Goal: Use online tool/utility: Use online tool/utility

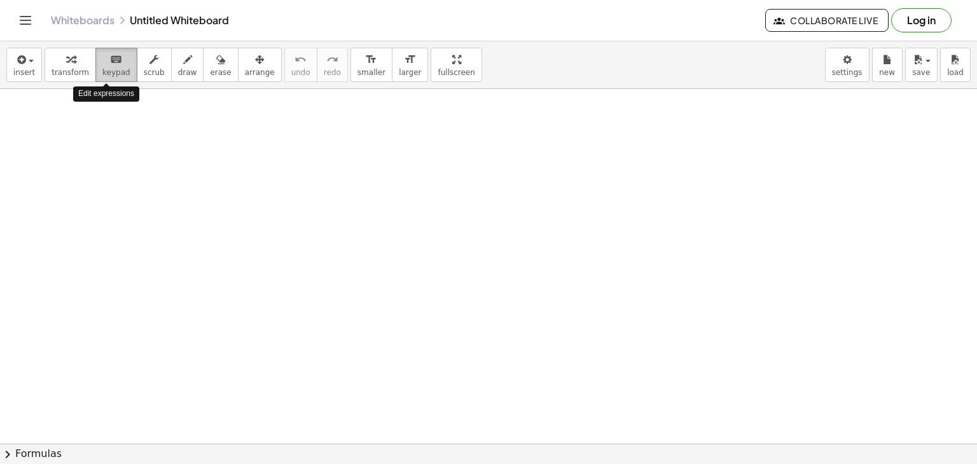
click at [110, 63] on icon "keyboard" at bounding box center [116, 59] width 12 height 15
click at [65, 69] on span "transform" at bounding box center [71, 72] width 38 height 9
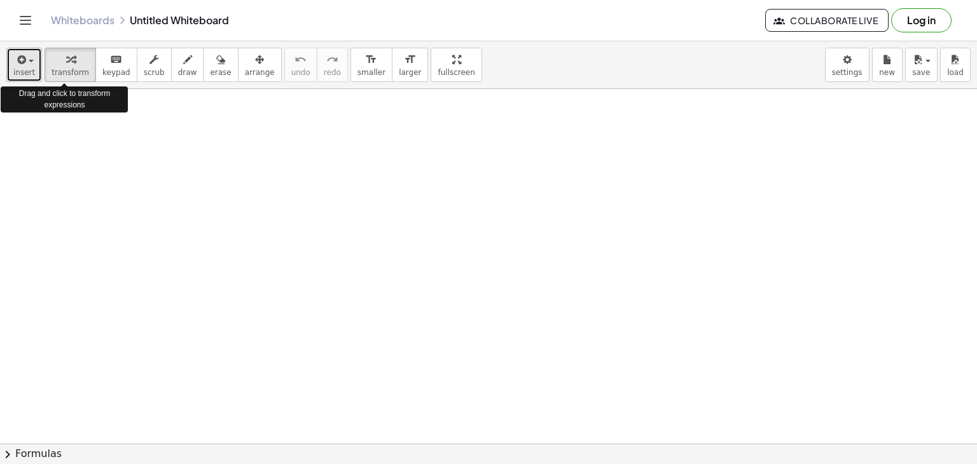
click at [15, 64] on icon "button" at bounding box center [20, 59] width 11 height 15
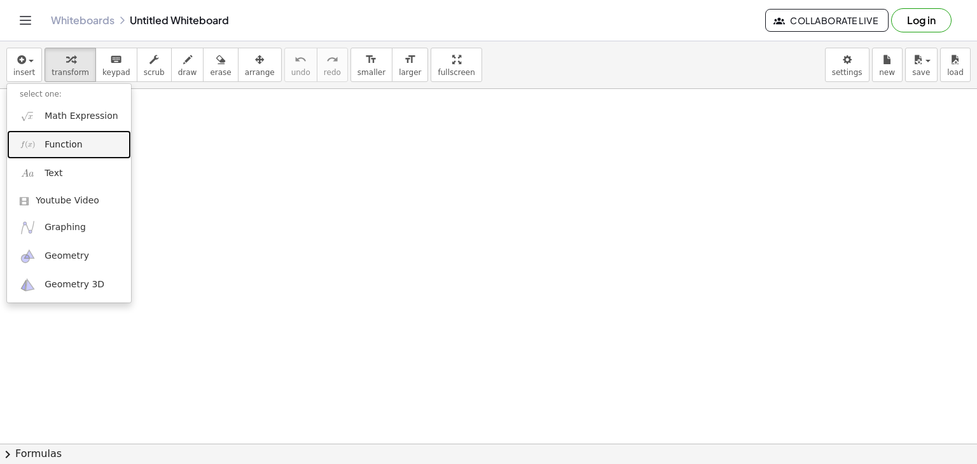
click at [83, 140] on link "Function" at bounding box center [69, 144] width 124 height 29
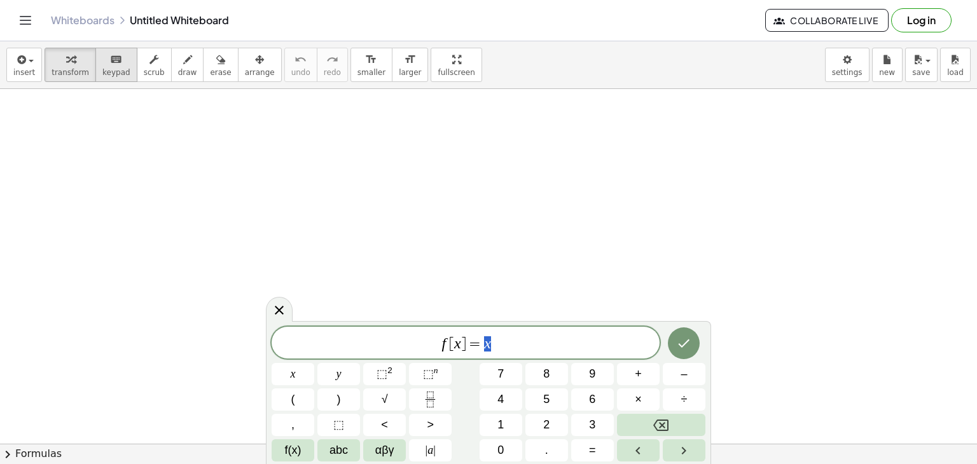
click at [119, 66] on button "keyboard keypad" at bounding box center [116, 65] width 42 height 34
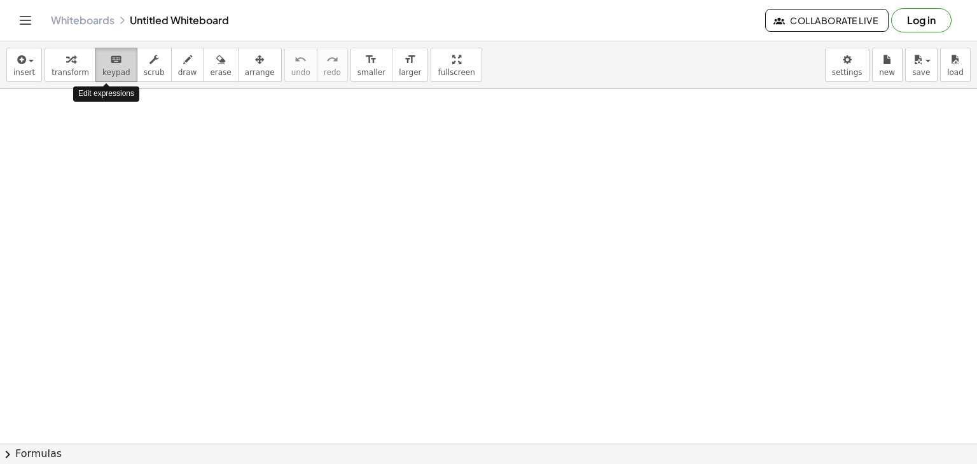
click at [112, 64] on div "keyboard" at bounding box center [116, 59] width 28 height 15
click at [3, 60] on div "insert select one: Math Expression Function Text Youtube Video Graphing Geometr…" at bounding box center [488, 65] width 977 height 48
click at [17, 60] on icon "button" at bounding box center [20, 59] width 11 height 15
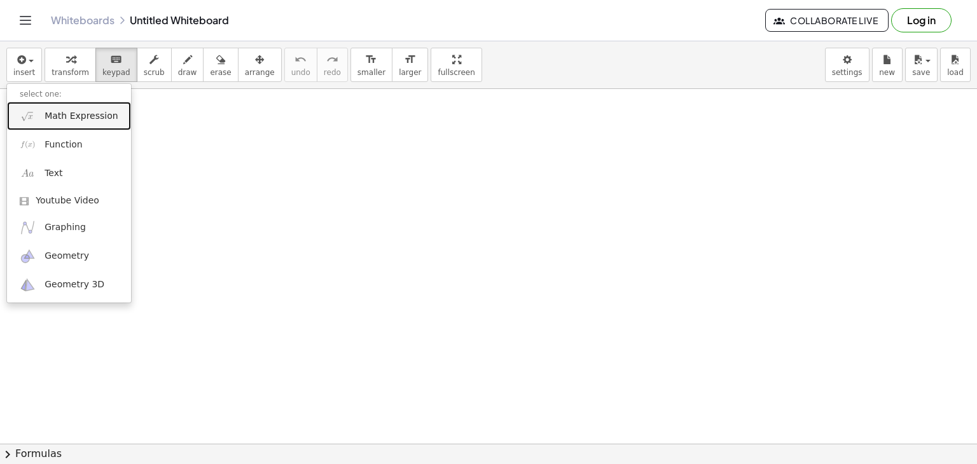
click at [74, 115] on span "Math Expression" at bounding box center [81, 116] width 73 height 13
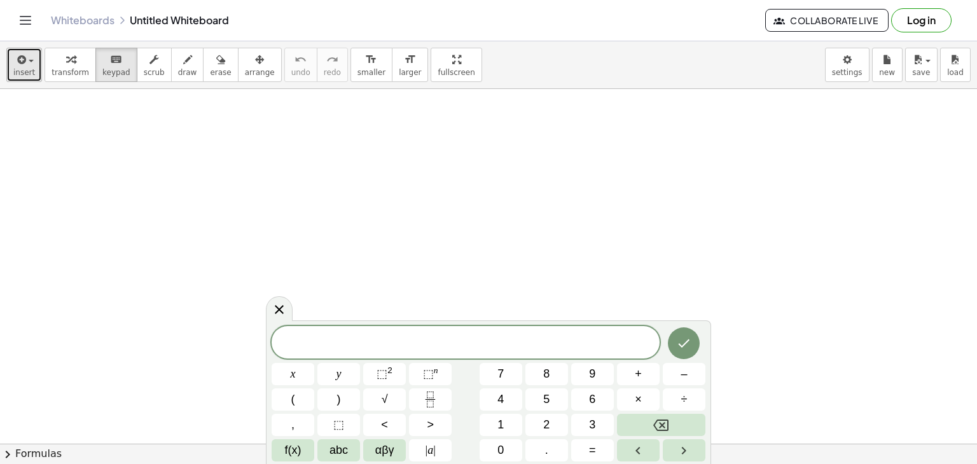
click at [25, 52] on div "button" at bounding box center [24, 59] width 22 height 15
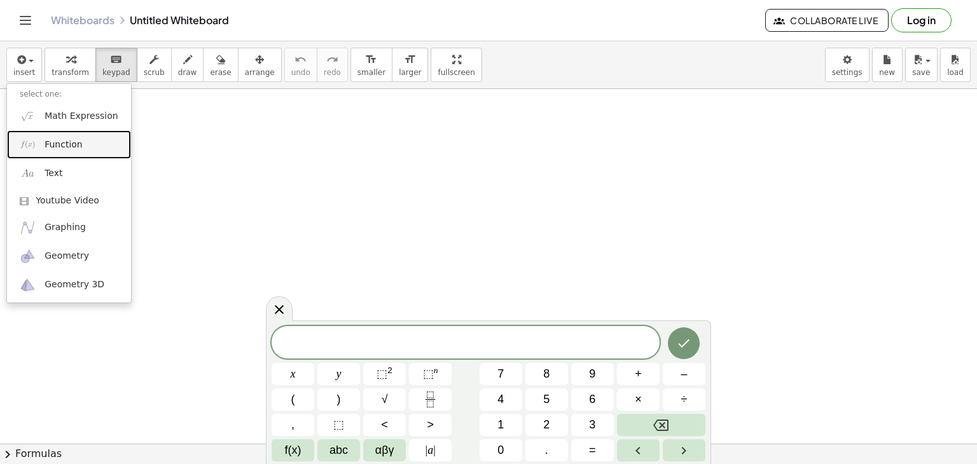
click at [80, 151] on link "Function" at bounding box center [69, 144] width 124 height 29
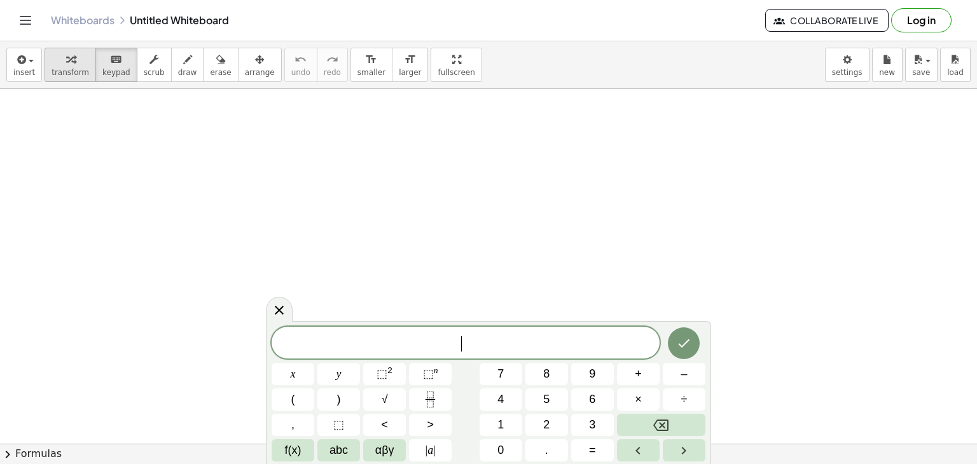
click at [69, 60] on icon "button" at bounding box center [70, 59] width 9 height 15
click at [22, 59] on icon "button" at bounding box center [20, 59] width 11 height 15
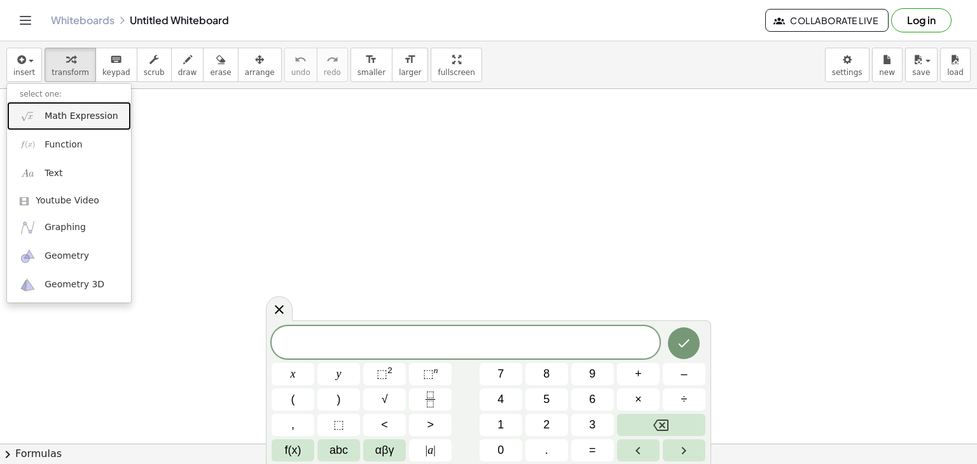
click at [84, 122] on link "Math Expression" at bounding box center [69, 116] width 124 height 29
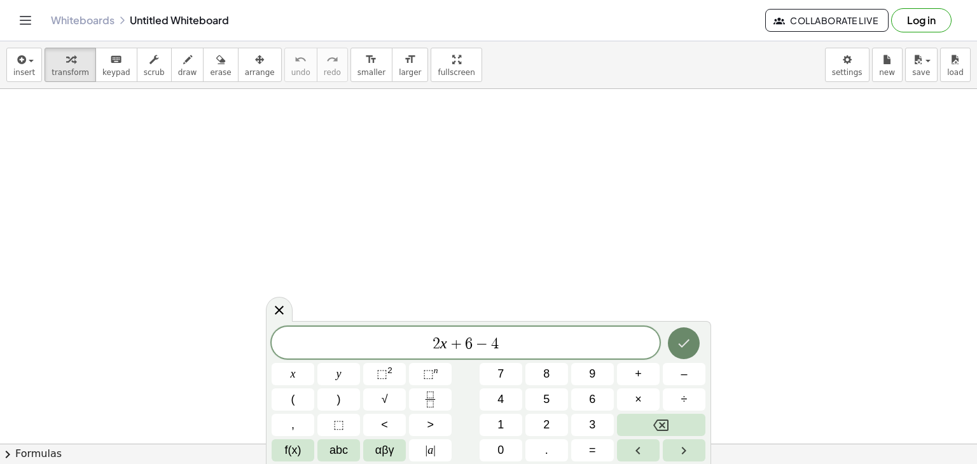
click at [680, 347] on icon "Done" at bounding box center [683, 343] width 15 height 15
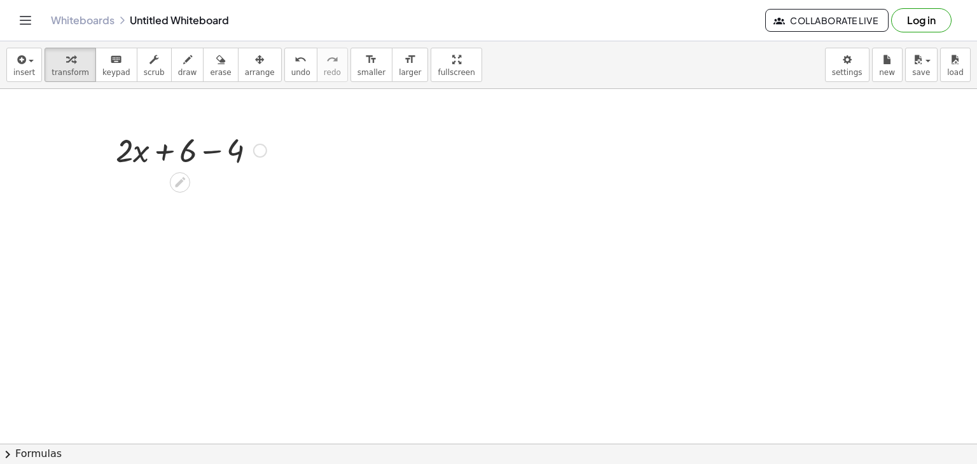
click at [212, 153] on div at bounding box center [190, 149] width 163 height 43
click at [190, 197] on div at bounding box center [190, 192] width 163 height 43
click at [154, 195] on div at bounding box center [190, 192] width 163 height 43
click at [182, 221] on icon at bounding box center [180, 226] width 10 height 10
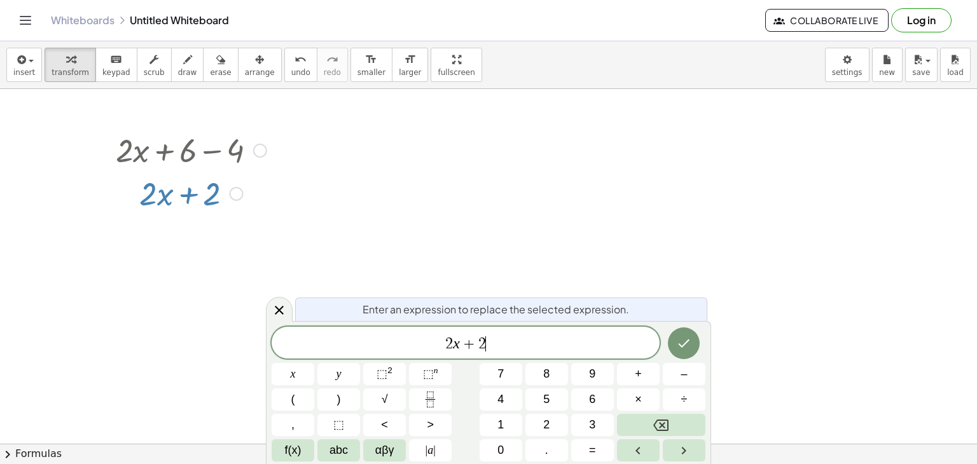
click at [504, 352] on div "2 x + 2 ​" at bounding box center [466, 343] width 388 height 32
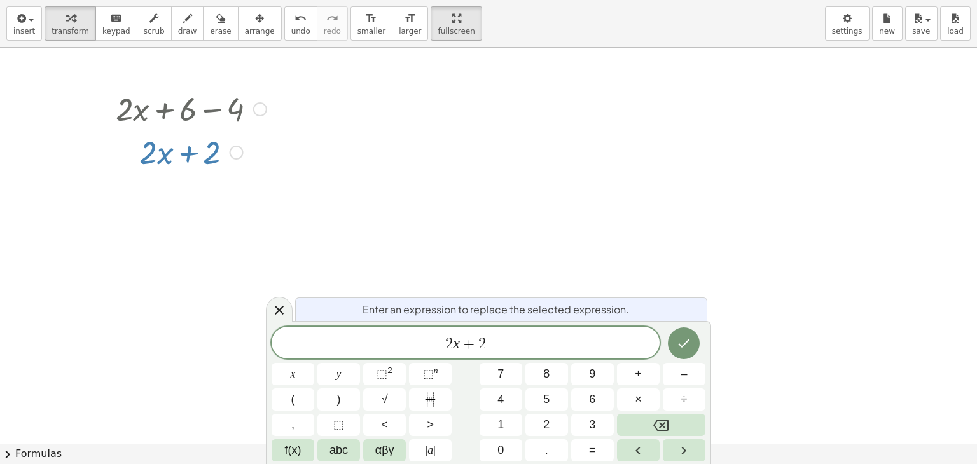
click at [428, 125] on div "insert select one: Math Expression Function Text Youtube Video Graphing Geometr…" at bounding box center [488, 232] width 977 height 464
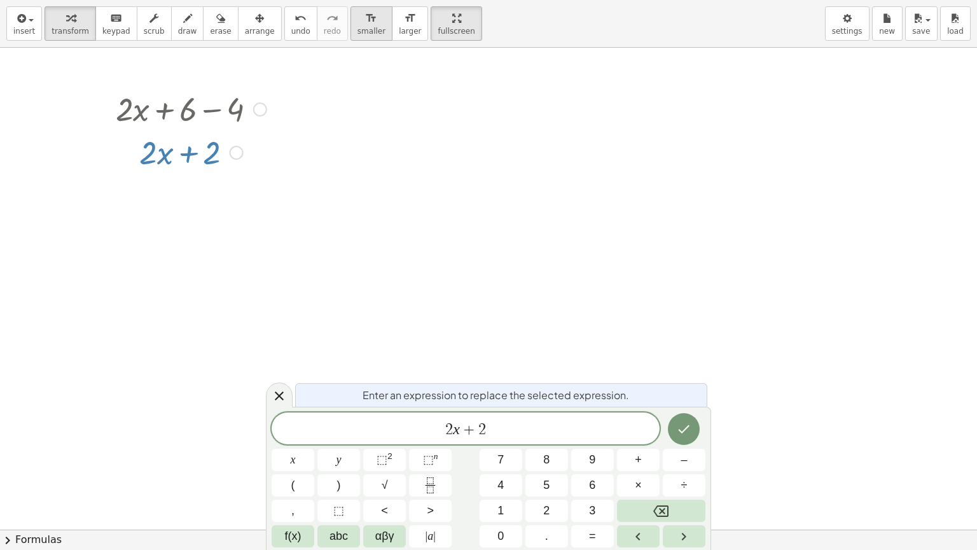
click at [365, 18] on icon "format_size" at bounding box center [371, 18] width 12 height 15
click at [399, 19] on div "format_size" at bounding box center [410, 17] width 22 height 15
click at [365, 19] on icon "format_size" at bounding box center [371, 18] width 12 height 15
click at [404, 20] on icon "format_size" at bounding box center [410, 18] width 12 height 15
click at [213, 23] on button "erase" at bounding box center [220, 23] width 35 height 34
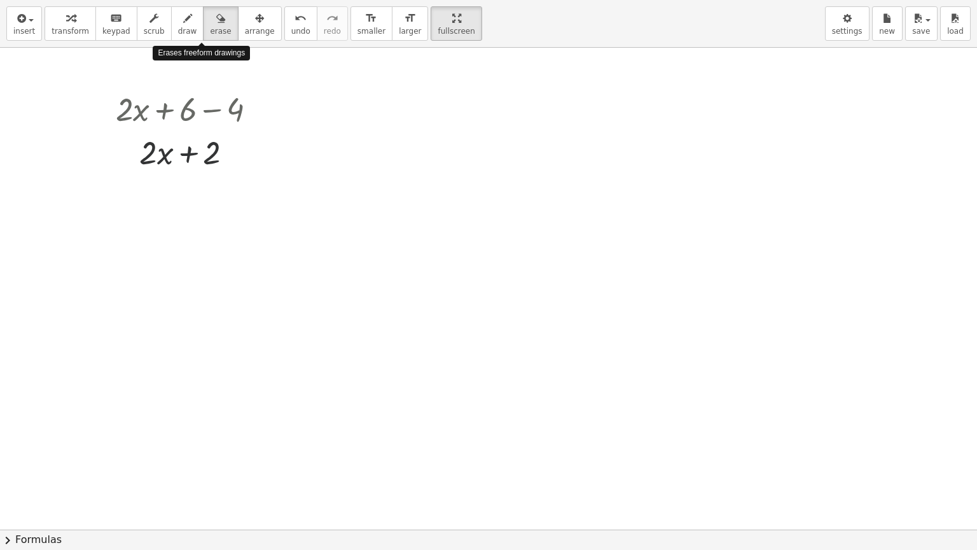
click at [198, 134] on div at bounding box center [488, 529] width 977 height 963
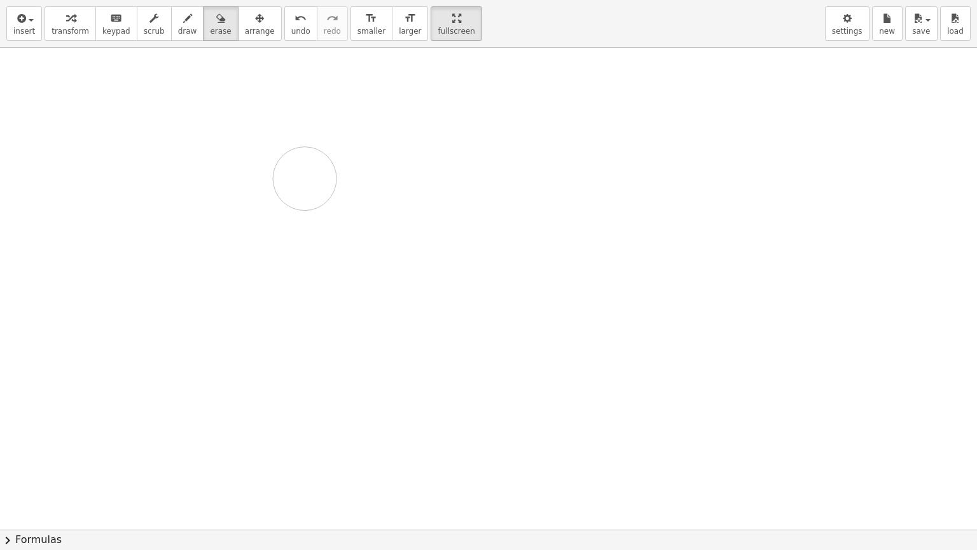
drag, startPoint x: 198, startPoint y: 120, endPoint x: 112, endPoint y: 144, distance: 89.8
click at [112, 144] on div at bounding box center [488, 529] width 977 height 963
drag, startPoint x: 193, startPoint y: 116, endPoint x: 290, endPoint y: 132, distance: 98.6
click at [290, 132] on div at bounding box center [488, 529] width 977 height 963
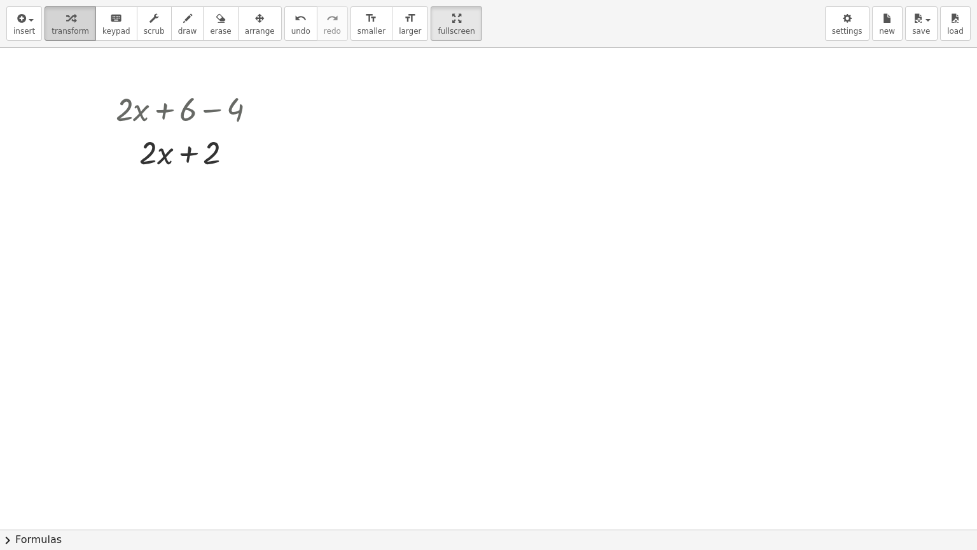
click at [57, 33] on span "transform" at bounding box center [71, 31] width 38 height 9
click at [23, 19] on icon "button" at bounding box center [20, 18] width 11 height 15
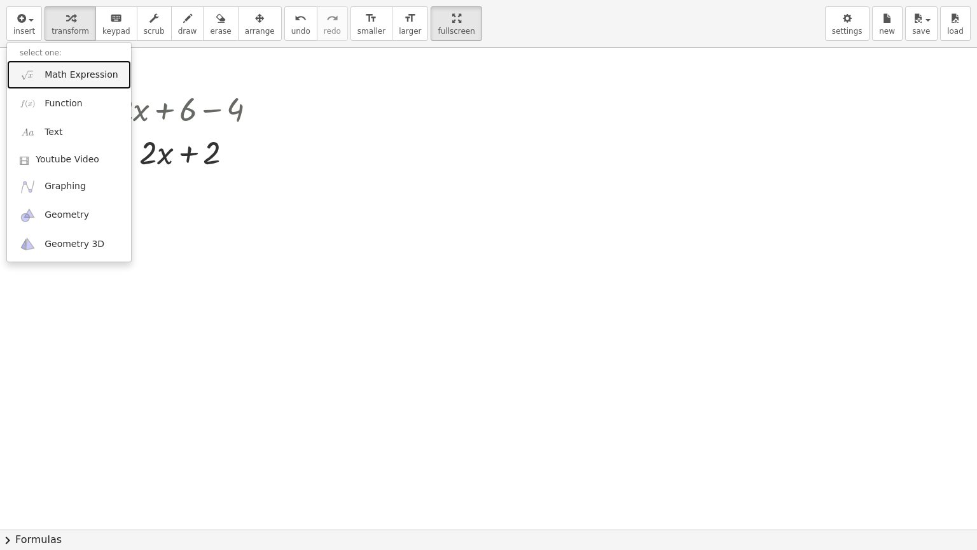
click at [58, 69] on span "Math Expression" at bounding box center [81, 75] width 73 height 13
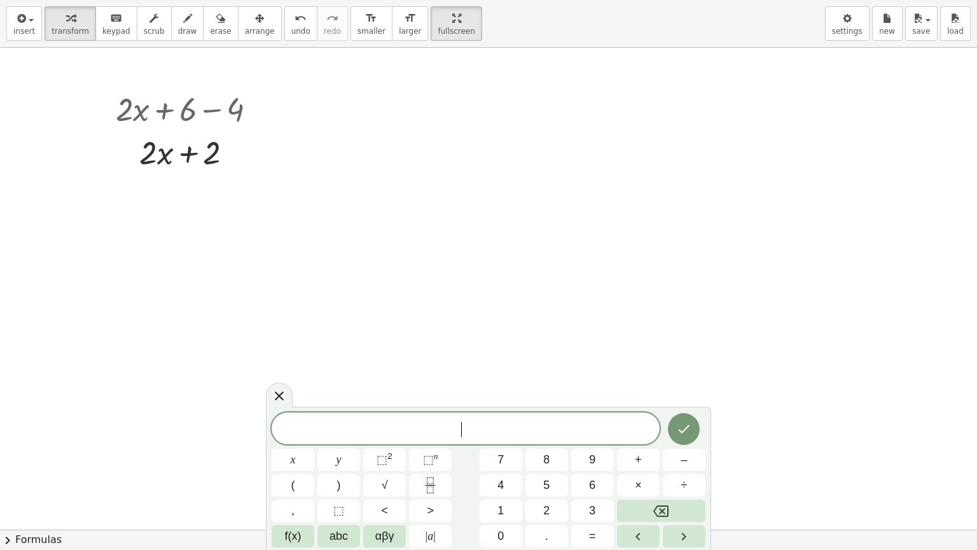
click at [399, 427] on span "​" at bounding box center [466, 429] width 388 height 18
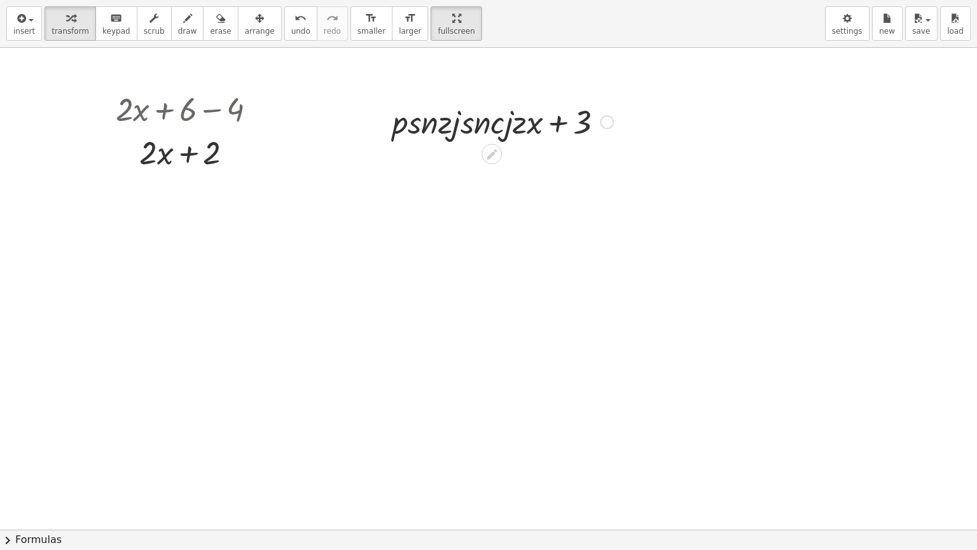
click at [613, 125] on div at bounding box center [607, 122] width 14 height 14
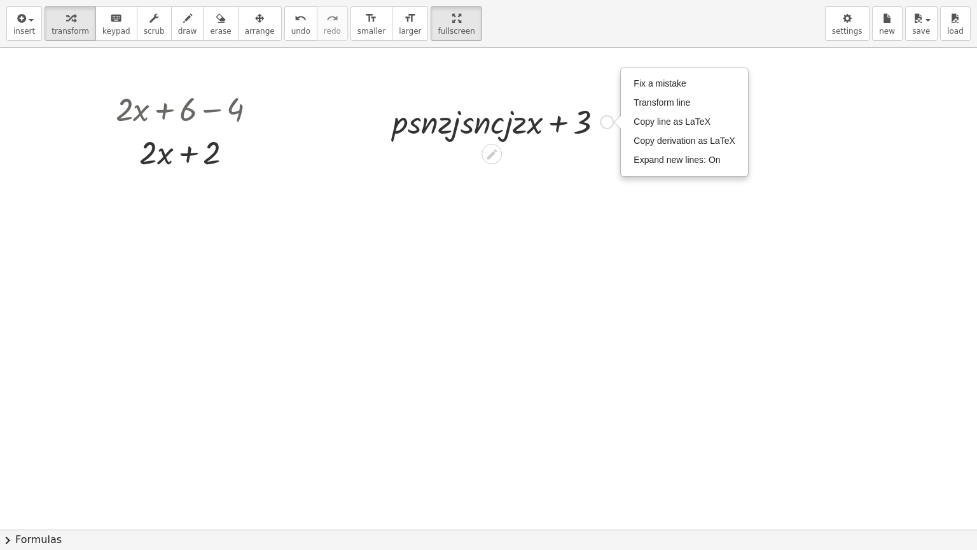
click at [602, 122] on div "Fix a mistake Transform line Copy line as LaTeX Copy derivation as LaTeX Expand…" at bounding box center [607, 122] width 14 height 14
click at [565, 122] on div at bounding box center [502, 120] width 233 height 43
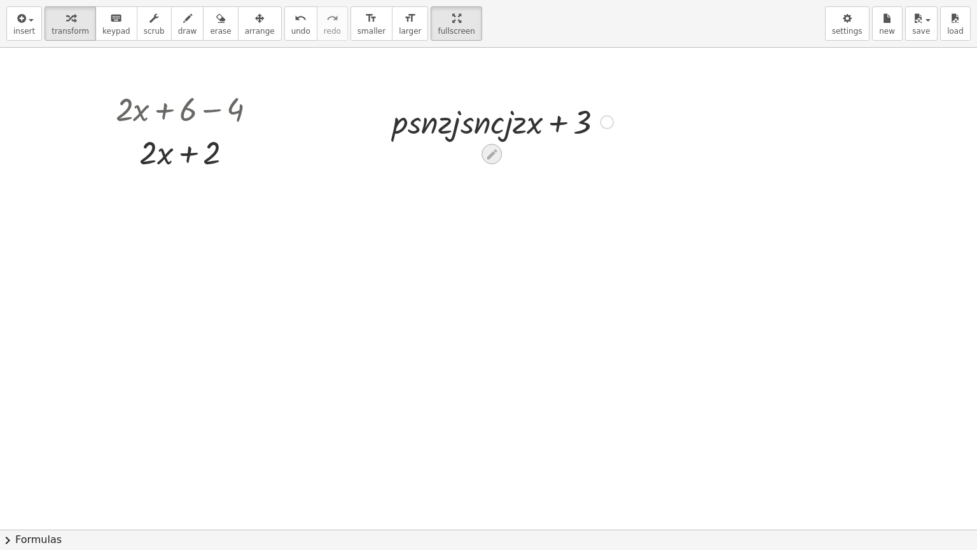
click at [489, 153] on icon at bounding box center [491, 154] width 13 height 13
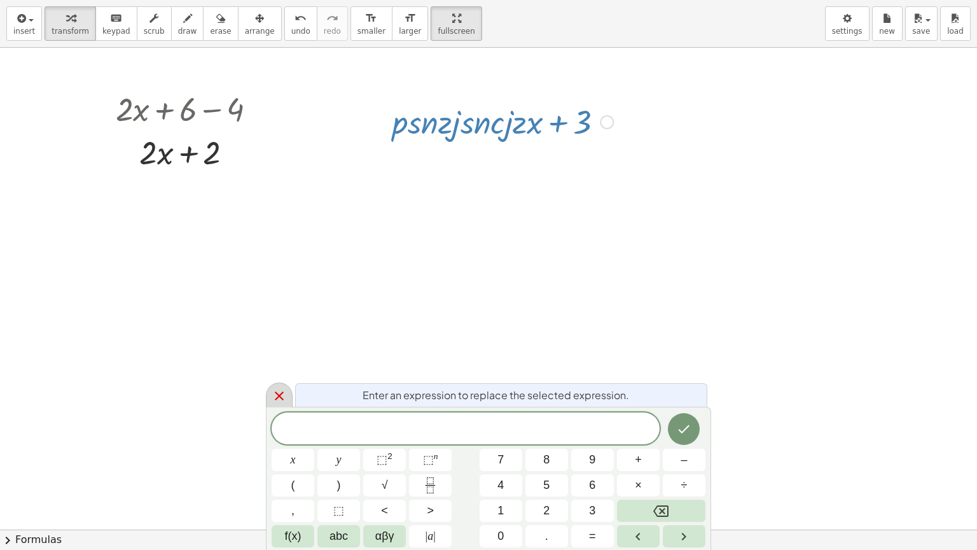
click at [277, 394] on icon at bounding box center [279, 395] width 9 height 9
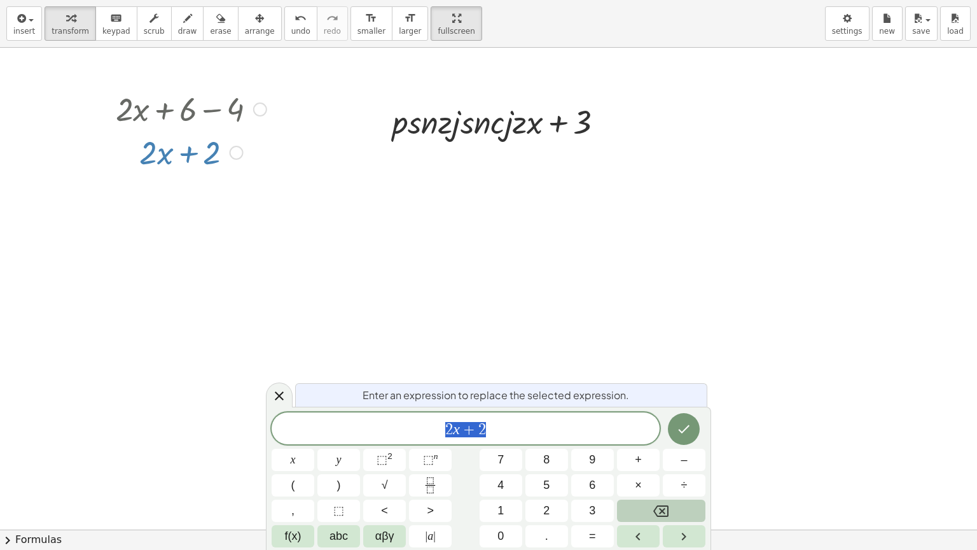
click at [660, 464] on icon "Backspace" at bounding box center [660, 510] width 15 height 11
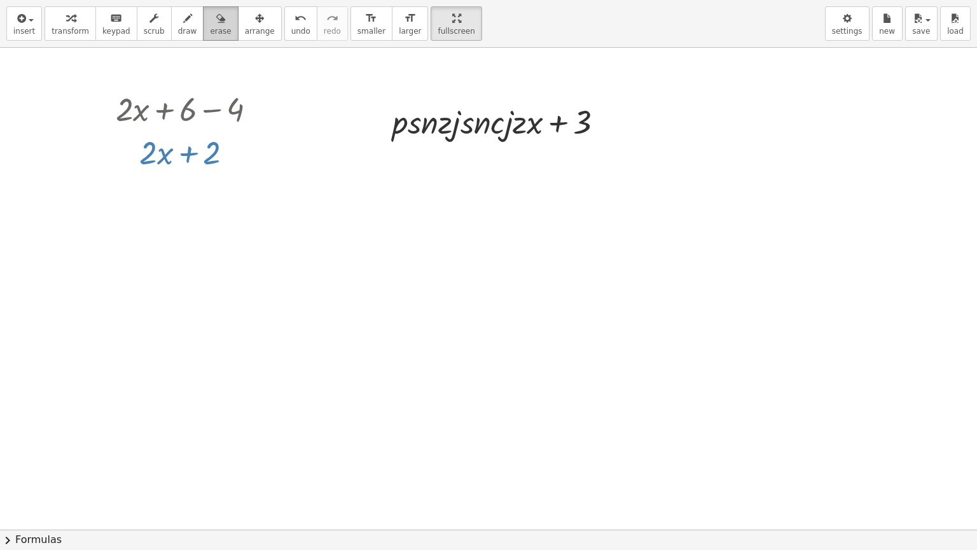
click at [203, 24] on button "erase" at bounding box center [220, 23] width 35 height 34
drag, startPoint x: 215, startPoint y: 127, endPoint x: 122, endPoint y: 140, distance: 93.8
click at [122, 140] on div at bounding box center [488, 529] width 977 height 963
drag, startPoint x: 198, startPoint y: 173, endPoint x: 257, endPoint y: 128, distance: 73.9
click at [257, 128] on div at bounding box center [488, 529] width 977 height 963
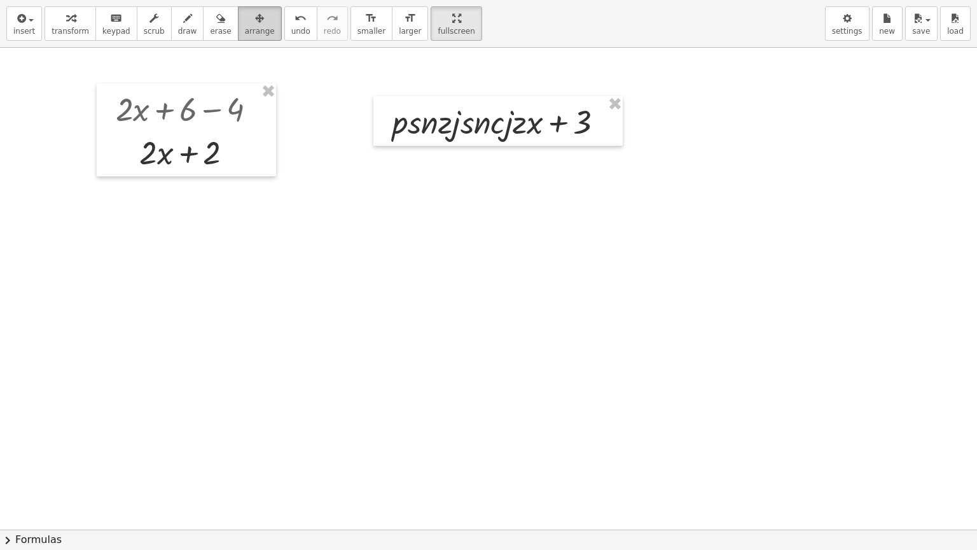
click at [255, 18] on icon "button" at bounding box center [259, 18] width 9 height 15
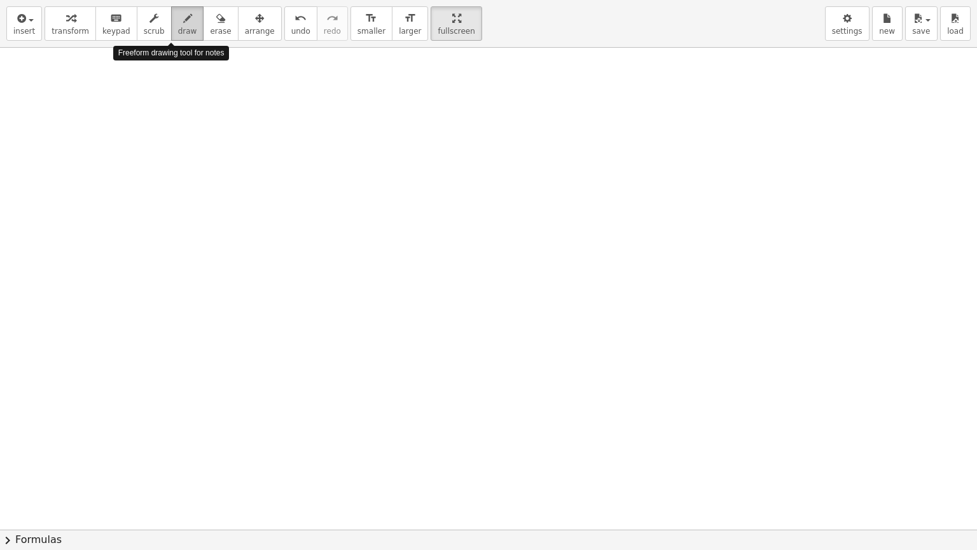
click at [183, 22] on icon "button" at bounding box center [187, 18] width 9 height 15
drag, startPoint x: 170, startPoint y: 11, endPoint x: 692, endPoint y: 193, distance: 553.0
click at [692, 193] on div at bounding box center [488, 529] width 977 height 963
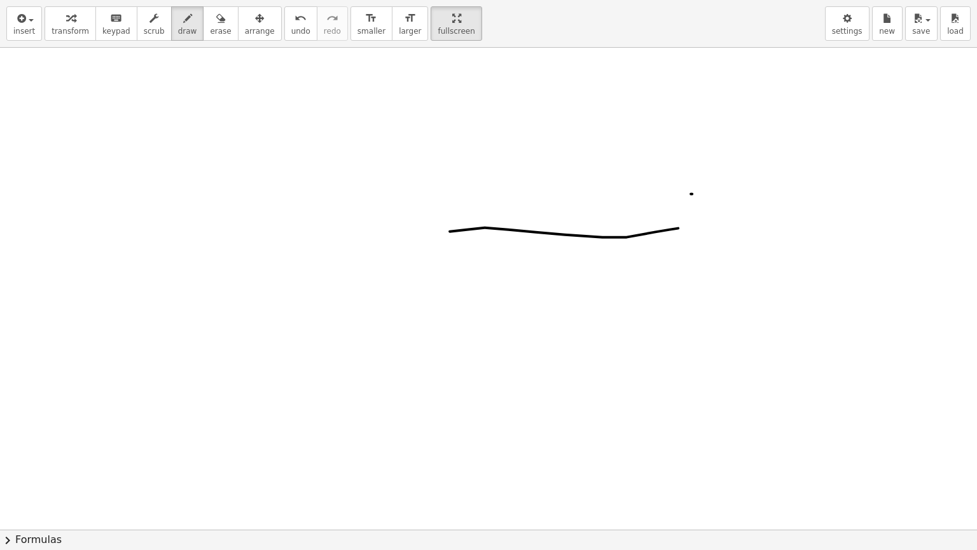
drag, startPoint x: 678, startPoint y: 228, endPoint x: 394, endPoint y: 244, distance: 284.1
click at [394, 244] on div at bounding box center [488, 529] width 977 height 963
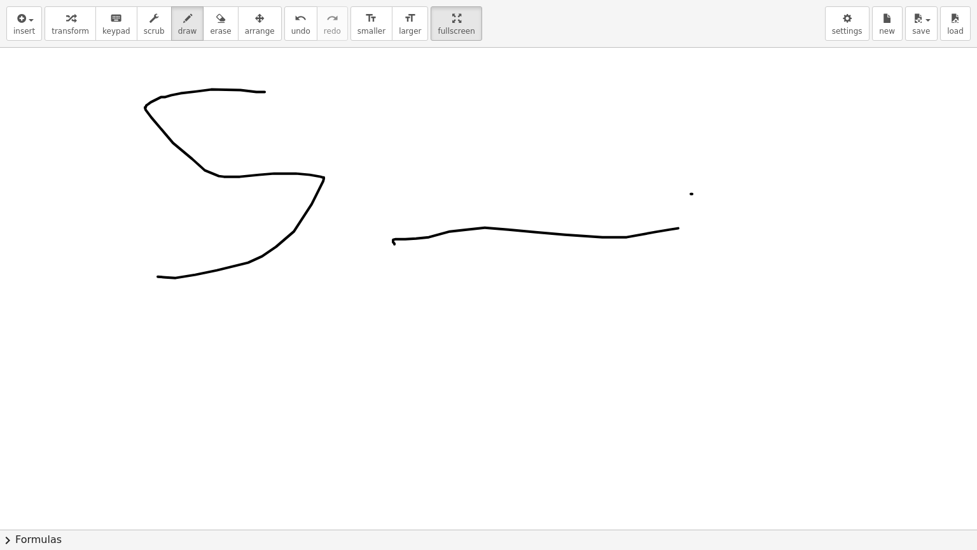
drag, startPoint x: 265, startPoint y: 92, endPoint x: 155, endPoint y: 273, distance: 212.1
click at [155, 273] on div at bounding box center [488, 529] width 977 height 963
drag, startPoint x: 323, startPoint y: 149, endPoint x: 440, endPoint y: 96, distance: 128.4
click at [440, 96] on div at bounding box center [488, 529] width 977 height 963
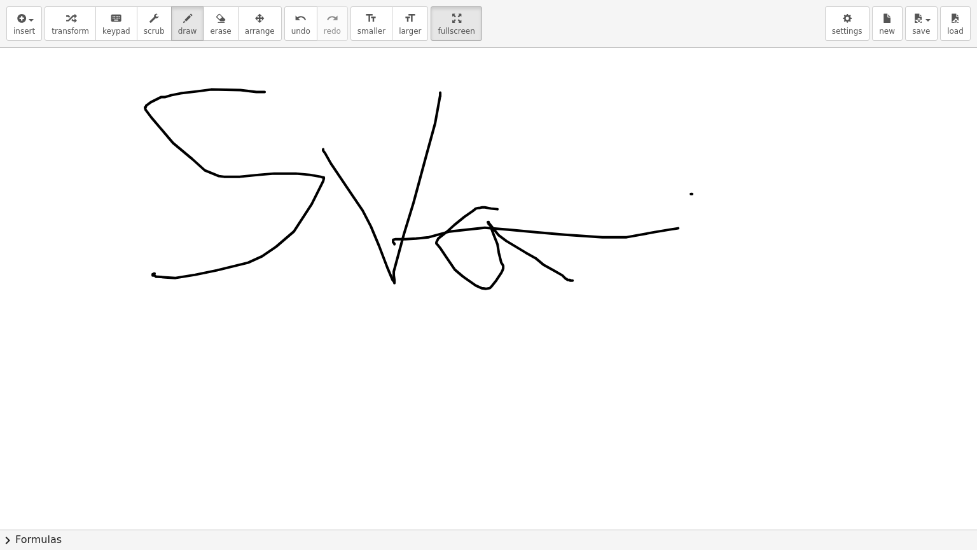
drag, startPoint x: 497, startPoint y: 209, endPoint x: 574, endPoint y: 279, distance: 104.0
click at [574, 279] on div at bounding box center [488, 529] width 977 height 963
drag, startPoint x: 621, startPoint y: 125, endPoint x: 599, endPoint y: 314, distance: 190.9
click at [599, 314] on div at bounding box center [488, 529] width 977 height 963
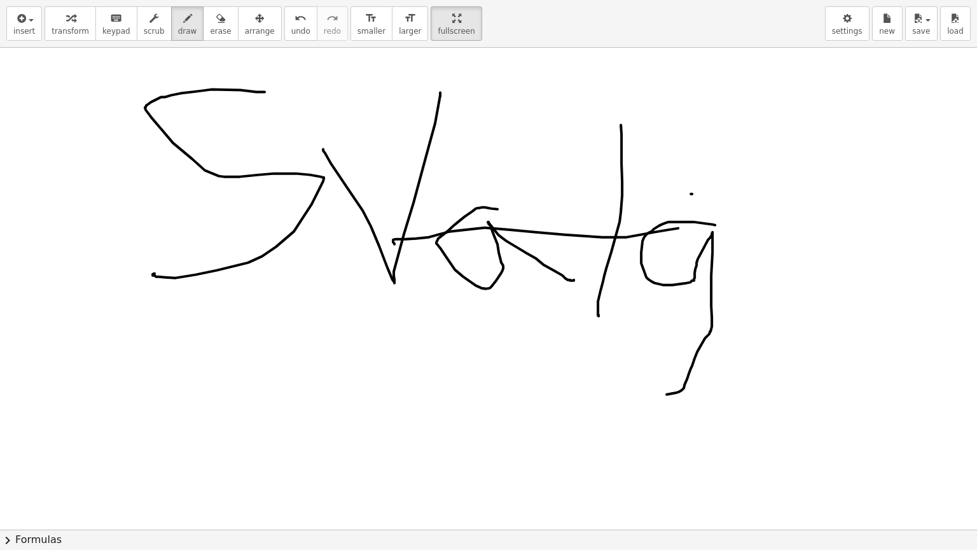
drag, startPoint x: 715, startPoint y: 225, endPoint x: 640, endPoint y: 382, distance: 174.1
click at [640, 382] on div at bounding box center [488, 529] width 977 height 963
drag, startPoint x: 768, startPoint y: 221, endPoint x: 806, endPoint y: 257, distance: 51.7
click at [806, 257] on div at bounding box center [488, 529] width 977 height 963
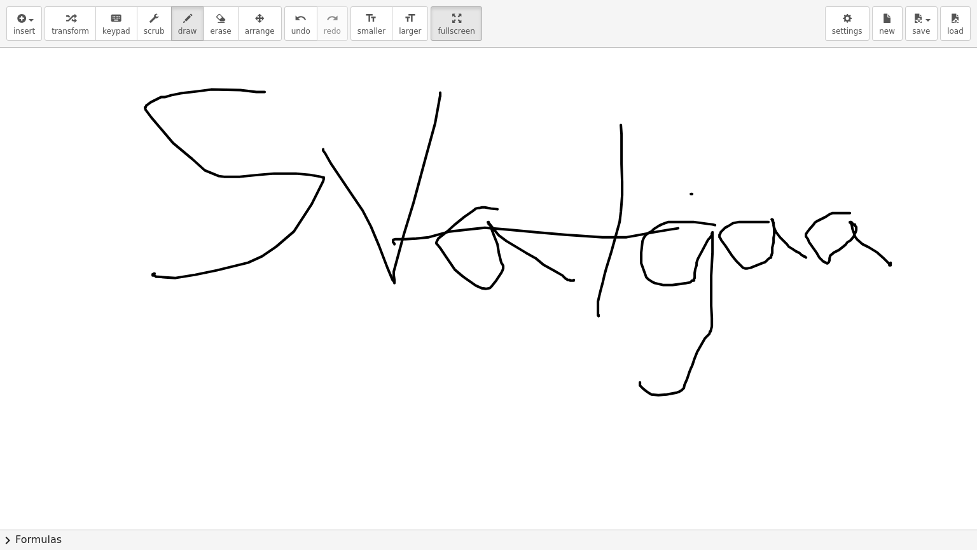
drag, startPoint x: 850, startPoint y: 212, endPoint x: 890, endPoint y: 262, distance: 64.2
click at [890, 262] on div at bounding box center [488, 529] width 977 height 963
drag, startPoint x: 894, startPoint y: 232, endPoint x: 955, endPoint y: 175, distance: 83.3
click at [955, 175] on div at bounding box center [488, 529] width 977 height 963
drag, startPoint x: 959, startPoint y: 181, endPoint x: 967, endPoint y: 315, distance: 135.1
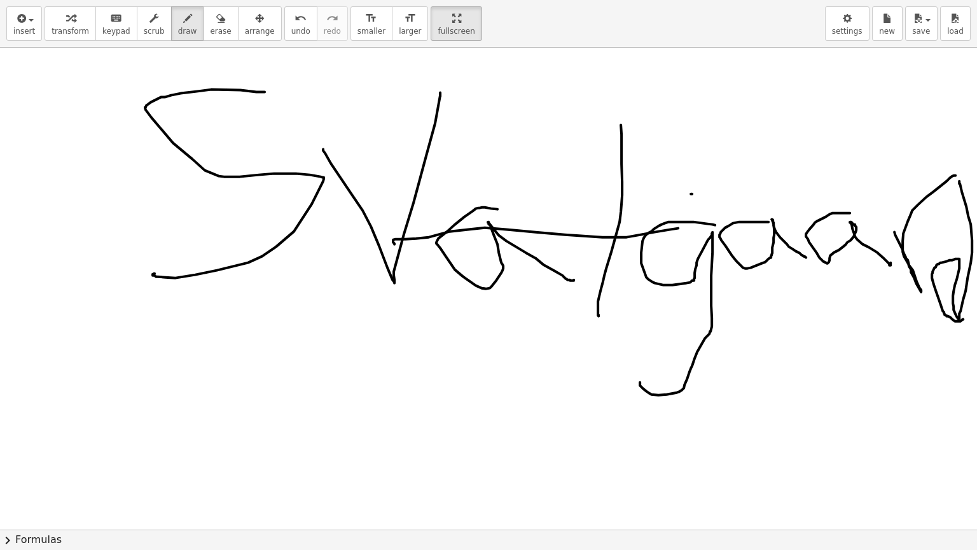
click at [967, 315] on div "×" at bounding box center [488, 289] width 977 height 482
drag, startPoint x: 259, startPoint y: 349, endPoint x: 338, endPoint y: 409, distance: 99.0
click at [338, 409] on div at bounding box center [488, 529] width 977 height 963
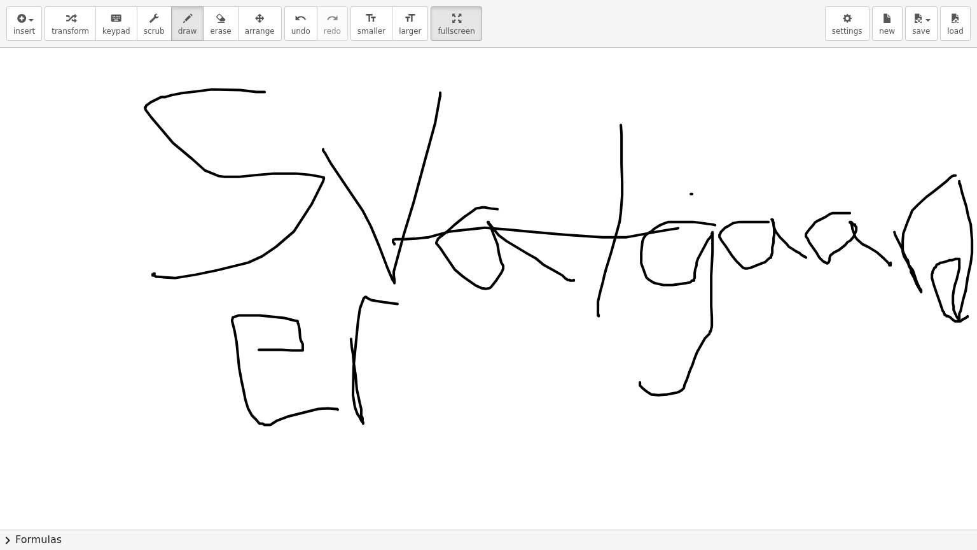
drag, startPoint x: 351, startPoint y: 338, endPoint x: 420, endPoint y: 307, distance: 76.0
click at [420, 307] on div at bounding box center [488, 529] width 977 height 963
drag, startPoint x: 491, startPoint y: 337, endPoint x: 529, endPoint y: 394, distance: 68.8
click at [529, 394] on div at bounding box center [488, 529] width 977 height 963
drag, startPoint x: 478, startPoint y: 368, endPoint x: 516, endPoint y: 368, distance: 37.5
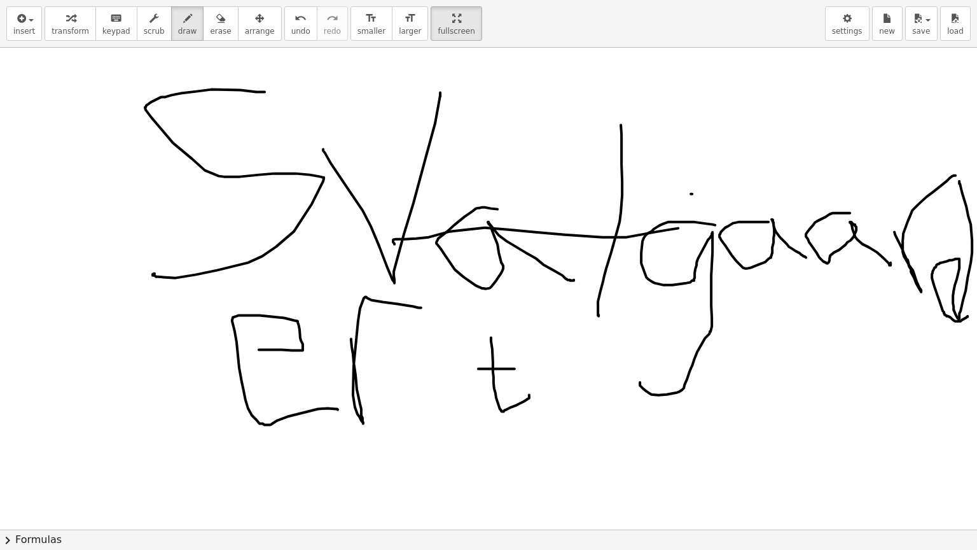
click at [516, 368] on div at bounding box center [488, 529] width 977 height 963
drag, startPoint x: 567, startPoint y: 378, endPoint x: 637, endPoint y: 404, distance: 74.1
click at [637, 404] on div at bounding box center [488, 529] width 977 height 963
drag, startPoint x: 664, startPoint y: 373, endPoint x: 593, endPoint y: 478, distance: 126.8
click at [593, 464] on div at bounding box center [488, 529] width 977 height 963
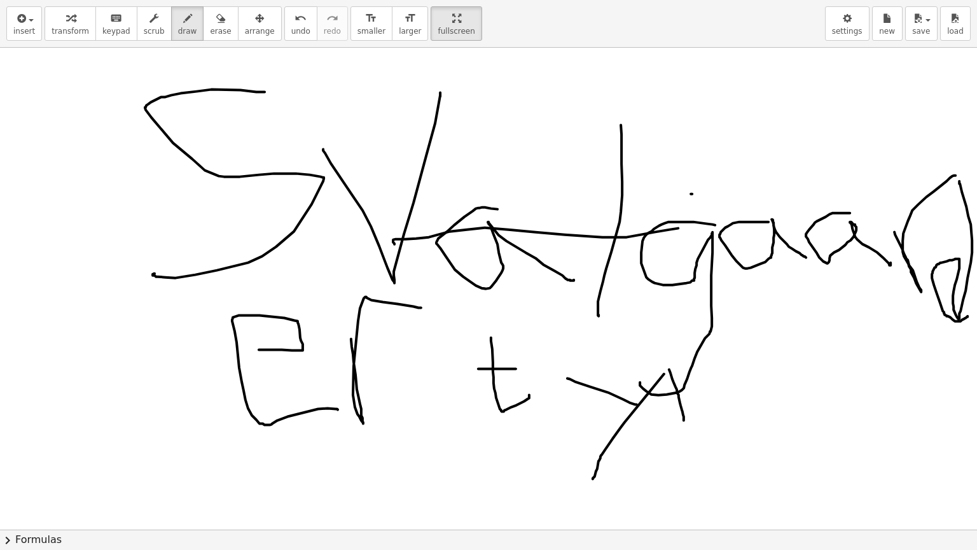
drag, startPoint x: 669, startPoint y: 369, endPoint x: 684, endPoint y: 428, distance: 60.9
click at [684, 428] on div at bounding box center [488, 529] width 977 height 963
drag, startPoint x: 726, startPoint y: 370, endPoint x: 744, endPoint y: 429, distance: 61.8
click at [744, 429] on div at bounding box center [488, 529] width 977 height 963
click at [407, 0] on html "Graspable Math Activities Get Started Activity Bank Assigned Work Classes White…" at bounding box center [488, 275] width 977 height 550
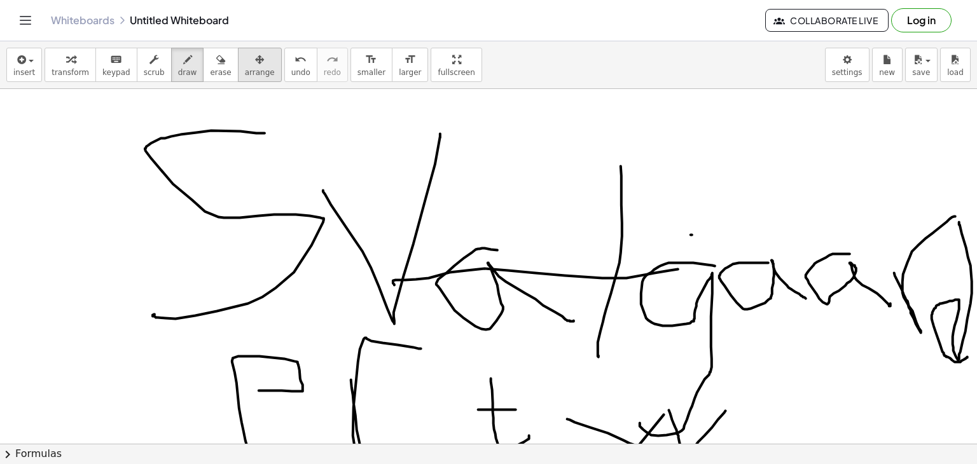
click at [247, 62] on div "button" at bounding box center [260, 59] width 30 height 15
click at [216, 59] on icon "button" at bounding box center [220, 59] width 9 height 15
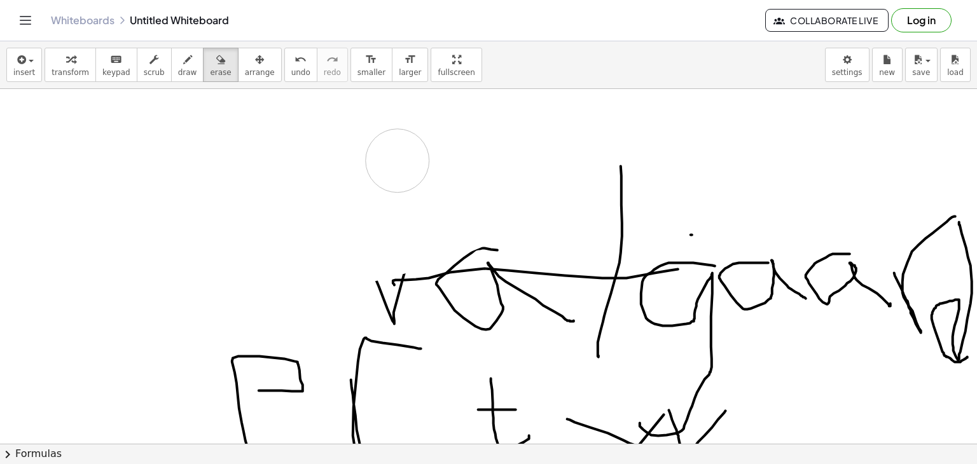
drag, startPoint x: 163, startPoint y: 149, endPoint x: 501, endPoint y: 261, distance: 355.4
drag, startPoint x: 462, startPoint y: 251, endPoint x: 570, endPoint y: 299, distance: 118.2
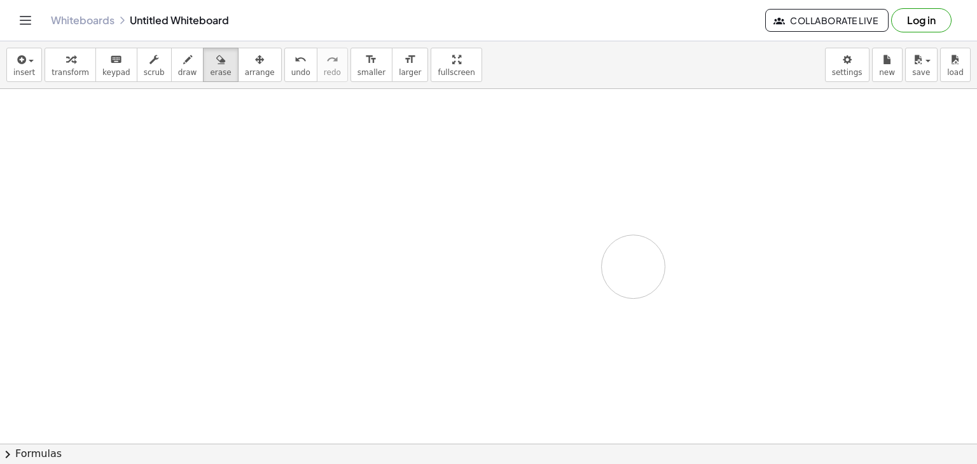
drag, startPoint x: 570, startPoint y: 299, endPoint x: 633, endPoint y: 267, distance: 70.8
drag, startPoint x: 633, startPoint y: 267, endPoint x: 378, endPoint y: 135, distance: 286.7
click at [110, 62] on icon "keyboard" at bounding box center [116, 59] width 12 height 15
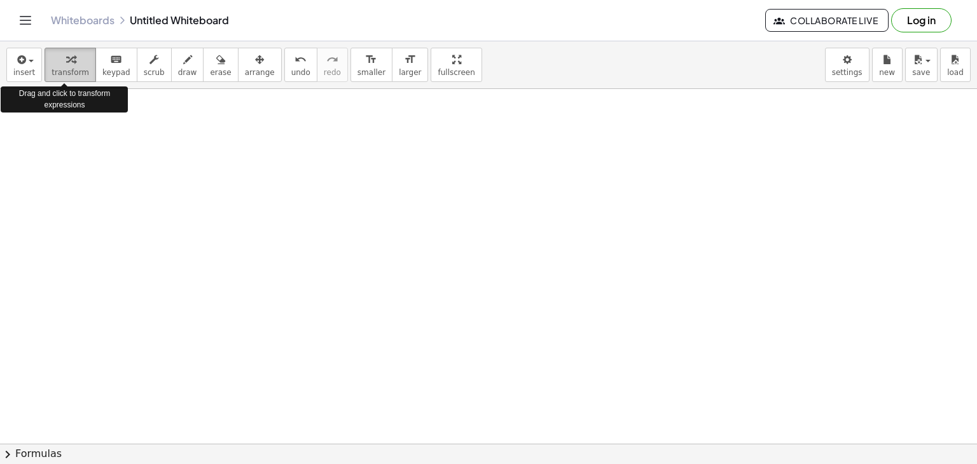
click at [57, 52] on div "button" at bounding box center [71, 59] width 38 height 15
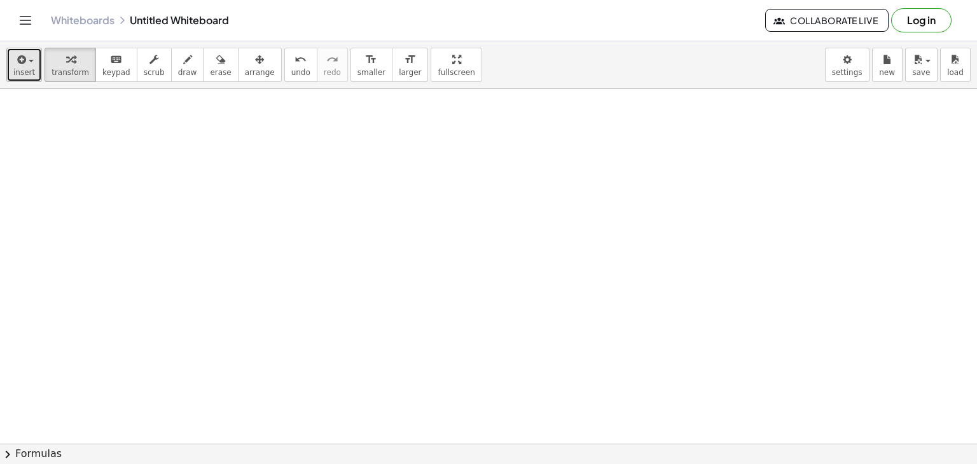
click at [28, 54] on div "button" at bounding box center [24, 59] width 22 height 15
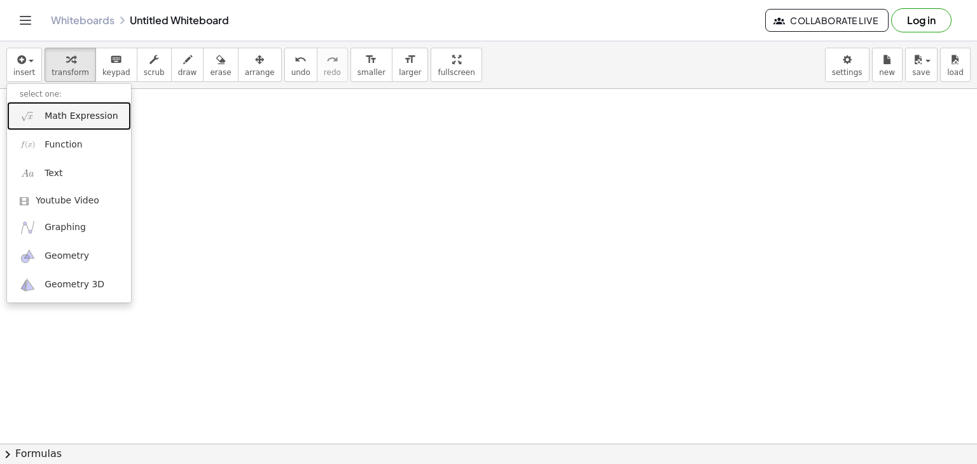
click at [70, 121] on span "Math Expression" at bounding box center [81, 116] width 73 height 13
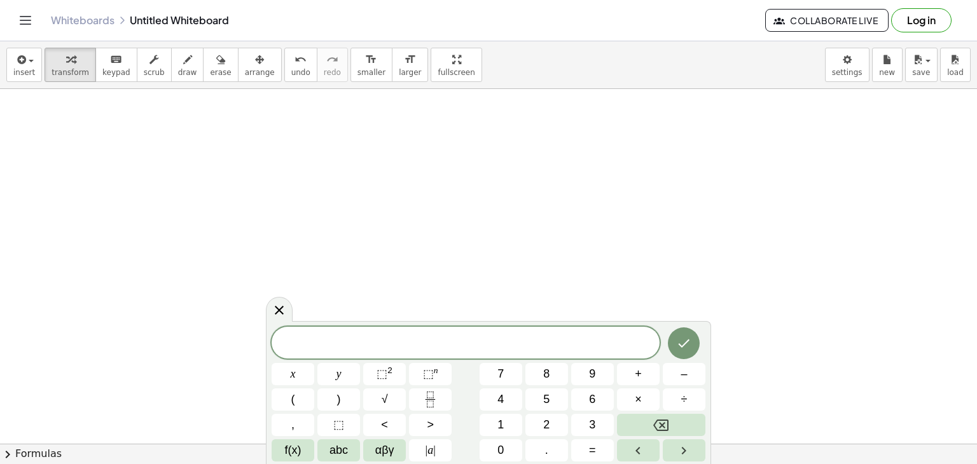
click at [400, 340] on span "​" at bounding box center [466, 344] width 388 height 18
click at [685, 344] on icon "Done" at bounding box center [684, 344] width 11 height 8
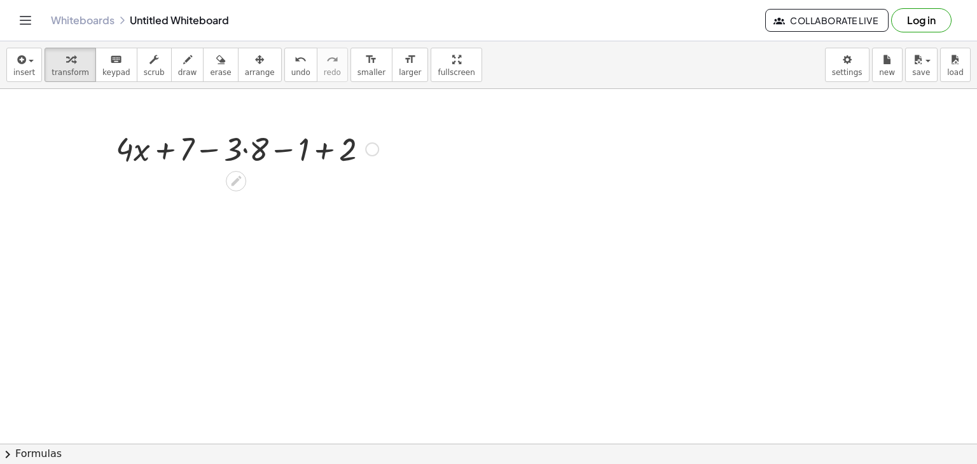
click at [176, 156] on div at bounding box center [246, 148] width 275 height 43
click at [327, 155] on div at bounding box center [246, 148] width 275 height 43
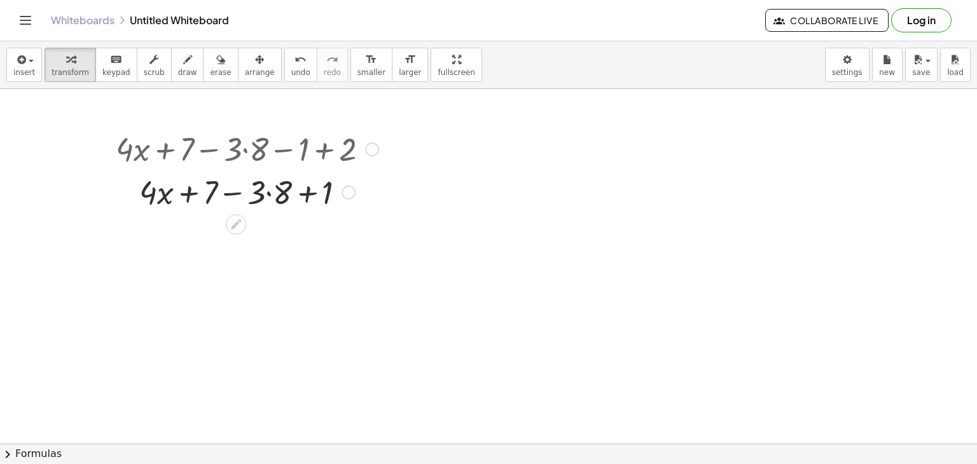
click at [238, 227] on icon at bounding box center [236, 224] width 13 height 13
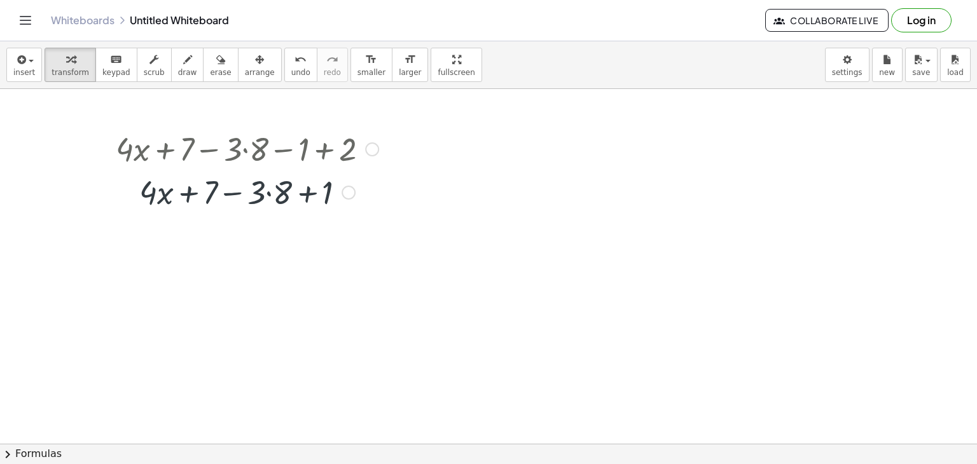
click at [287, 202] on div at bounding box center [246, 191] width 275 height 43
click at [304, 240] on div at bounding box center [246, 234] width 275 height 43
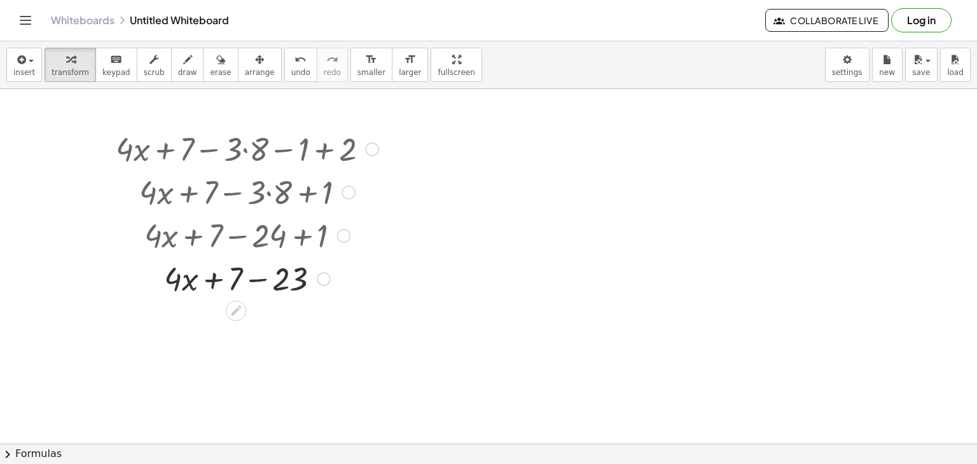
click at [257, 283] on div at bounding box center [246, 277] width 275 height 43
click at [212, 281] on div at bounding box center [246, 277] width 275 height 43
click at [242, 281] on div at bounding box center [246, 277] width 275 height 43
click at [300, 278] on div at bounding box center [295, 279] width 14 height 14
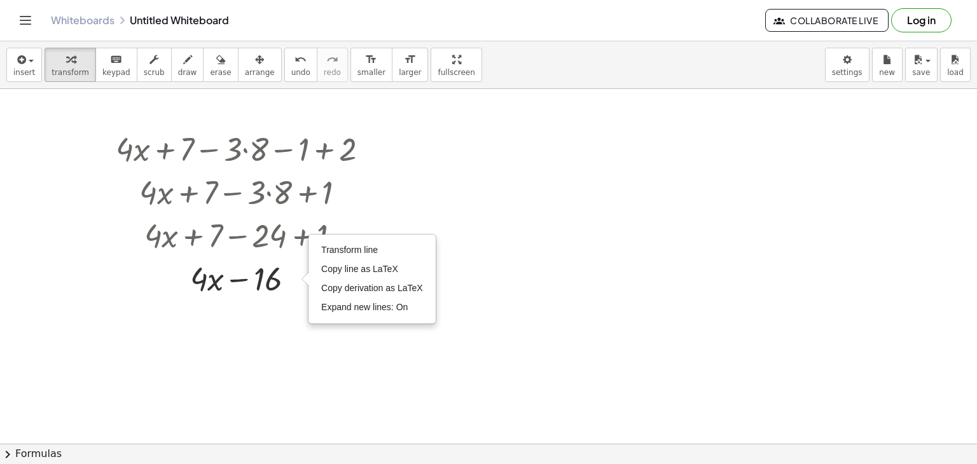
drag, startPoint x: 427, startPoint y: 344, endPoint x: 342, endPoint y: 355, distance: 85.9
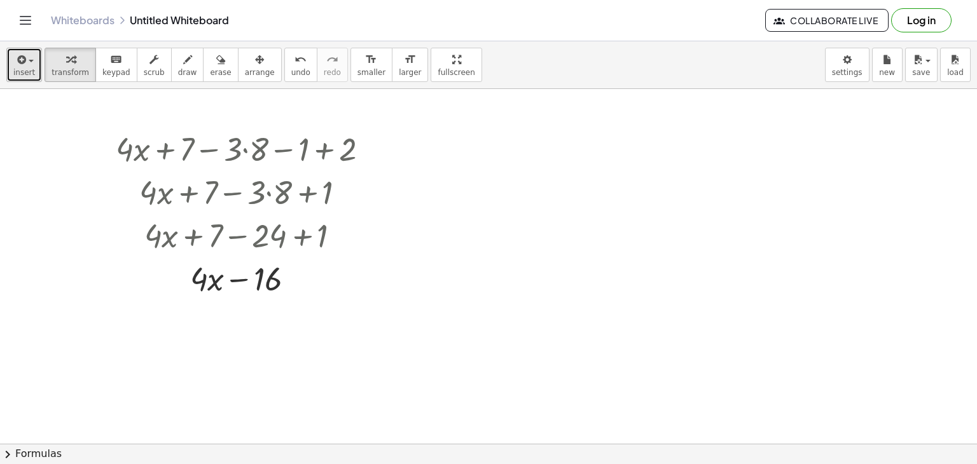
click at [25, 71] on span "insert" at bounding box center [24, 72] width 22 height 9
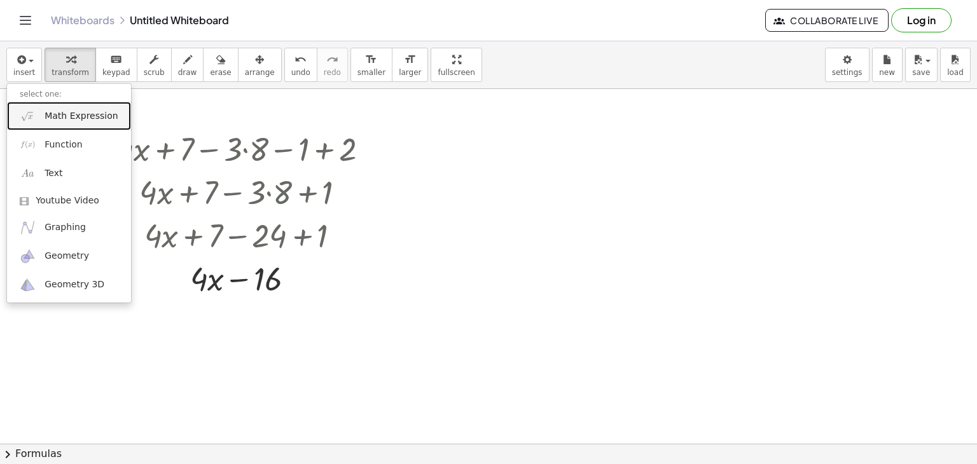
click at [73, 121] on span "Math Expression" at bounding box center [81, 116] width 73 height 13
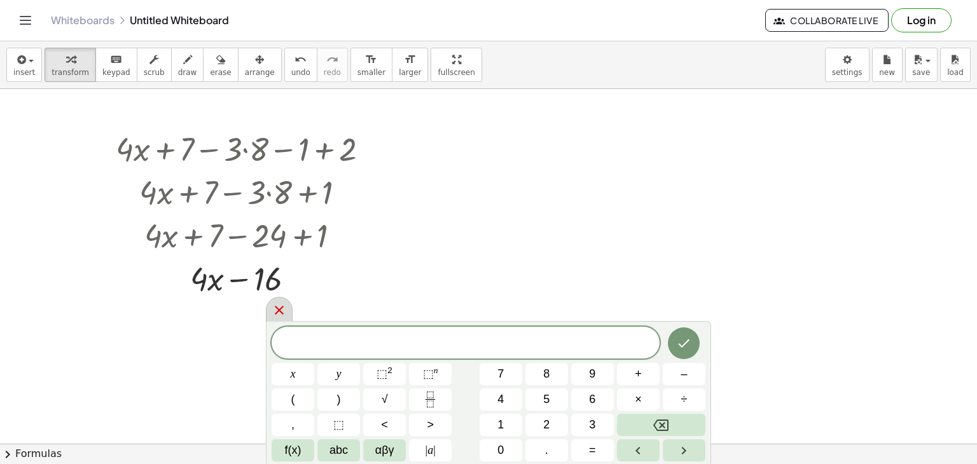
click at [277, 306] on icon at bounding box center [279, 310] width 15 height 15
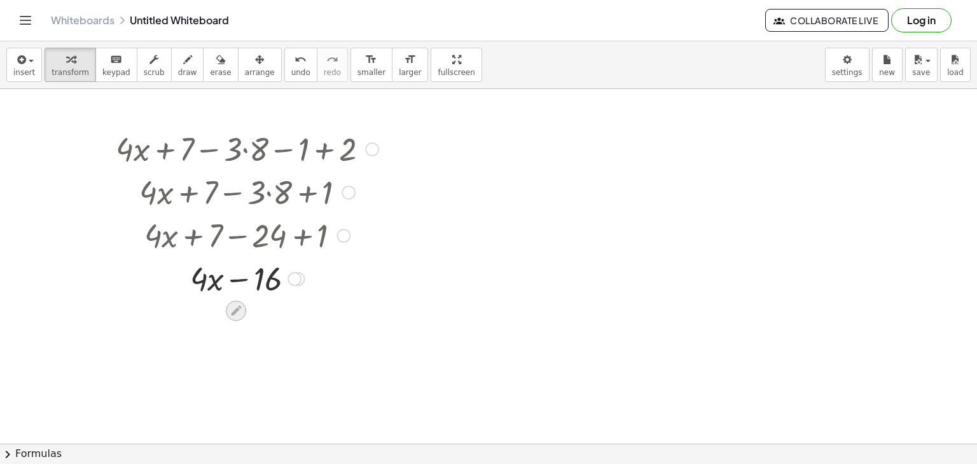
click at [233, 310] on icon at bounding box center [236, 310] width 13 height 13
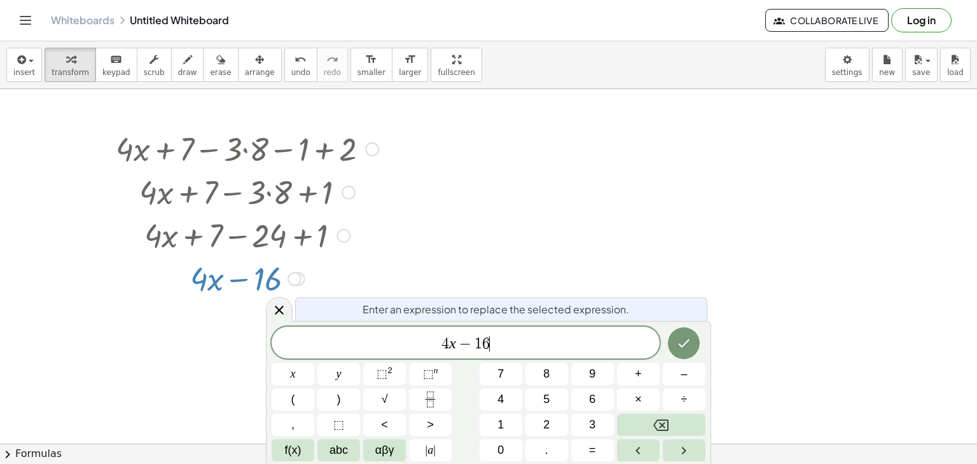
click at [498, 354] on div "4 x − 1 6 ​" at bounding box center [466, 343] width 388 height 32
click at [472, 344] on span "−" at bounding box center [465, 343] width 18 height 15
click at [691, 342] on icon "Done" at bounding box center [683, 343] width 15 height 15
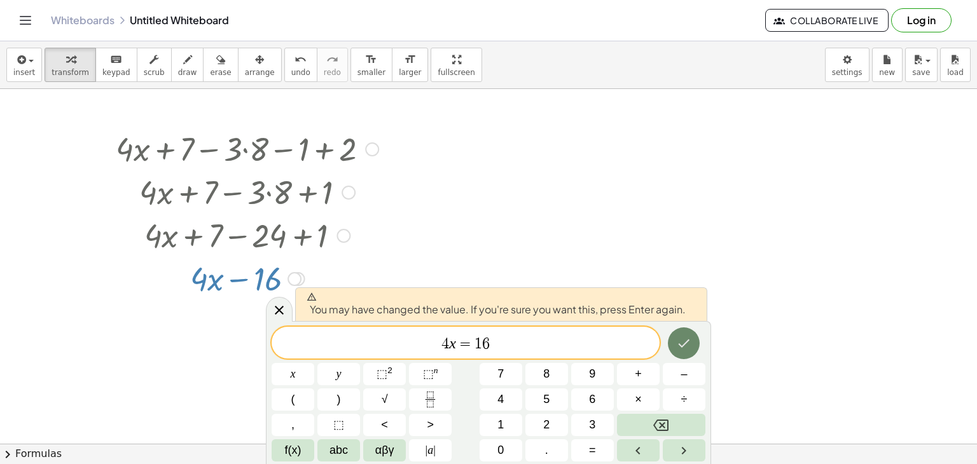
click at [690, 344] on icon "Done" at bounding box center [683, 343] width 15 height 15
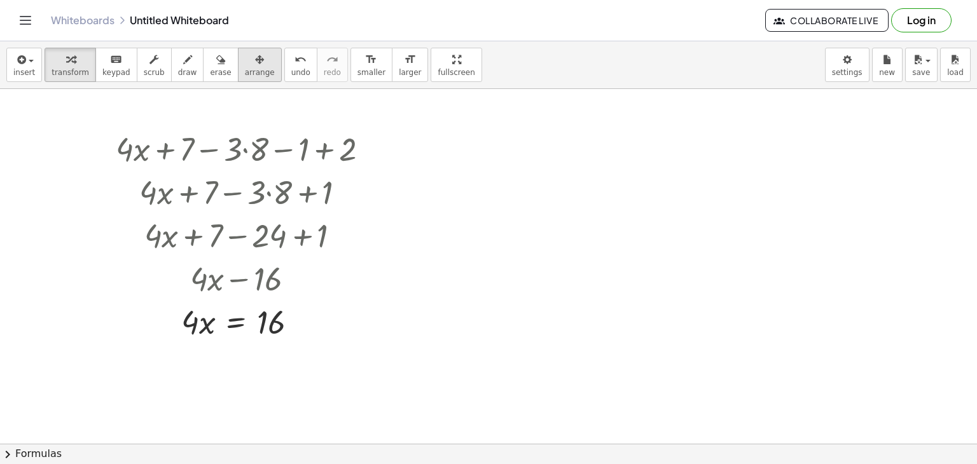
click at [249, 63] on div "button" at bounding box center [260, 59] width 30 height 15
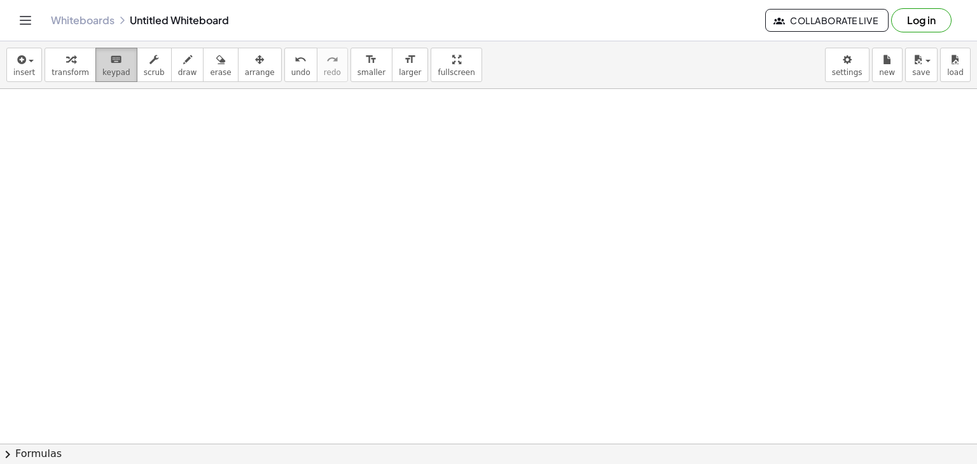
click at [110, 64] on icon "keyboard" at bounding box center [116, 59] width 12 height 15
click at [81, 62] on div "button" at bounding box center [71, 59] width 38 height 15
click at [30, 64] on div "button" at bounding box center [24, 59] width 22 height 15
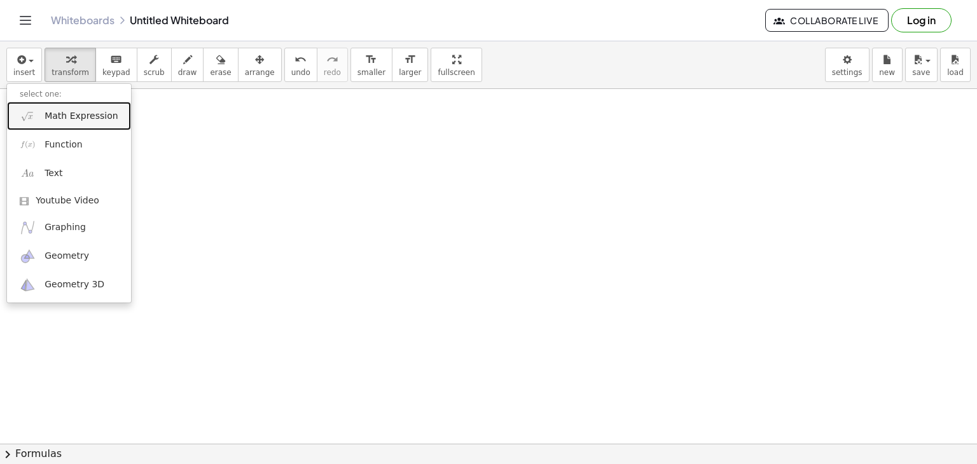
click at [64, 119] on span "Math Expression" at bounding box center [81, 116] width 73 height 13
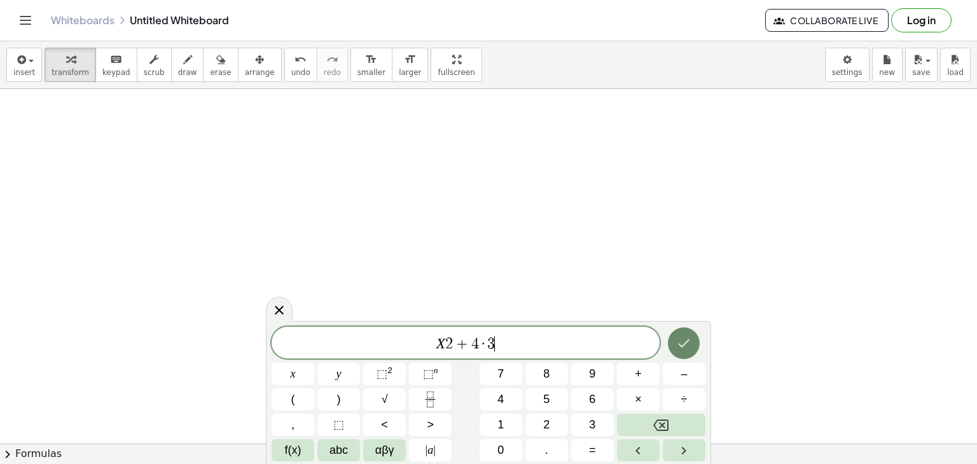
click at [696, 350] on button "Done" at bounding box center [684, 344] width 32 height 32
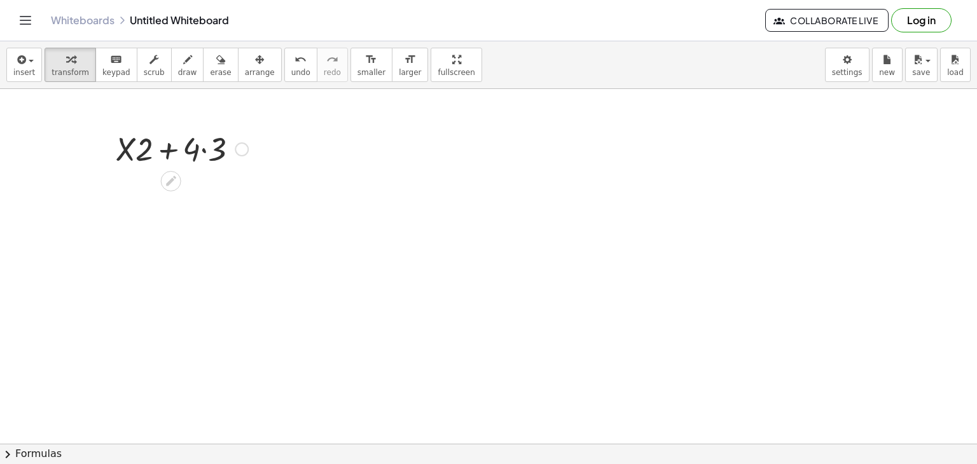
click at [209, 145] on div at bounding box center [181, 148] width 145 height 43
click at [168, 187] on div at bounding box center [181, 191] width 145 height 43
click at [169, 221] on icon at bounding box center [170, 224] width 13 height 13
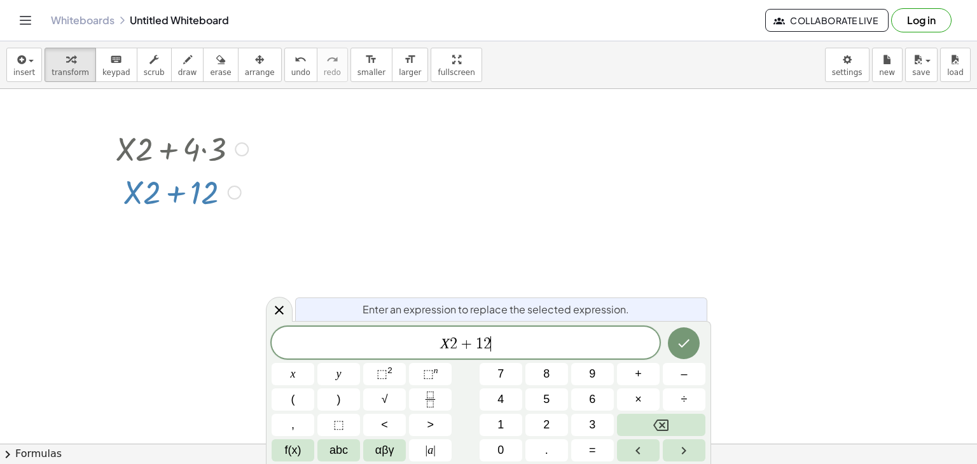
click at [497, 342] on span "X 2 + 1 2 ​" at bounding box center [466, 344] width 388 height 18
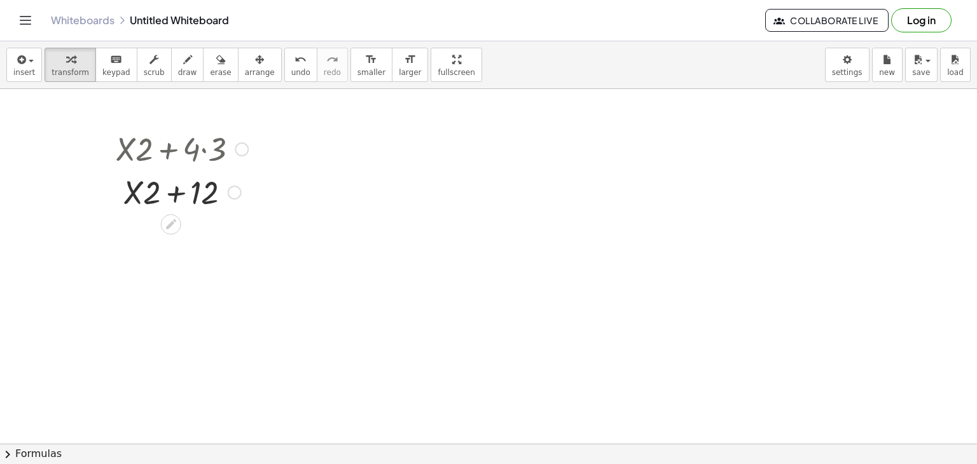
click at [178, 191] on div at bounding box center [181, 191] width 145 height 43
click at [174, 191] on div at bounding box center [181, 191] width 145 height 43
click at [154, 191] on div at bounding box center [181, 191] width 145 height 43
click at [216, 190] on div at bounding box center [181, 191] width 145 height 43
click at [206, 193] on div at bounding box center [181, 191] width 145 height 43
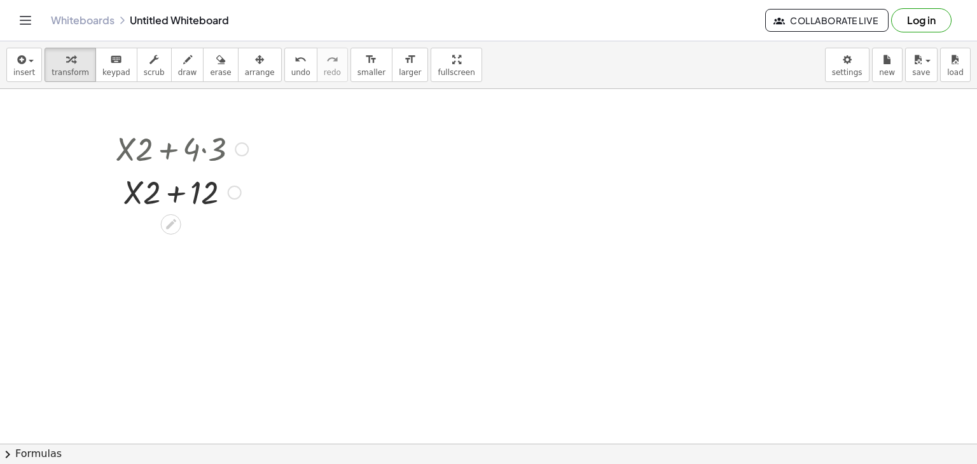
drag, startPoint x: 247, startPoint y: 261, endPoint x: 258, endPoint y: 260, distance: 11.5
click at [258, 260] on div at bounding box center [227, 256] width 110 height 42
click at [233, 254] on div at bounding box center [227, 256] width 110 height 42
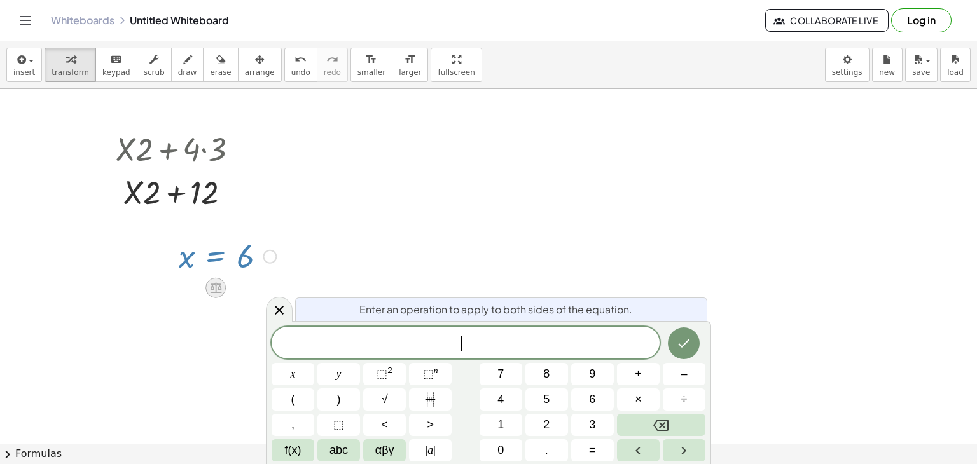
click at [217, 286] on icon at bounding box center [215, 287] width 13 height 13
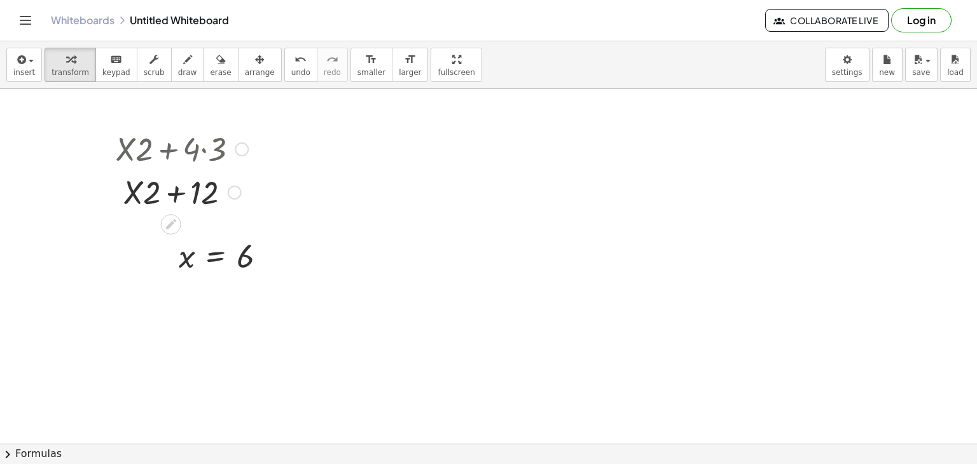
click at [185, 202] on div at bounding box center [181, 191] width 145 height 43
click at [177, 221] on icon at bounding box center [170, 224] width 13 height 13
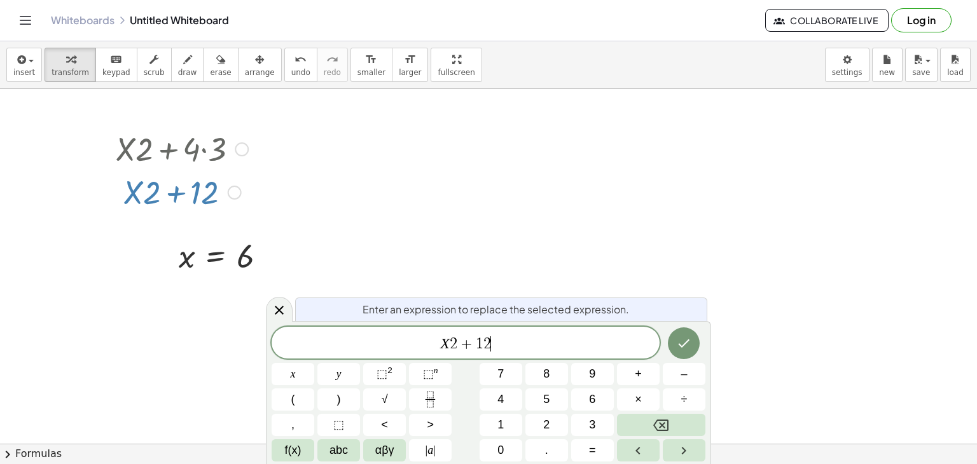
click at [527, 347] on span "X 2 + 1 2 ​" at bounding box center [466, 344] width 388 height 18
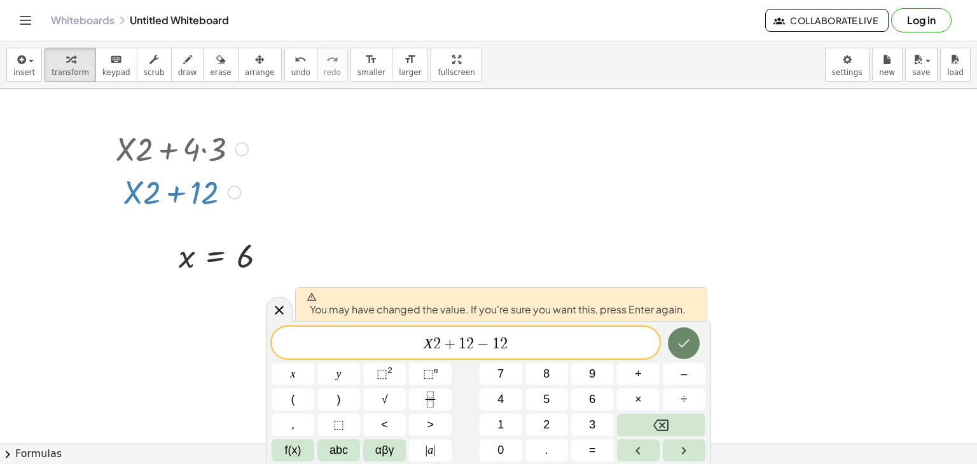
click at [677, 340] on icon "Done" at bounding box center [683, 343] width 15 height 15
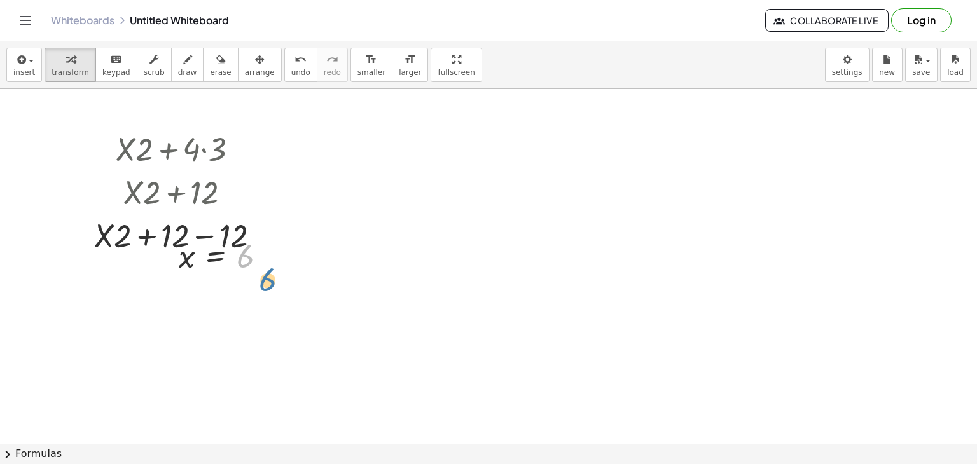
drag, startPoint x: 237, startPoint y: 261, endPoint x: 269, endPoint y: 303, distance: 52.2
click at [180, 270] on div at bounding box center [227, 256] width 110 height 42
click at [195, 262] on div at bounding box center [227, 256] width 110 height 42
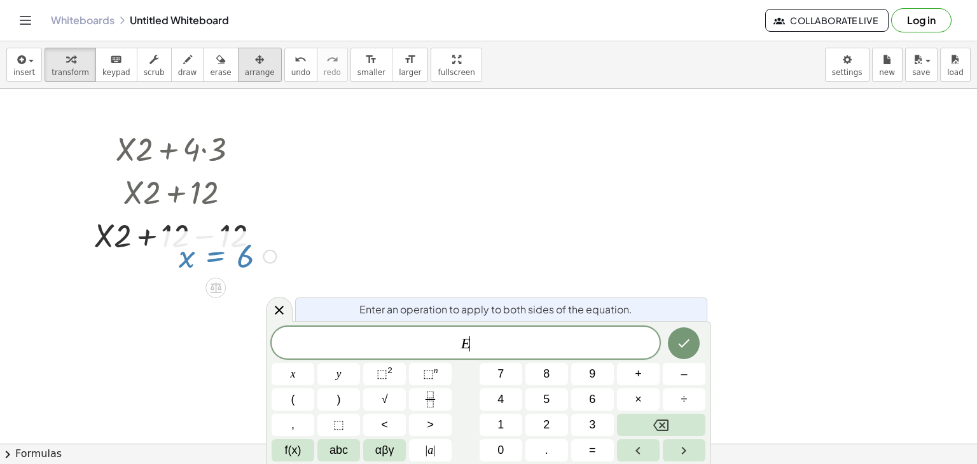
click at [245, 68] on span "arrange" at bounding box center [260, 72] width 30 height 9
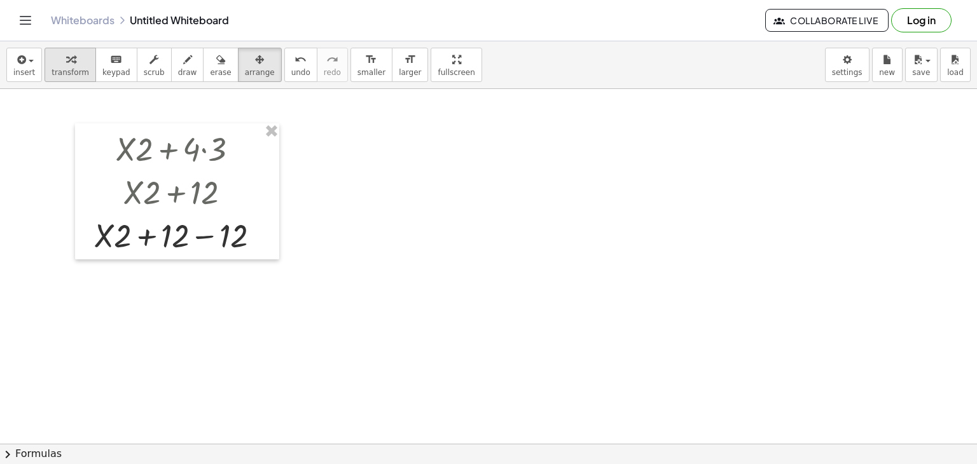
click at [81, 59] on div "button" at bounding box center [71, 59] width 38 height 15
click at [180, 246] on div at bounding box center [182, 234] width 188 height 43
click at [180, 240] on div at bounding box center [182, 234] width 188 height 43
click at [146, 232] on div at bounding box center [182, 234] width 188 height 43
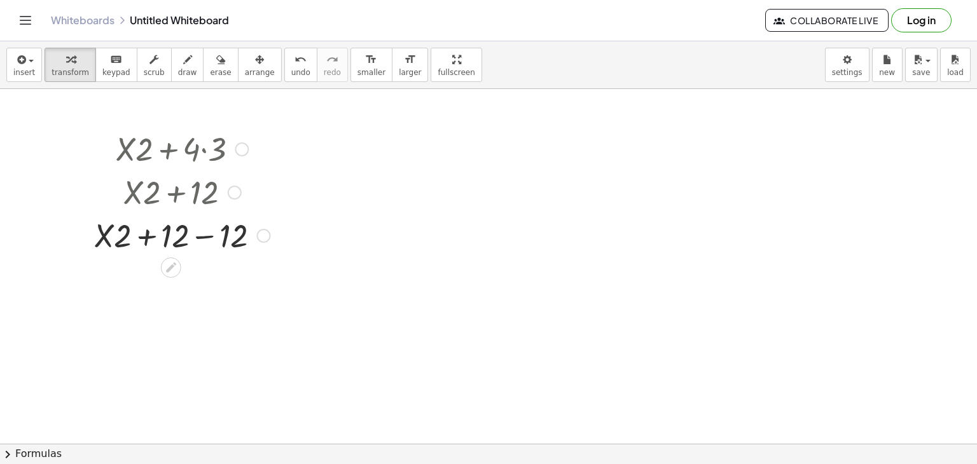
click at [193, 235] on div at bounding box center [182, 234] width 188 height 43
click at [357, 72] on span "smaller" at bounding box center [371, 72] width 28 height 9
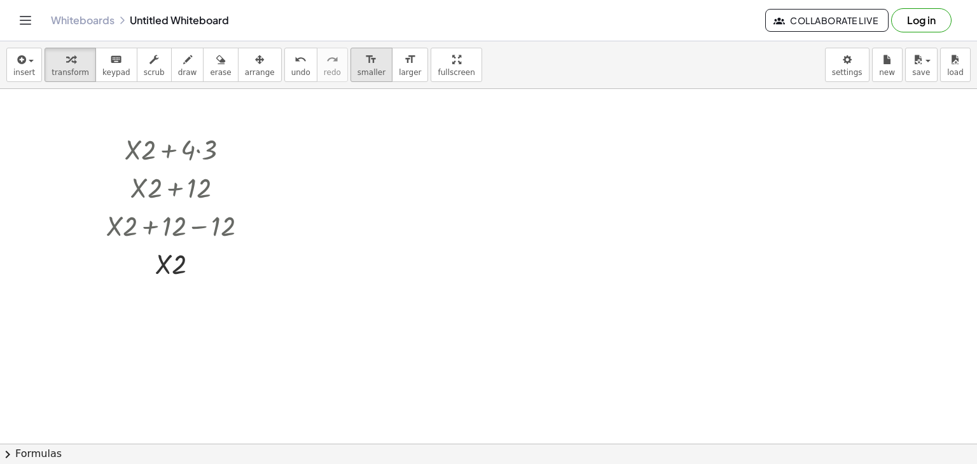
click at [357, 72] on span "smaller" at bounding box center [371, 72] width 28 height 9
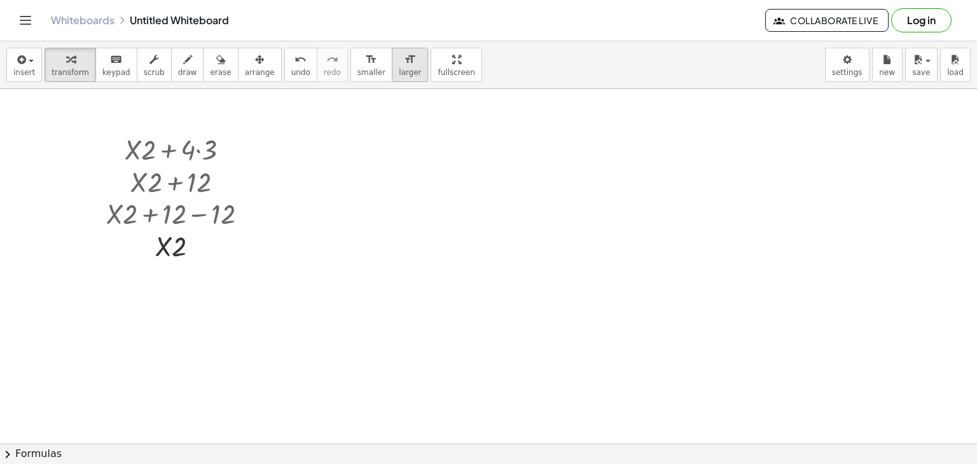
click at [399, 69] on span "larger" at bounding box center [410, 72] width 22 height 9
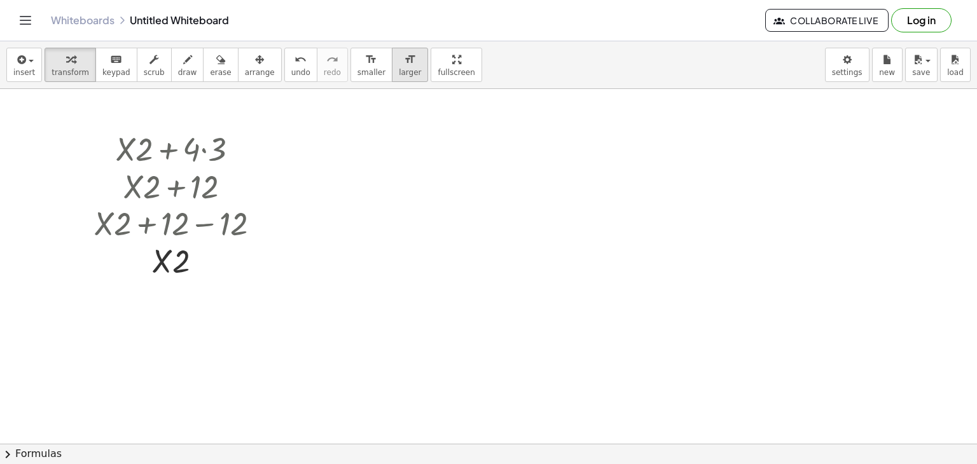
click at [399, 69] on span "larger" at bounding box center [410, 72] width 22 height 9
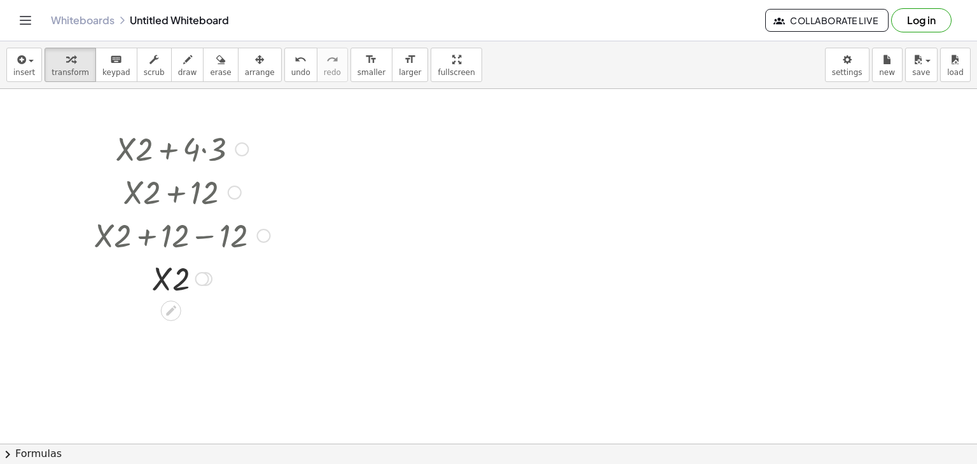
drag, startPoint x: 217, startPoint y: 293, endPoint x: 210, endPoint y: 283, distance: 11.8
click at [214, 288] on div at bounding box center [182, 277] width 188 height 43
click at [245, 68] on span "arrange" at bounding box center [260, 72] width 30 height 9
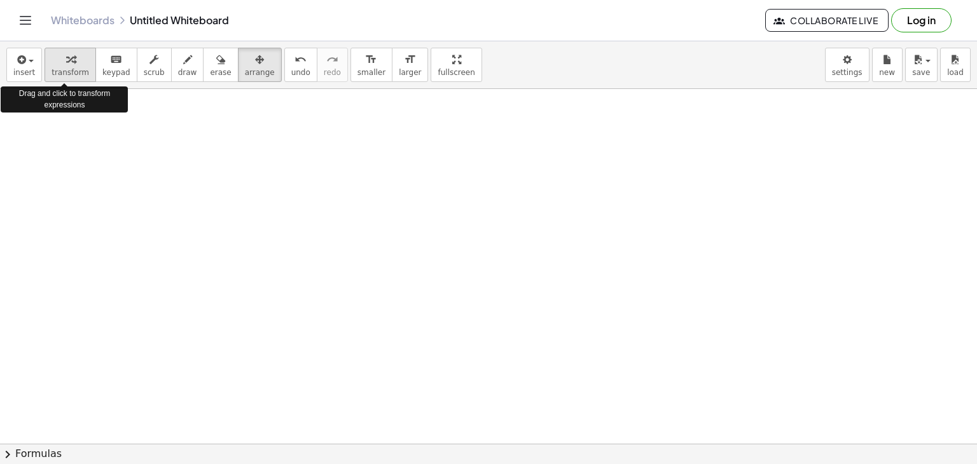
click at [64, 69] on span "transform" at bounding box center [71, 72] width 38 height 9
click at [20, 69] on span "insert" at bounding box center [24, 72] width 22 height 9
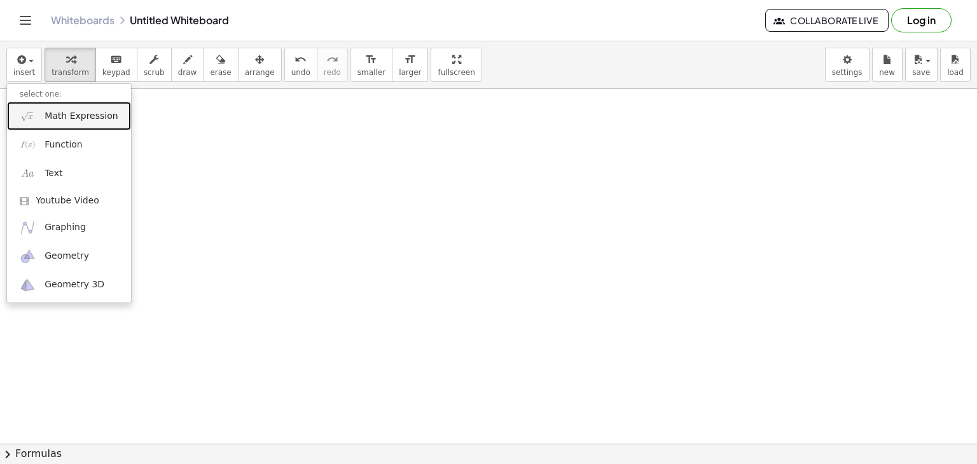
click at [65, 118] on span "Math Expression" at bounding box center [81, 116] width 73 height 13
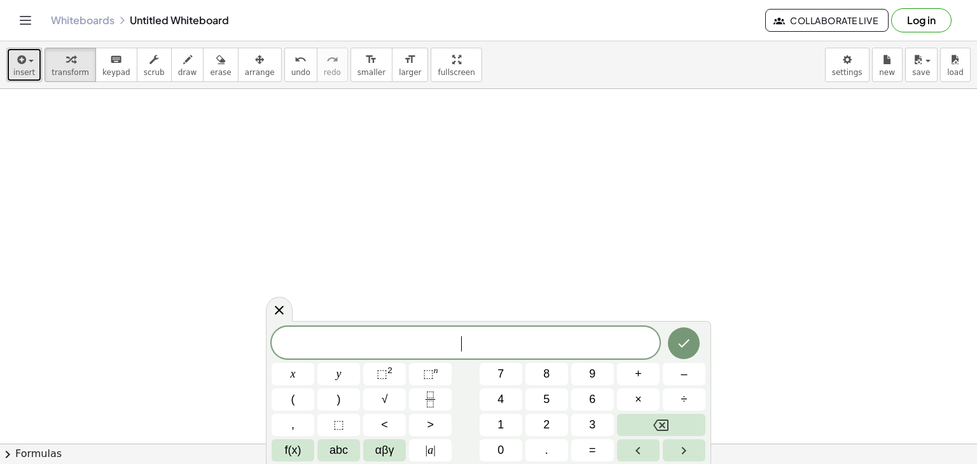
click at [30, 59] on div "button" at bounding box center [24, 59] width 22 height 15
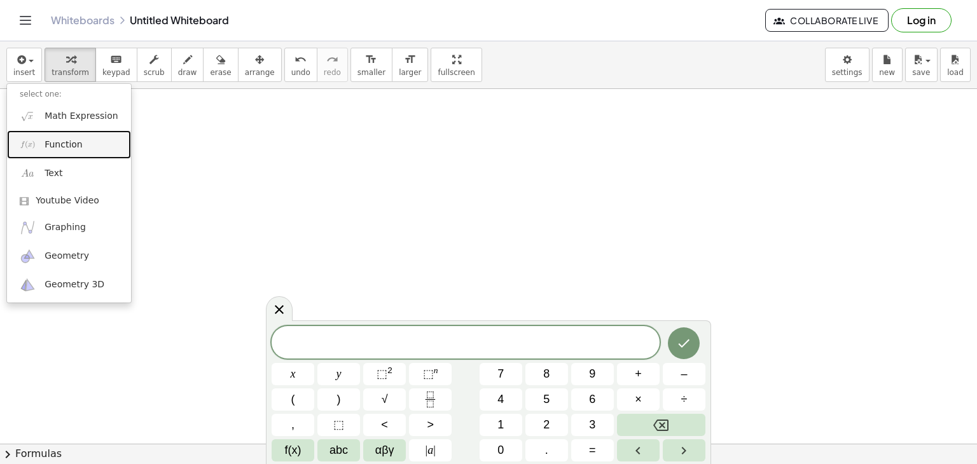
click at [64, 144] on span "Function" at bounding box center [64, 145] width 38 height 13
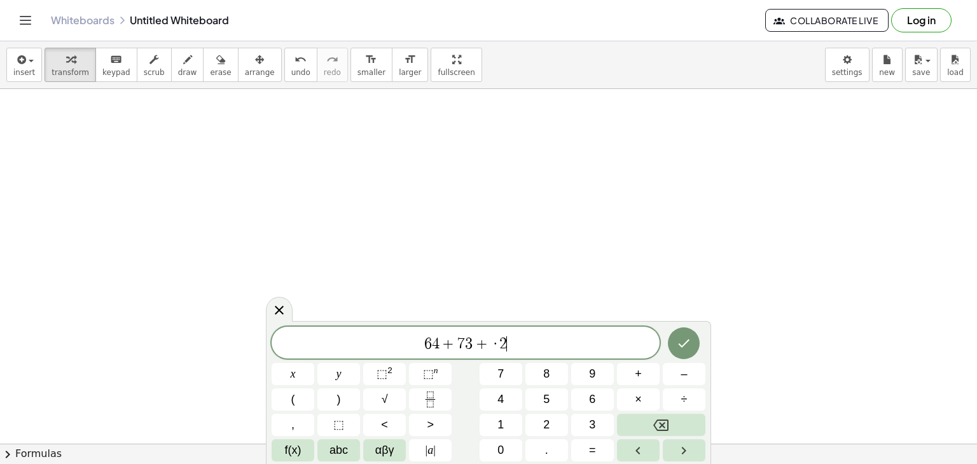
click at [403, 342] on span "6 4 + 7 3 + · 2 ​" at bounding box center [466, 344] width 388 height 18
click at [569, 349] on span "​ 6 4 + 7 3 + · 2" at bounding box center [466, 344] width 388 height 18
click at [482, 342] on span "+" at bounding box center [482, 343] width 18 height 15
click at [530, 345] on span "6 4 + 7 3 · 2 ​" at bounding box center [466, 344] width 388 height 18
click at [686, 336] on icon "Done" at bounding box center [683, 343] width 15 height 15
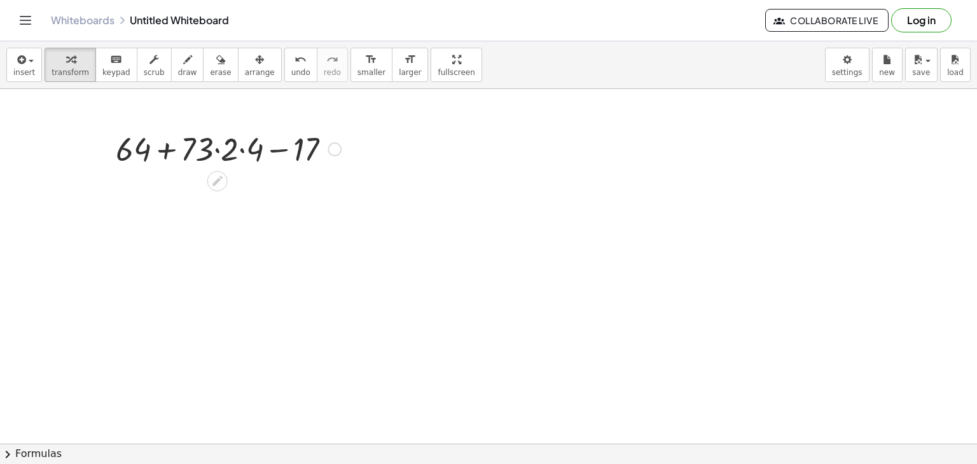
click at [299, 148] on div at bounding box center [228, 148] width 238 height 43
click at [338, 151] on div at bounding box center [335, 149] width 14 height 14
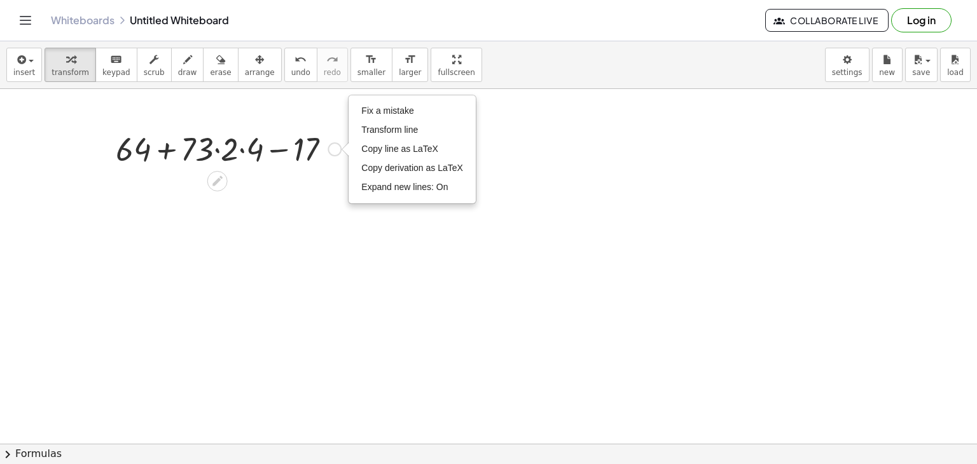
click at [267, 160] on div at bounding box center [228, 148] width 238 height 43
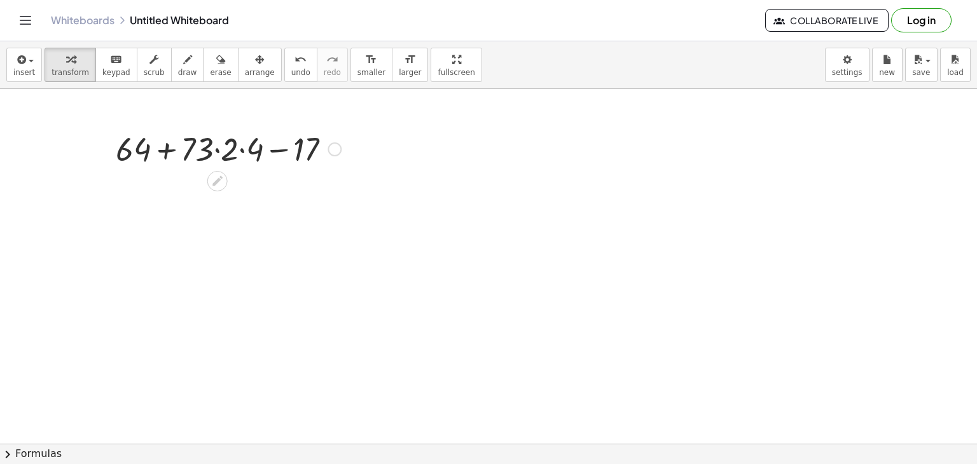
click at [198, 151] on div at bounding box center [228, 148] width 238 height 43
click at [155, 148] on div at bounding box center [228, 148] width 238 height 43
click at [247, 150] on div at bounding box center [228, 148] width 238 height 43
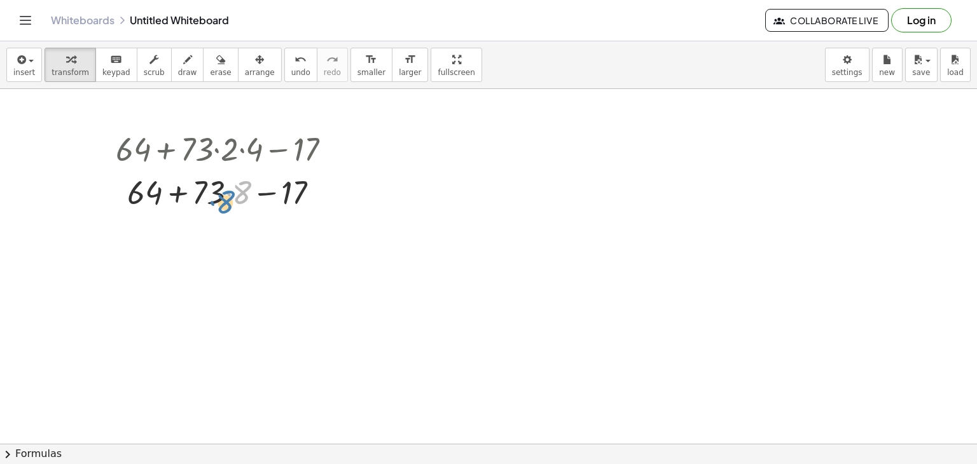
drag, startPoint x: 247, startPoint y: 150, endPoint x: 242, endPoint y: 160, distance: 11.1
click at [217, 149] on div "+ 64 + · 73 · 2 · 4 − 17 · 8 + 64 + · 73 · − 17 8 Fix a mistake Transform line …" at bounding box center [217, 149] width 0 height 0
click at [225, 186] on div at bounding box center [228, 191] width 238 height 43
click at [230, 195] on div at bounding box center [228, 191] width 238 height 43
click at [268, 193] on div at bounding box center [228, 191] width 238 height 43
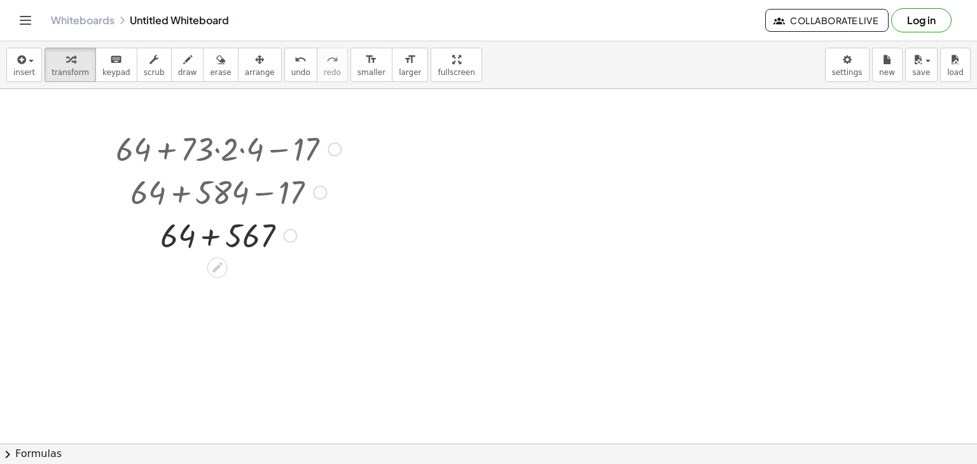
click at [206, 238] on div at bounding box center [228, 234] width 238 height 43
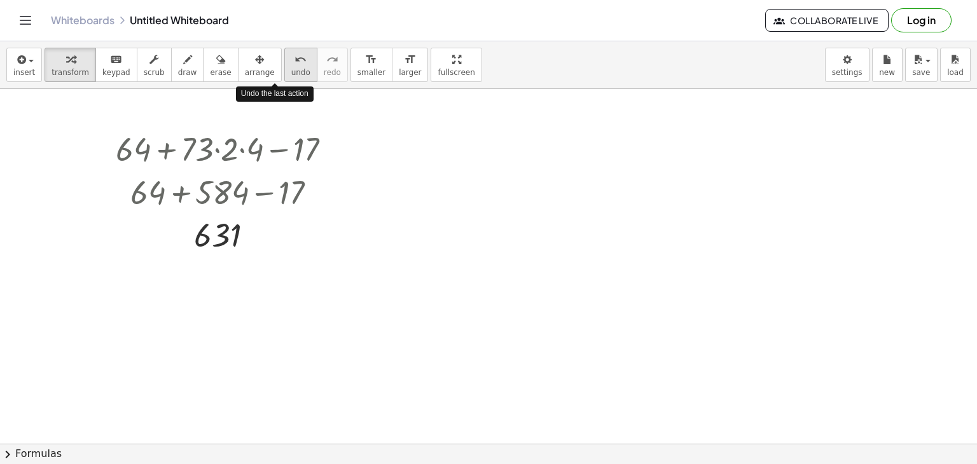
click at [291, 68] on span "undo" at bounding box center [300, 72] width 19 height 9
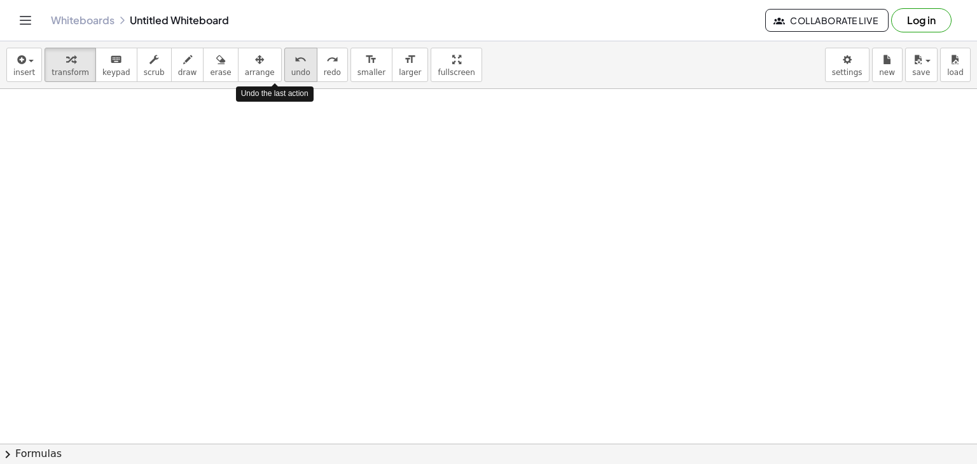
click at [291, 68] on span "undo" at bounding box center [300, 72] width 19 height 9
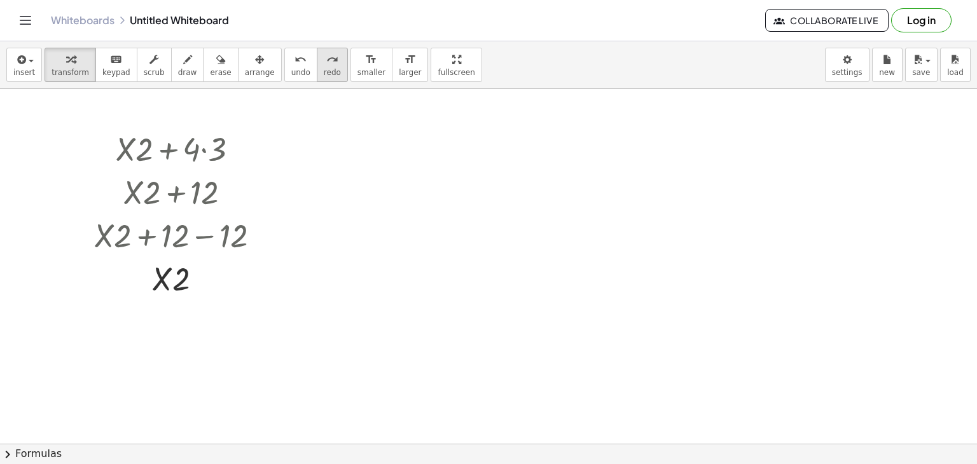
click at [324, 72] on span "redo" at bounding box center [332, 72] width 17 height 9
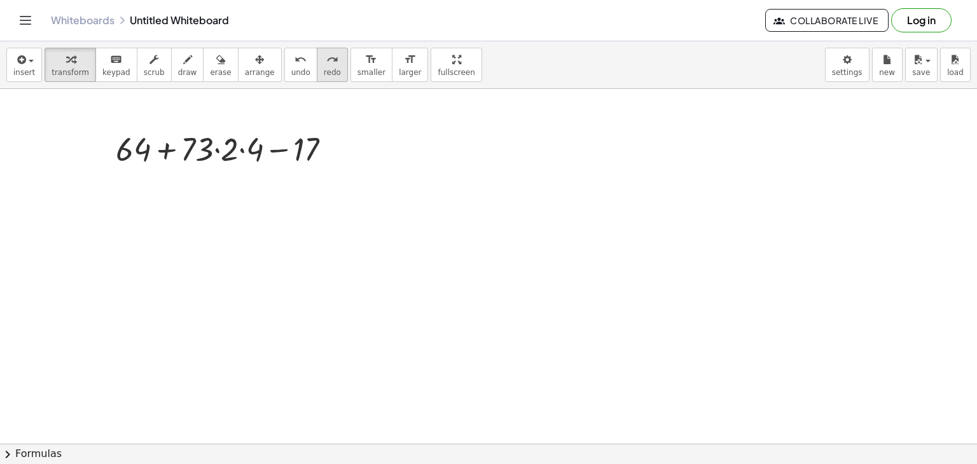
click at [317, 69] on button "redo redo" at bounding box center [332, 65] width 31 height 34
click at [244, 142] on div at bounding box center [228, 148] width 238 height 43
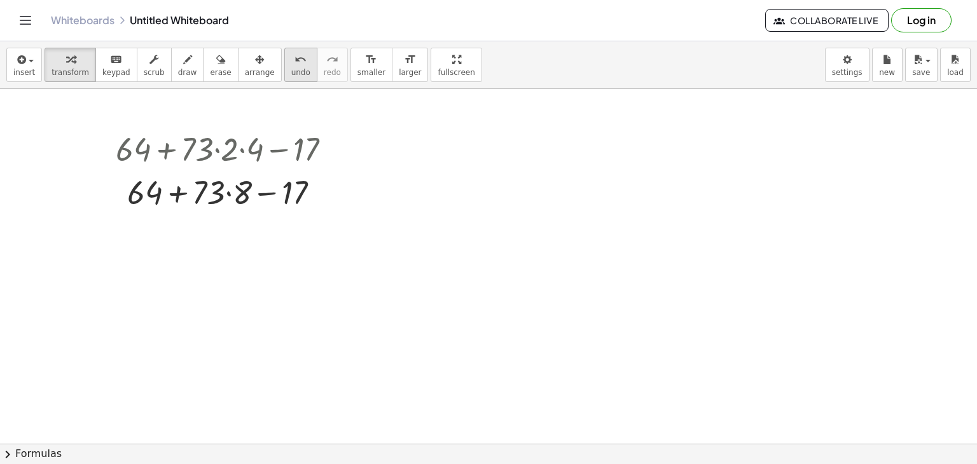
click at [291, 68] on span "undo" at bounding box center [300, 72] width 19 height 9
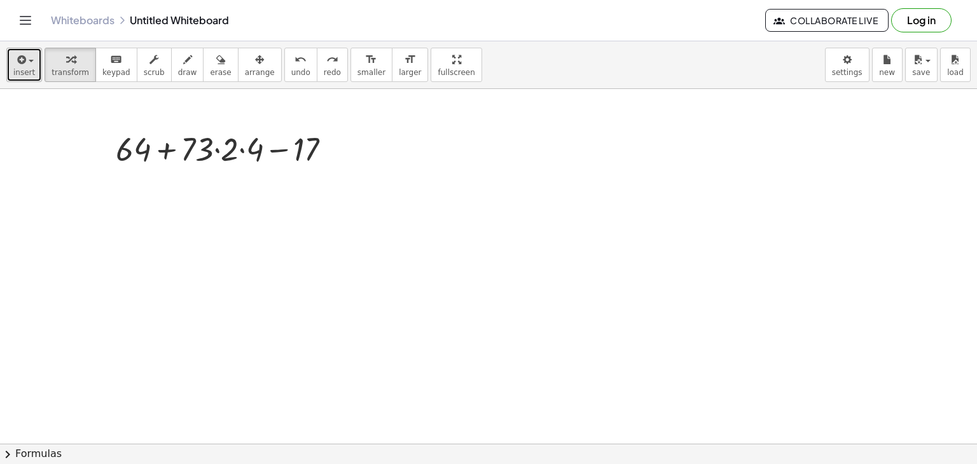
click at [36, 60] on button "insert" at bounding box center [24, 65] width 36 height 34
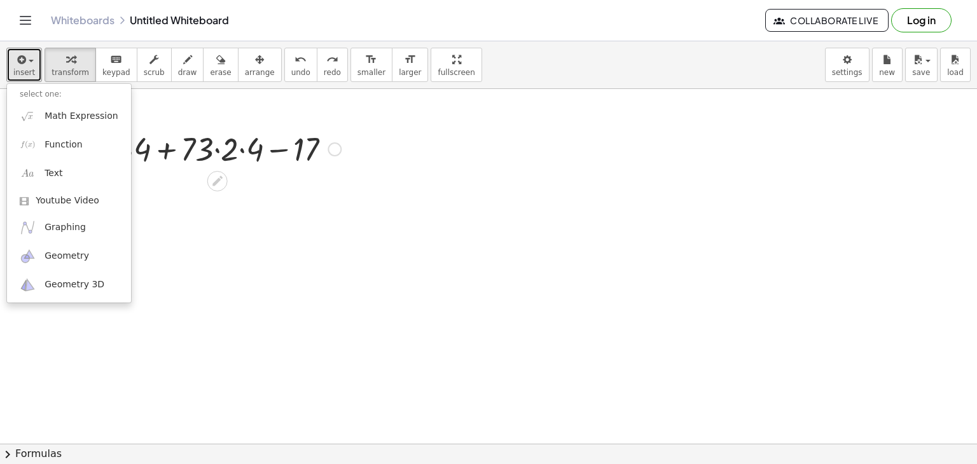
click at [178, 156] on div at bounding box center [228, 148] width 238 height 43
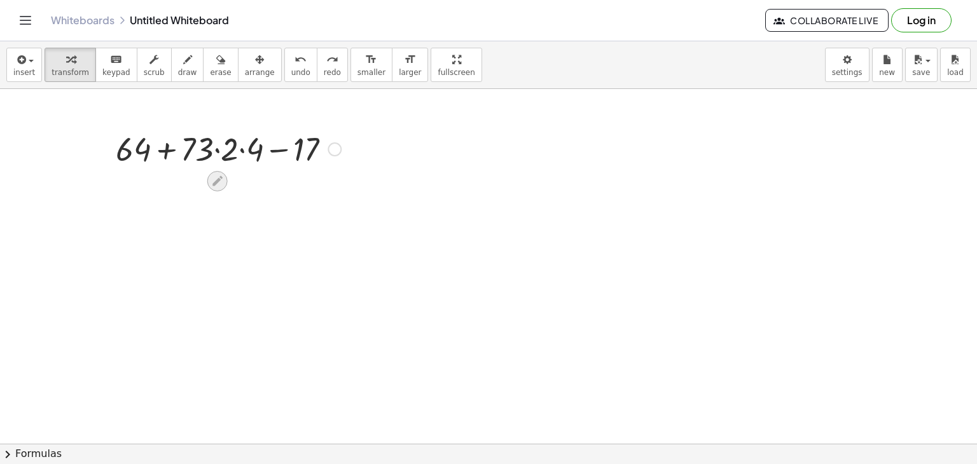
click at [214, 177] on icon at bounding box center [217, 180] width 13 height 13
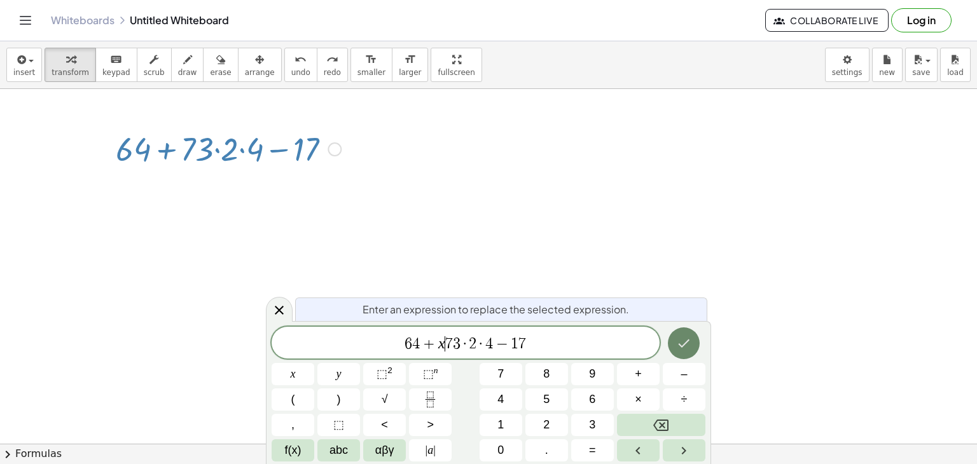
click at [683, 347] on icon "Done" at bounding box center [683, 343] width 15 height 15
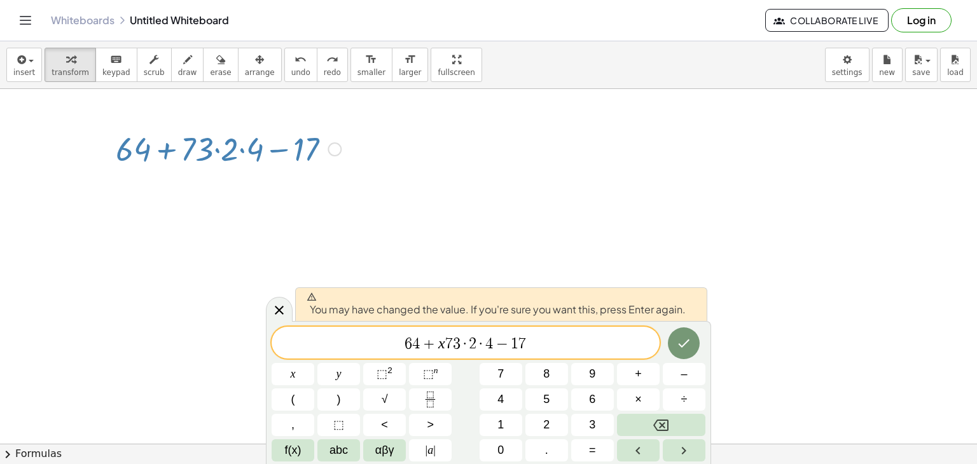
click at [655, 342] on span "6 4 + x ​ 7 3 · 2 · 4 − 1 7" at bounding box center [466, 344] width 388 height 18
drag, startPoint x: 575, startPoint y: 339, endPoint x: 398, endPoint y: 342, distance: 177.5
click at [398, 342] on span "6 4 + x 7 3 · 2 · 4 − 1 7" at bounding box center [466, 344] width 388 height 18
drag, startPoint x: 595, startPoint y: 350, endPoint x: 307, endPoint y: 349, distance: 288.8
click at [307, 349] on span "5 x + 5 a + 5 b − 8" at bounding box center [466, 344] width 388 height 18
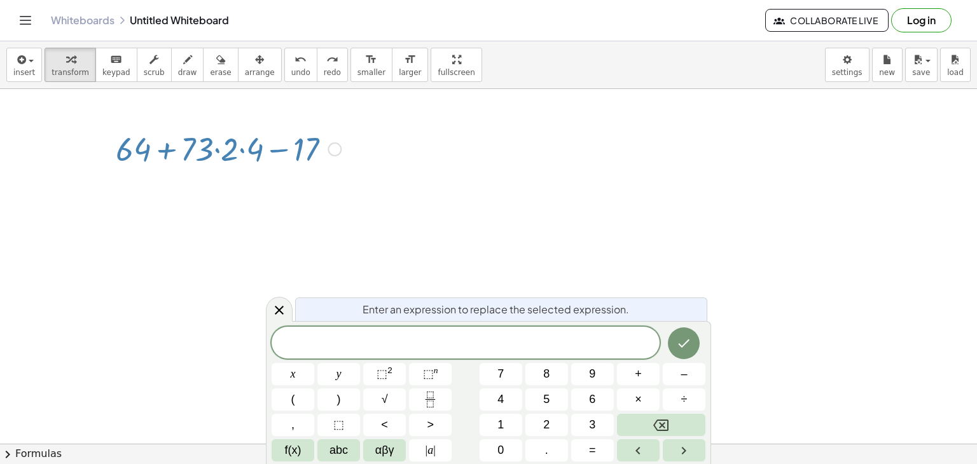
click at [446, 342] on span "​" at bounding box center [466, 344] width 388 height 18
click at [681, 345] on icon "Done" at bounding box center [684, 344] width 11 height 8
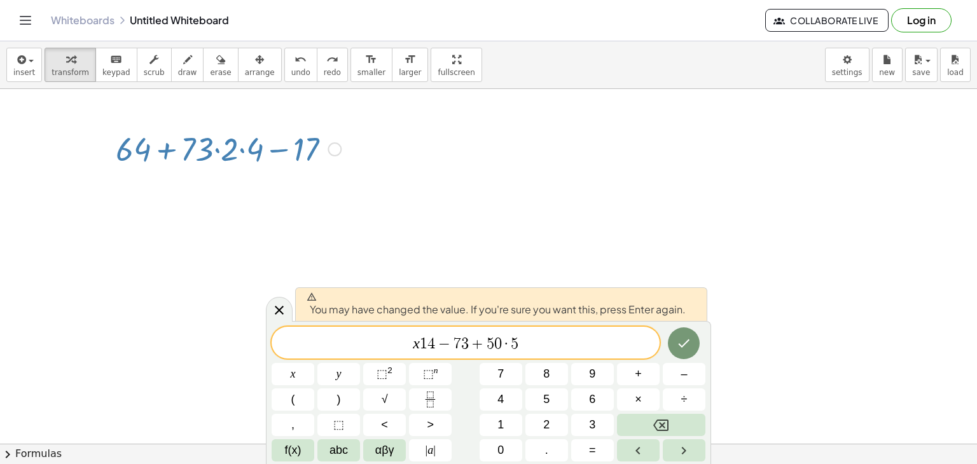
click at [292, 144] on div at bounding box center [228, 148] width 238 height 43
drag, startPoint x: 274, startPoint y: 151, endPoint x: 221, endPoint y: 160, distance: 53.5
click at [221, 160] on div at bounding box center [228, 148] width 238 height 43
click at [246, 78] on button "arrange" at bounding box center [260, 65] width 44 height 34
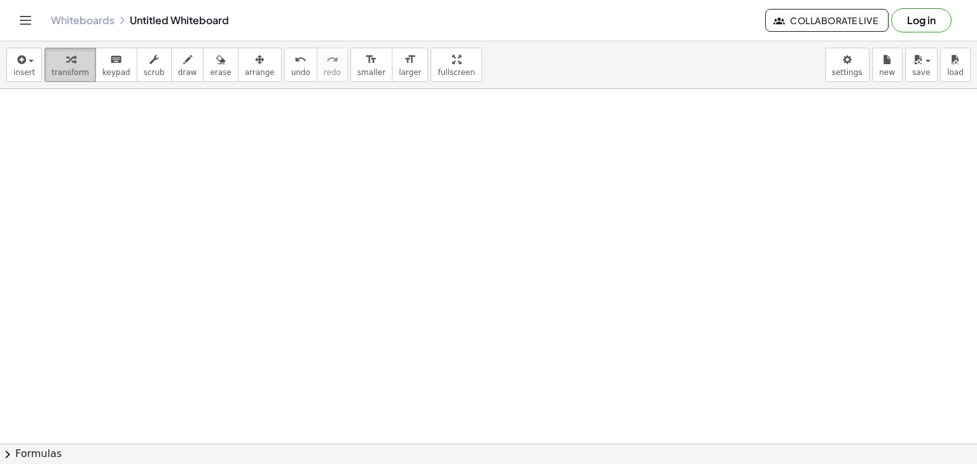
click at [45, 74] on button "transform" at bounding box center [71, 65] width 52 height 34
click at [29, 69] on span "insert" at bounding box center [24, 72] width 22 height 9
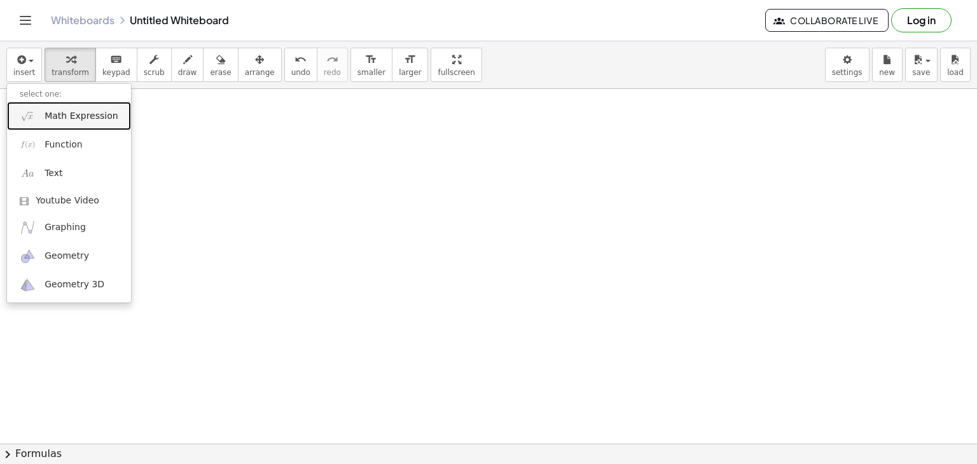
click at [65, 118] on span "Math Expression" at bounding box center [81, 116] width 73 height 13
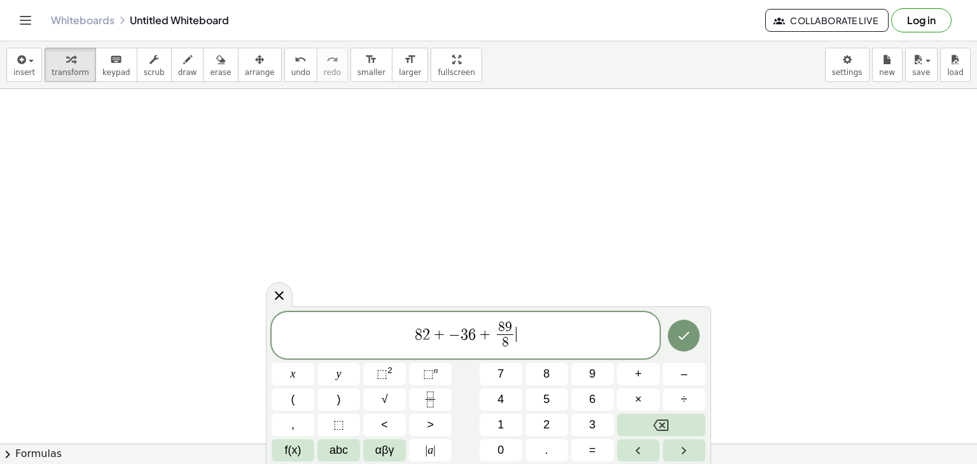
click at [538, 335] on span "8 2 + − 3 6 + 8 9 8 ​ ​" at bounding box center [466, 337] width 388 height 34
click at [387, 326] on span "​ 8 2 + − 3 6 + 8 9 8 ​ + 1 0" at bounding box center [466, 337] width 388 height 34
click at [688, 331] on icon "Done" at bounding box center [683, 335] width 15 height 15
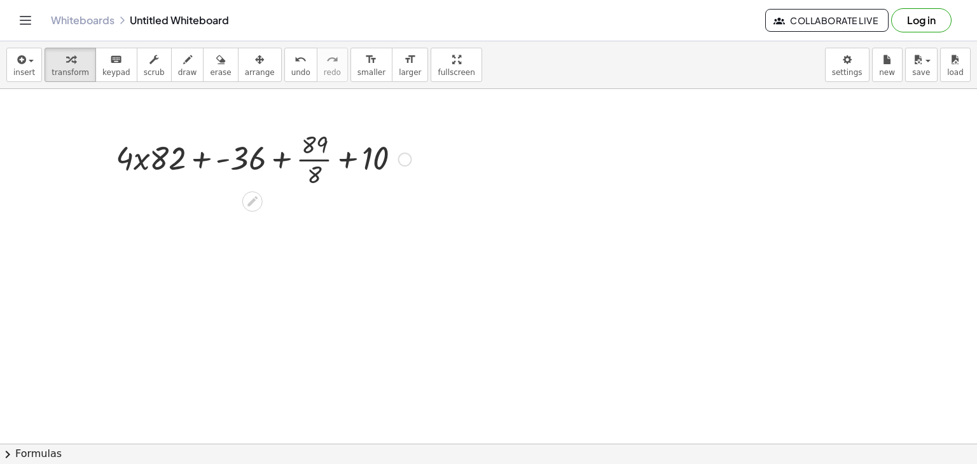
click at [149, 162] on div at bounding box center [263, 159] width 308 height 64
click at [137, 158] on div at bounding box center [263, 159] width 308 height 64
click at [200, 153] on div at bounding box center [263, 159] width 308 height 64
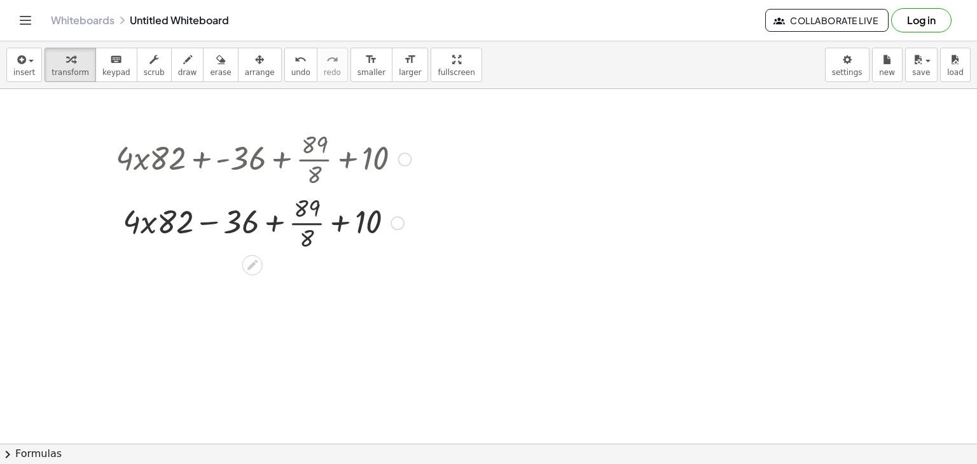
click at [139, 244] on div at bounding box center [263, 222] width 308 height 64
click at [149, 230] on div at bounding box center [263, 222] width 308 height 64
click at [280, 221] on div at bounding box center [263, 222] width 308 height 64
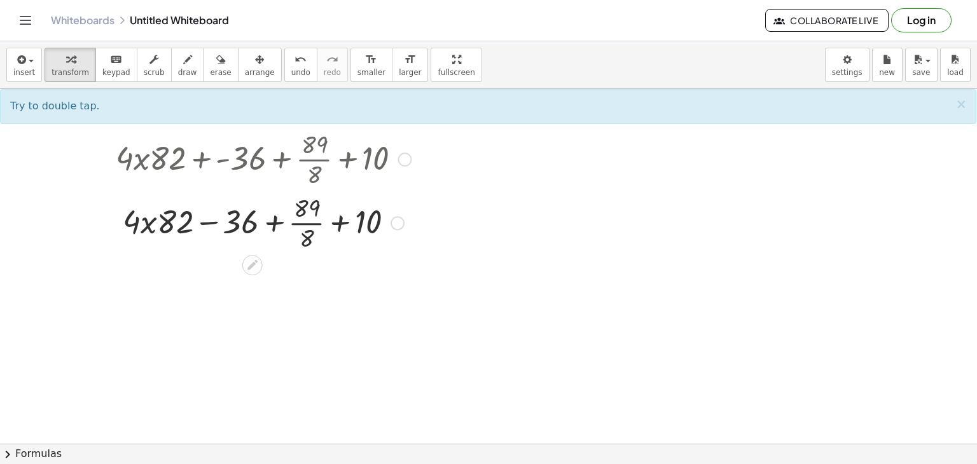
click at [316, 221] on div at bounding box center [263, 222] width 308 height 64
click at [314, 221] on div at bounding box center [263, 222] width 308 height 64
click at [346, 222] on div at bounding box center [263, 222] width 308 height 64
click at [234, 222] on div at bounding box center [263, 222] width 308 height 64
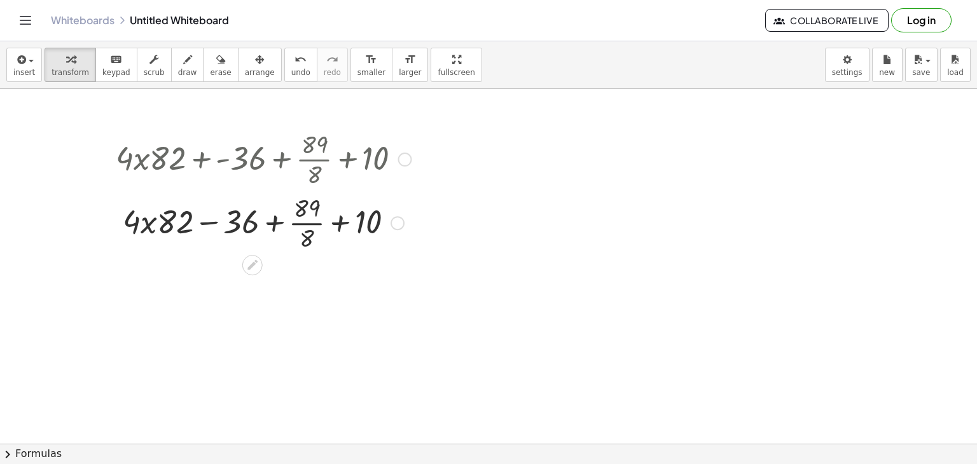
click at [207, 222] on div at bounding box center [263, 222] width 308 height 64
drag, startPoint x: 309, startPoint y: 222, endPoint x: 303, endPoint y: 218, distance: 7.4
click at [303, 218] on div at bounding box center [263, 222] width 308 height 64
click at [284, 221] on div at bounding box center [263, 222] width 308 height 64
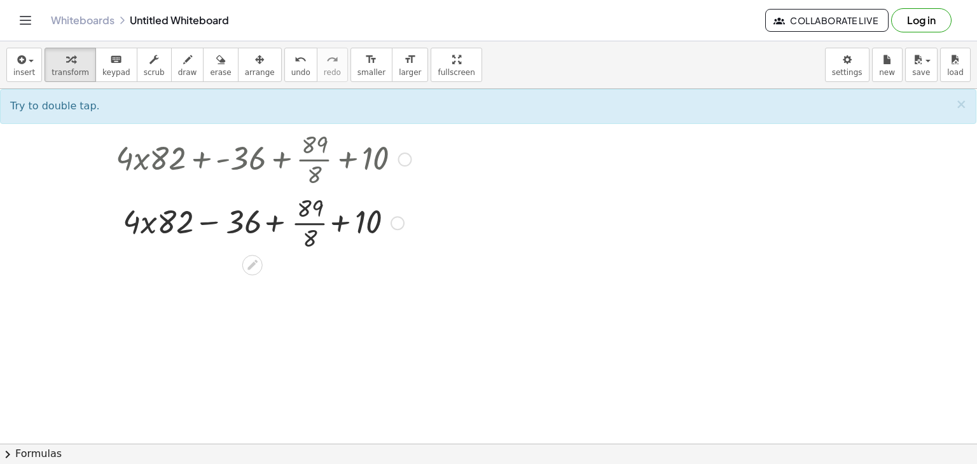
click at [243, 221] on div at bounding box center [263, 222] width 308 height 64
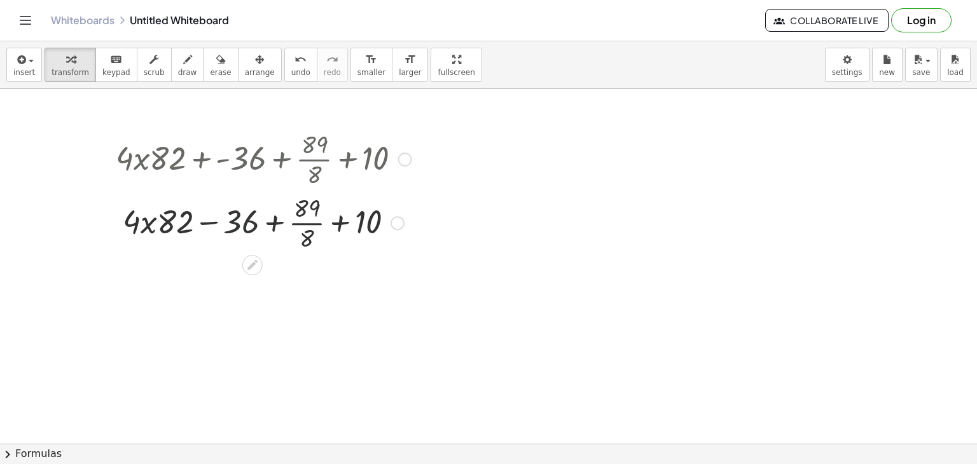
click at [298, 219] on div at bounding box center [263, 222] width 308 height 64
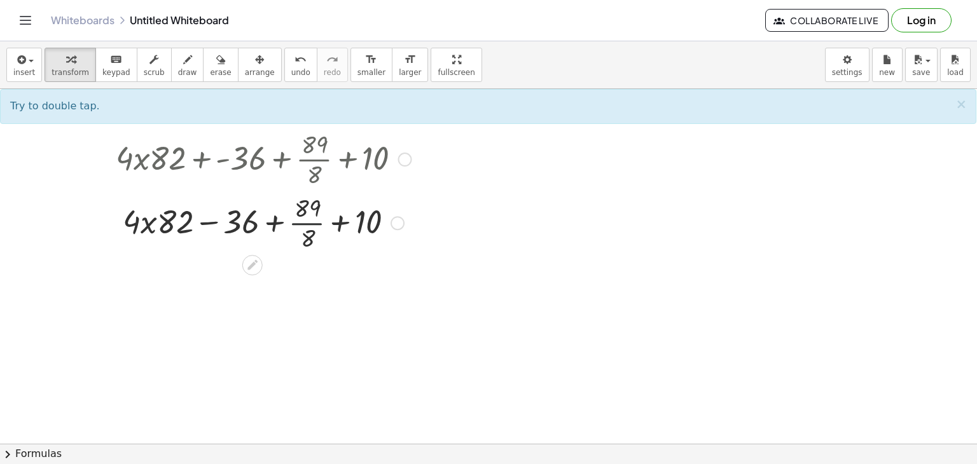
click at [333, 222] on div at bounding box center [263, 222] width 308 height 64
click at [362, 221] on div at bounding box center [263, 222] width 308 height 64
click at [303, 219] on div at bounding box center [263, 222] width 308 height 64
click at [316, 201] on div at bounding box center [263, 222] width 308 height 64
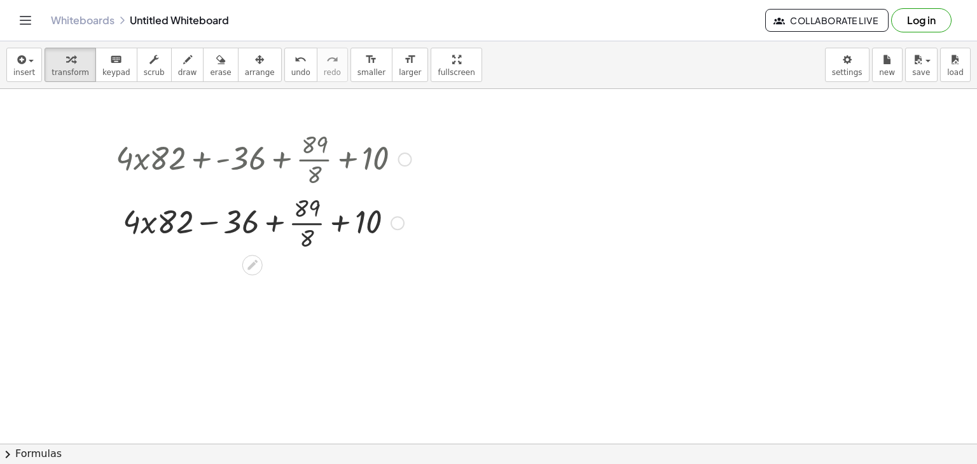
click at [272, 220] on div at bounding box center [263, 222] width 308 height 64
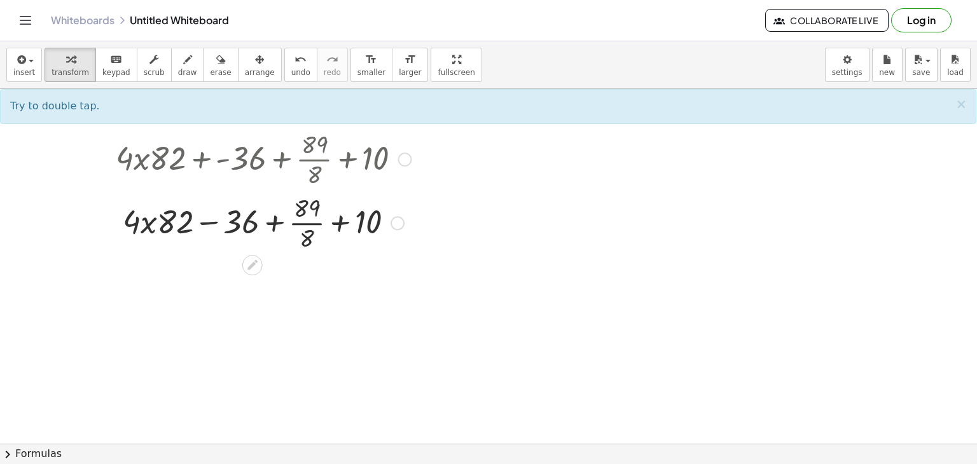
click at [240, 225] on div at bounding box center [263, 222] width 308 height 64
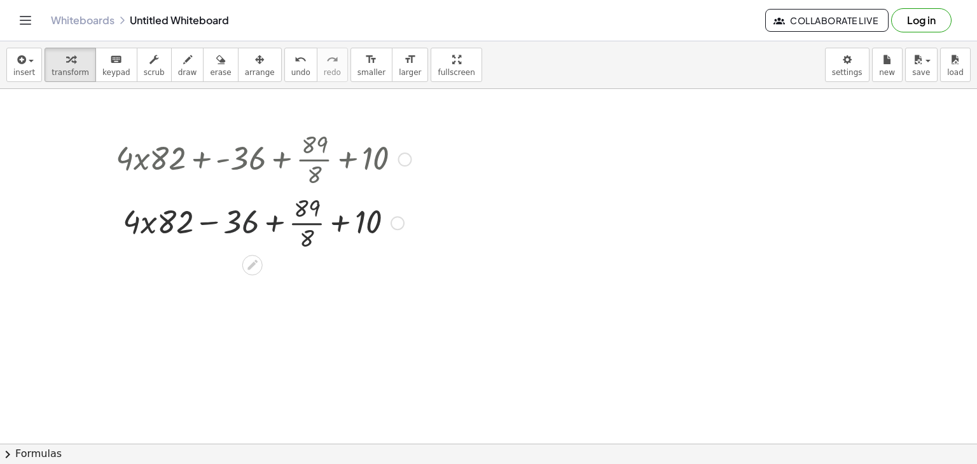
click at [184, 220] on div at bounding box center [263, 222] width 308 height 64
click at [235, 228] on div at bounding box center [263, 222] width 308 height 64
drag, startPoint x: 255, startPoint y: 231, endPoint x: 297, endPoint y: 230, distance: 42.0
click at [297, 230] on div at bounding box center [263, 222] width 308 height 64
click at [377, 221] on div at bounding box center [263, 222] width 308 height 64
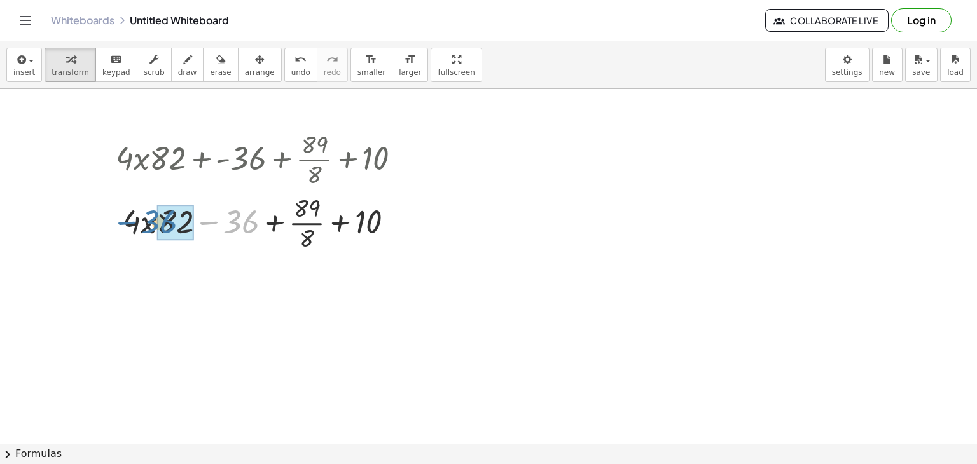
drag, startPoint x: 244, startPoint y: 225, endPoint x: 170, endPoint y: 226, distance: 73.8
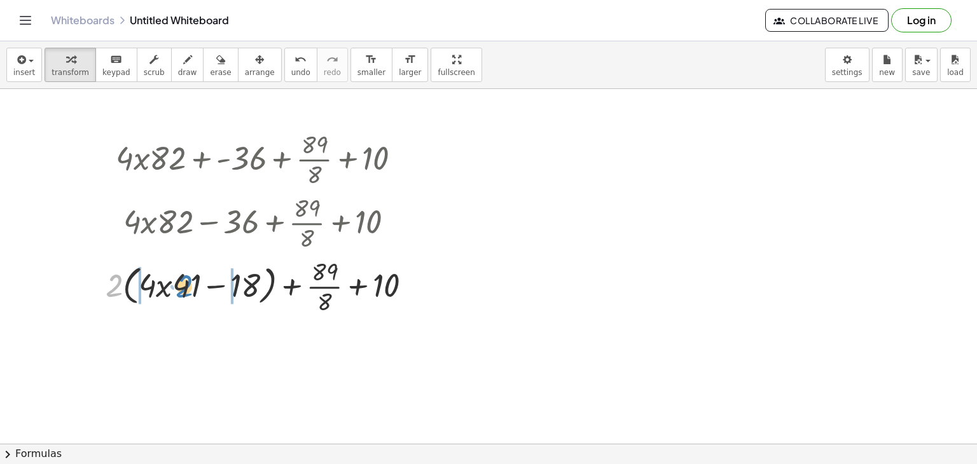
drag, startPoint x: 118, startPoint y: 281, endPoint x: 182, endPoint y: 275, distance: 64.4
click at [182, 275] on div at bounding box center [263, 286] width 329 height 64
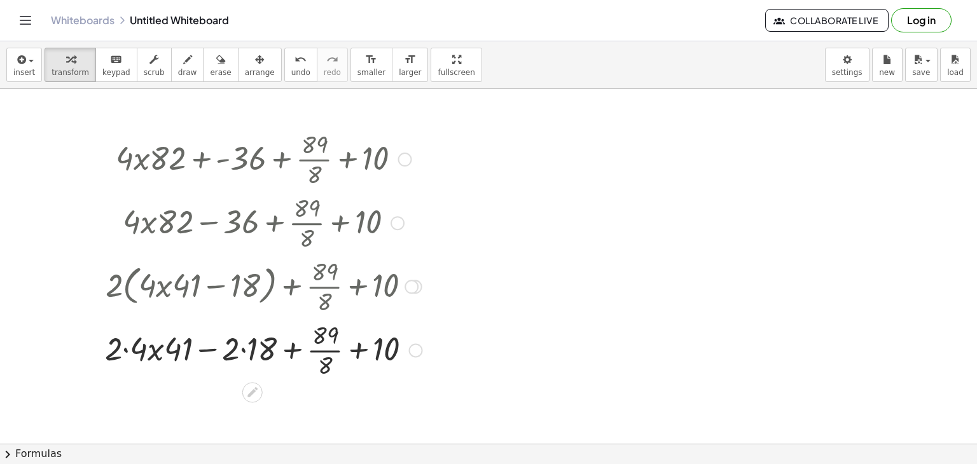
click at [253, 350] on div at bounding box center [264, 349] width 330 height 64
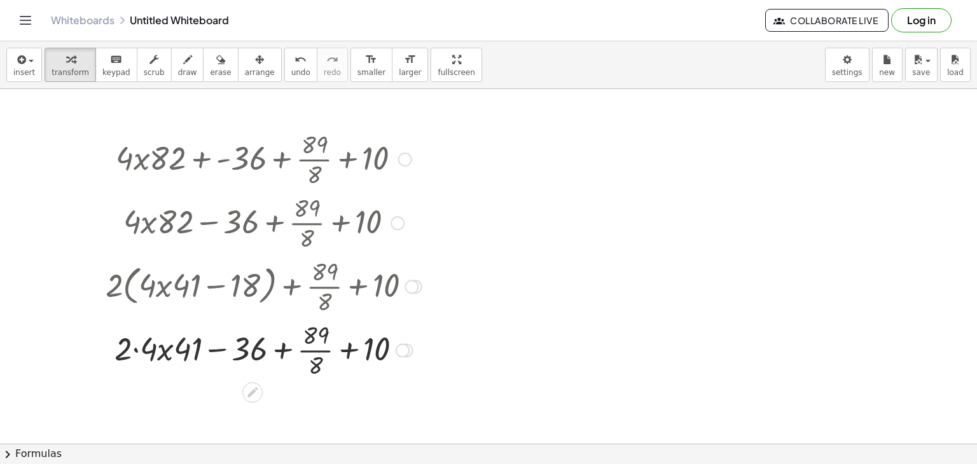
click at [205, 350] on div at bounding box center [263, 349] width 329 height 64
click at [188, 353] on div at bounding box center [263, 349] width 329 height 64
click at [131, 350] on div at bounding box center [263, 349] width 329 height 64
click at [160, 349] on div at bounding box center [263, 349] width 329 height 64
click at [309, 344] on div at bounding box center [263, 349] width 329 height 64
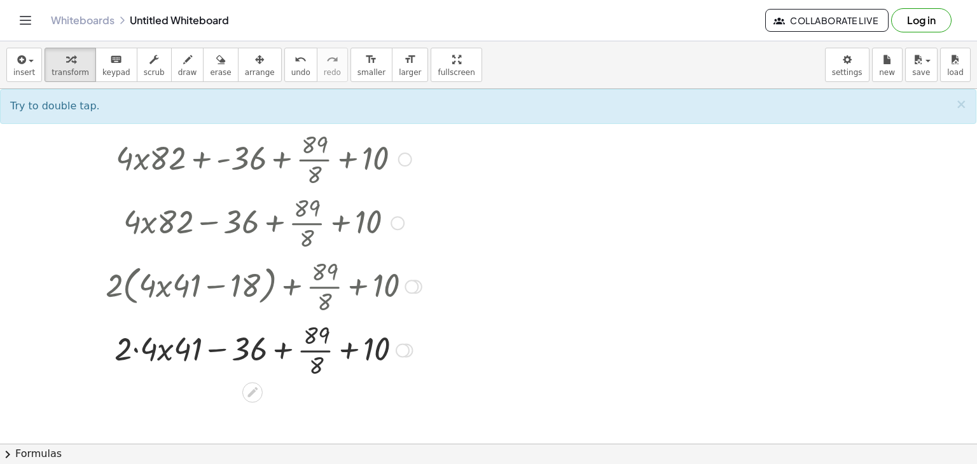
click at [366, 352] on div at bounding box center [263, 349] width 329 height 64
click at [256, 348] on div at bounding box center [263, 349] width 329 height 64
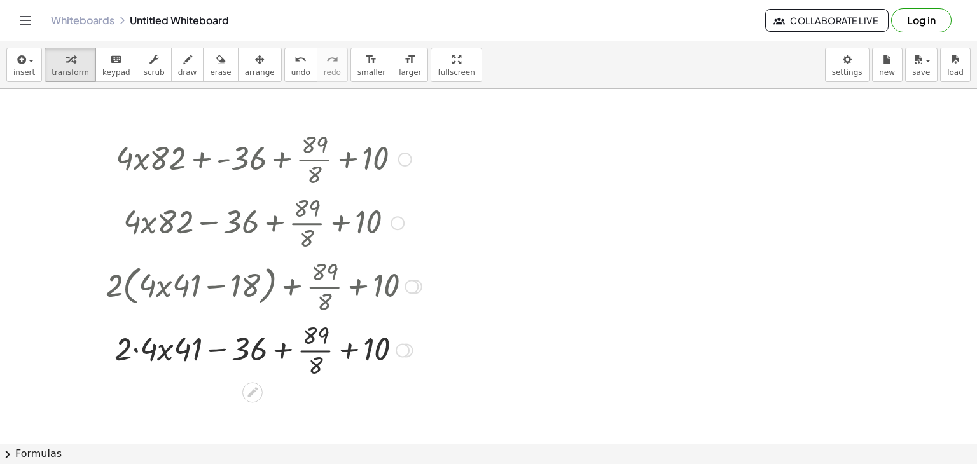
click at [223, 349] on div at bounding box center [263, 349] width 329 height 64
drag, startPoint x: 186, startPoint y: 349, endPoint x: 181, endPoint y: 344, distance: 6.8
click at [181, 344] on div at bounding box center [263, 349] width 329 height 64
drag, startPoint x: 120, startPoint y: 350, endPoint x: 151, endPoint y: 352, distance: 31.3
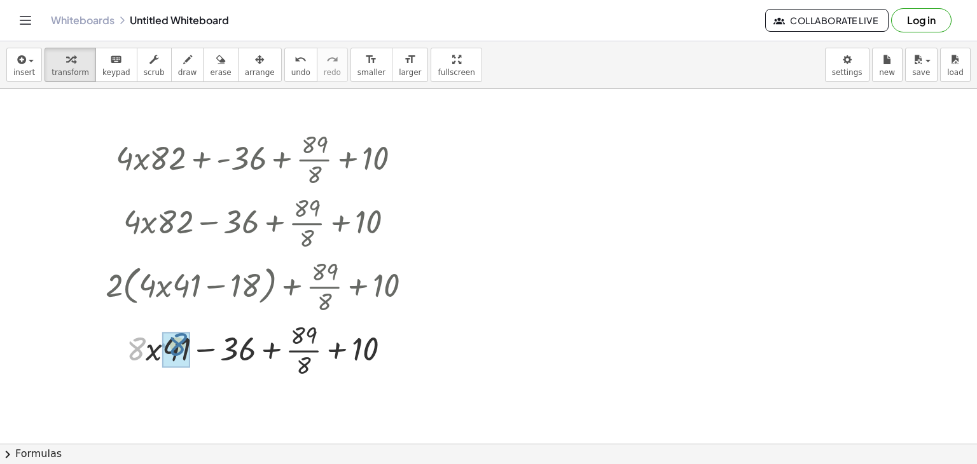
drag, startPoint x: 139, startPoint y: 348, endPoint x: 182, endPoint y: 345, distance: 43.3
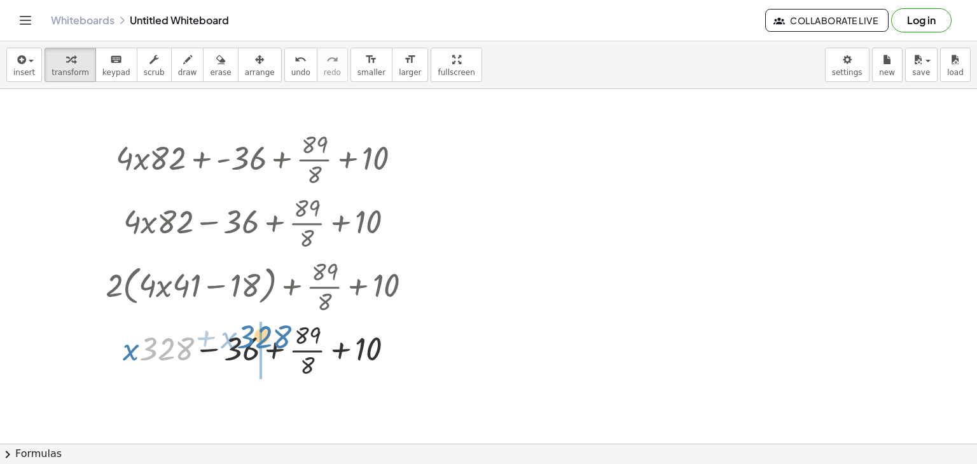
drag, startPoint x: 167, startPoint y: 351, endPoint x: 264, endPoint y: 342, distance: 97.1
click at [264, 342] on div at bounding box center [263, 349] width 329 height 64
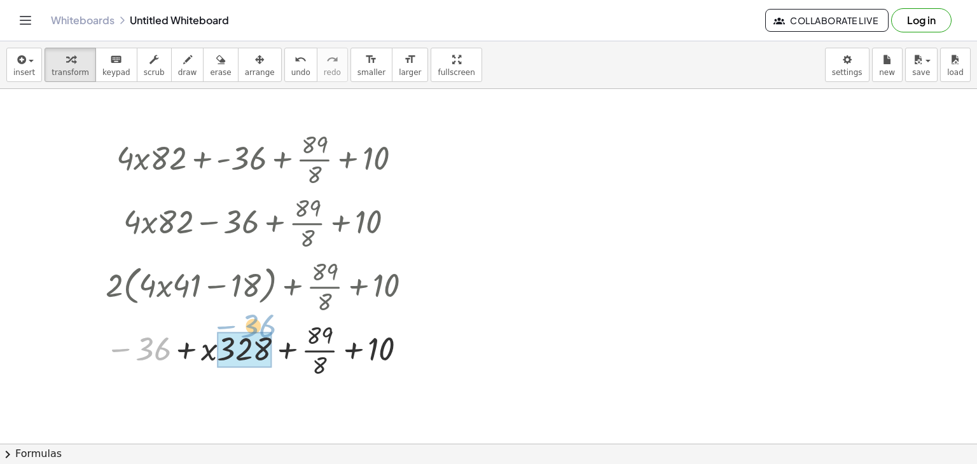
drag, startPoint x: 163, startPoint y: 342, endPoint x: 279, endPoint y: 335, distance: 116.6
click at [279, 335] on div at bounding box center [263, 349] width 329 height 64
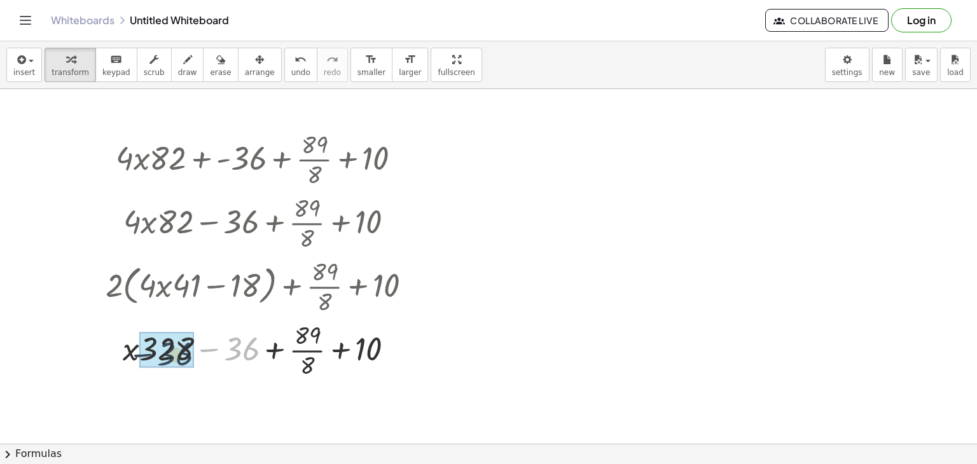
drag, startPoint x: 239, startPoint y: 344, endPoint x: 167, endPoint y: 349, distance: 72.1
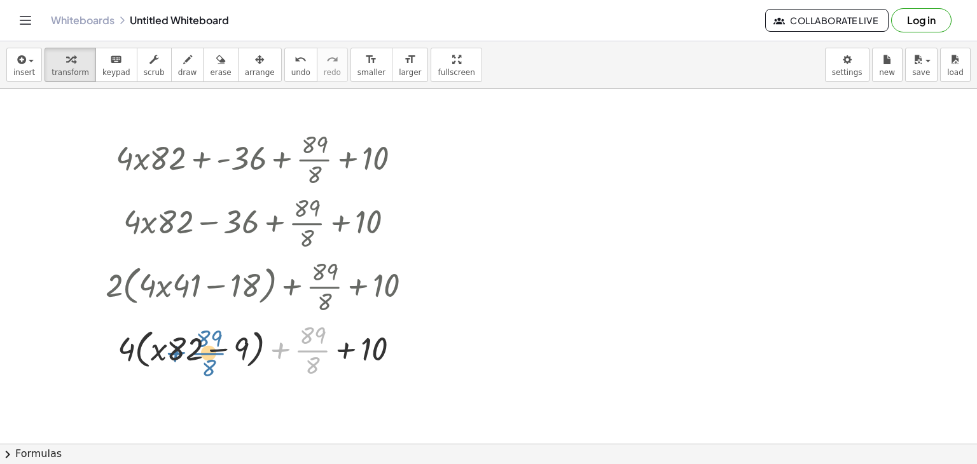
drag, startPoint x: 318, startPoint y: 346, endPoint x: 188, endPoint y: 344, distance: 129.8
click at [188, 344] on div at bounding box center [263, 349] width 329 height 64
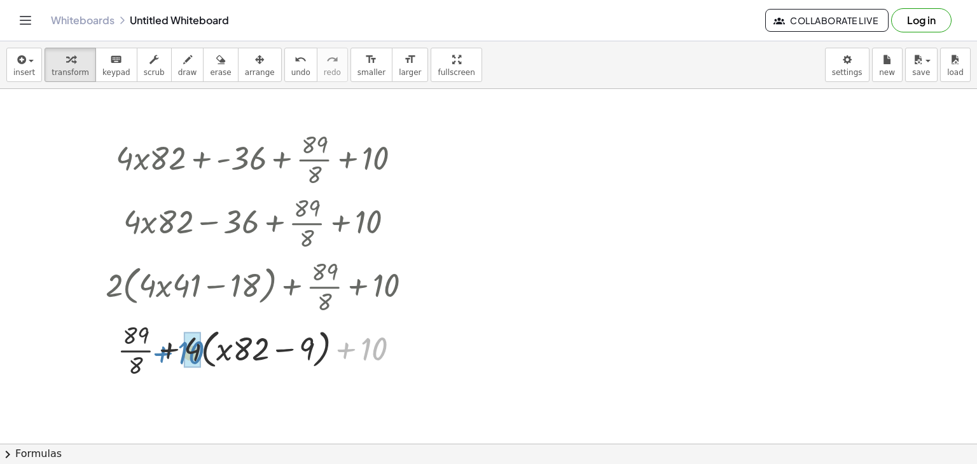
drag, startPoint x: 377, startPoint y: 355, endPoint x: 197, endPoint y: 357, distance: 179.4
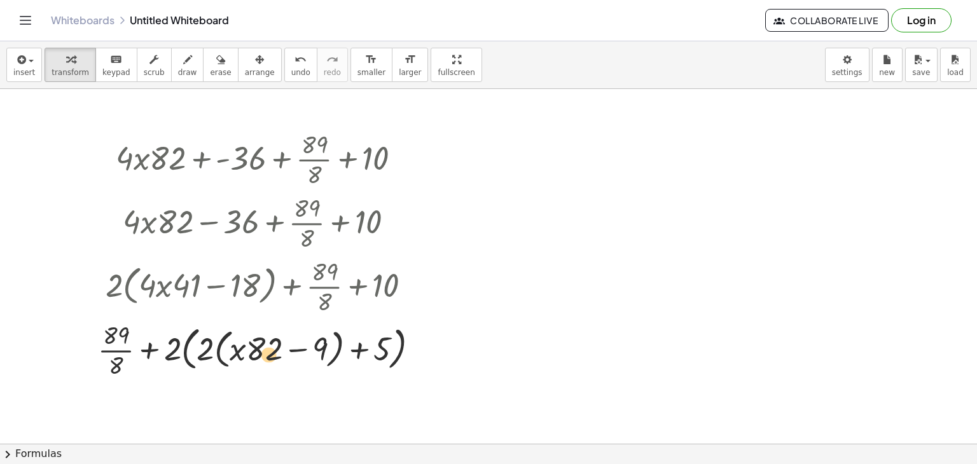
drag, startPoint x: 314, startPoint y: 348, endPoint x: 262, endPoint y: 352, distance: 52.3
click at [262, 352] on div at bounding box center [263, 349] width 343 height 64
drag, startPoint x: 377, startPoint y: 351, endPoint x: 280, endPoint y: 343, distance: 97.0
click at [280, 343] on div at bounding box center [263, 349] width 343 height 64
drag, startPoint x: 170, startPoint y: 356, endPoint x: 283, endPoint y: 359, distance: 113.3
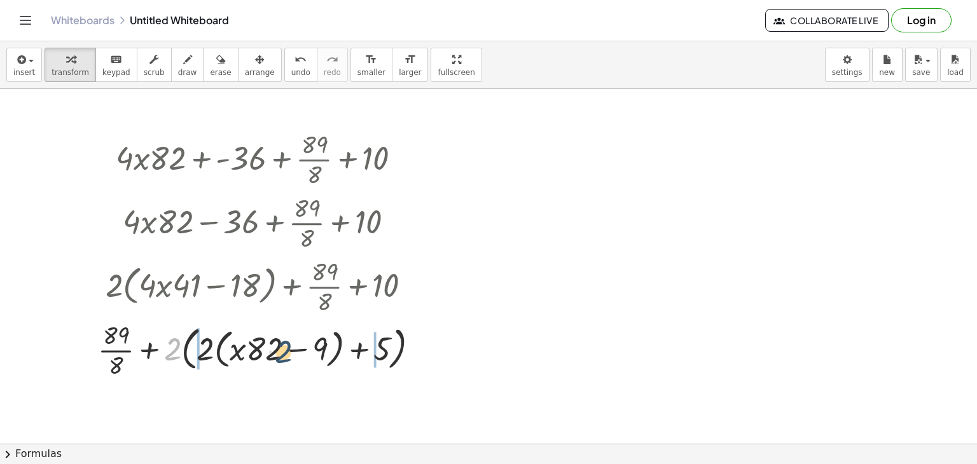
click at [283, 359] on div at bounding box center [263, 349] width 343 height 64
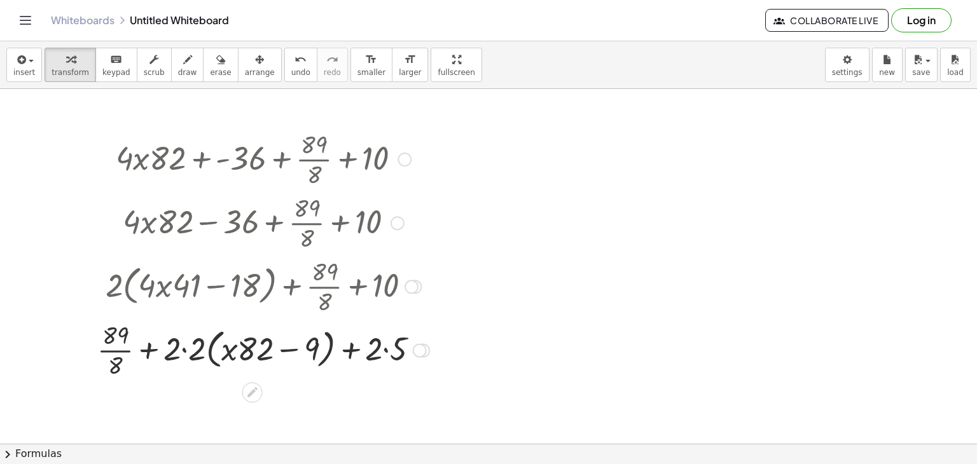
click at [111, 348] on div at bounding box center [263, 349] width 345 height 64
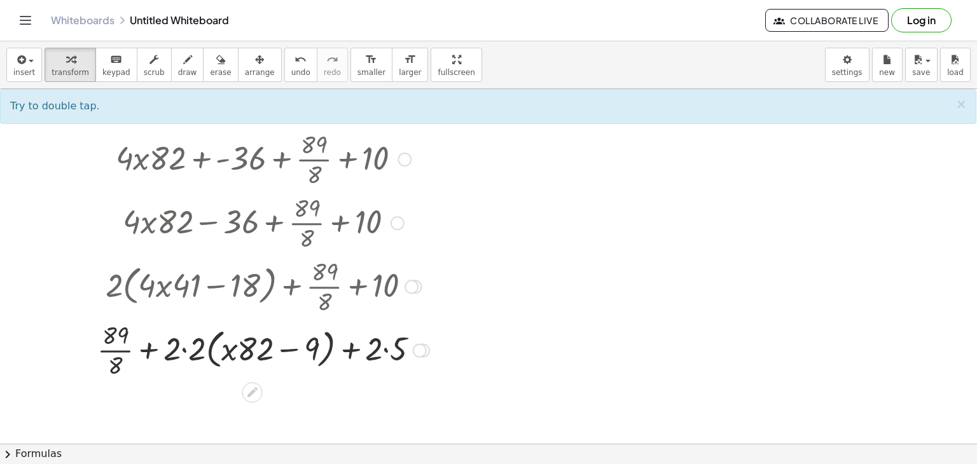
click at [406, 357] on div at bounding box center [263, 349] width 345 height 64
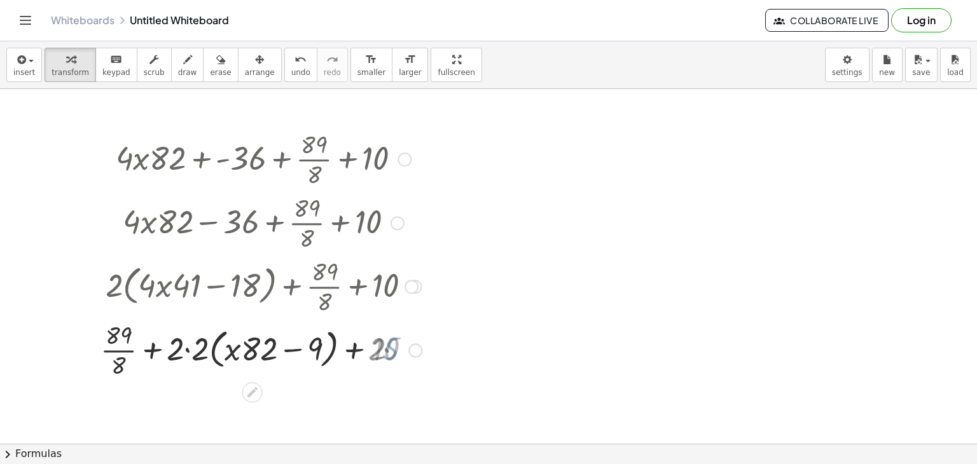
click at [390, 349] on div at bounding box center [263, 349] width 329 height 64
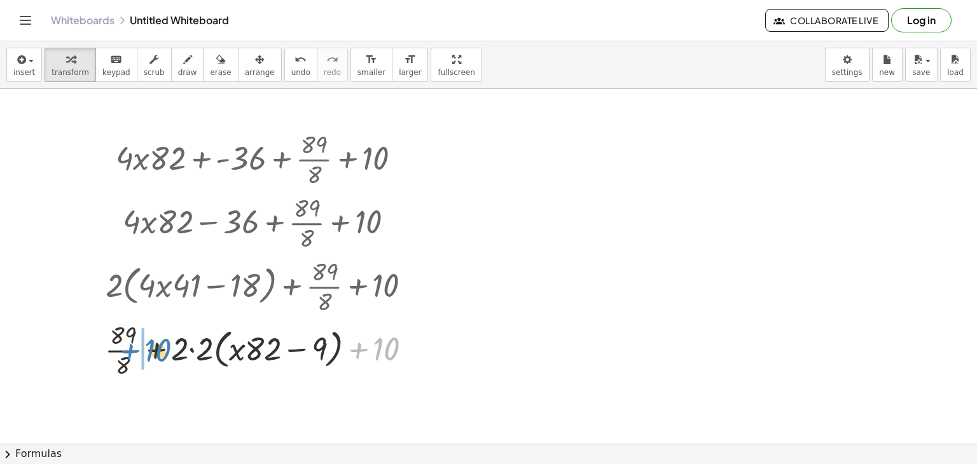
drag, startPoint x: 396, startPoint y: 350, endPoint x: 167, endPoint y: 352, distance: 228.4
click at [167, 352] on div at bounding box center [263, 349] width 329 height 64
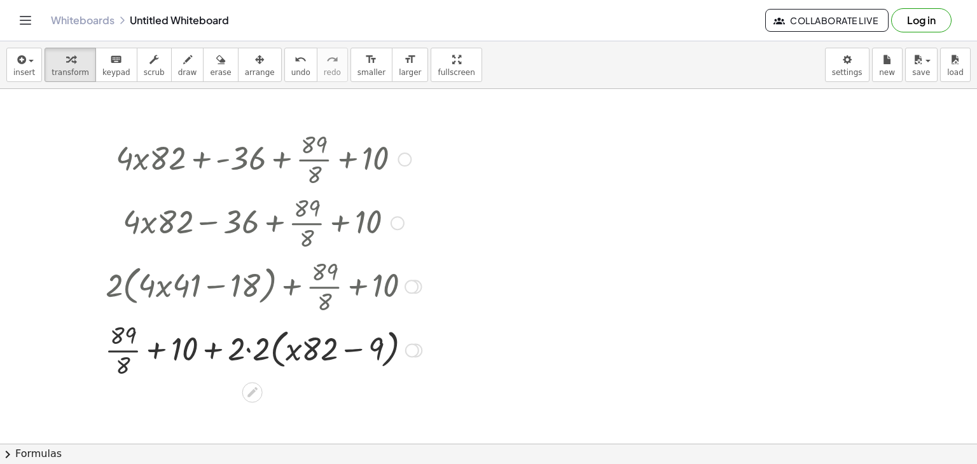
click at [216, 352] on div at bounding box center [263, 349] width 329 height 64
click at [214, 352] on div at bounding box center [263, 349] width 329 height 64
click at [161, 349] on div at bounding box center [263, 349] width 329 height 64
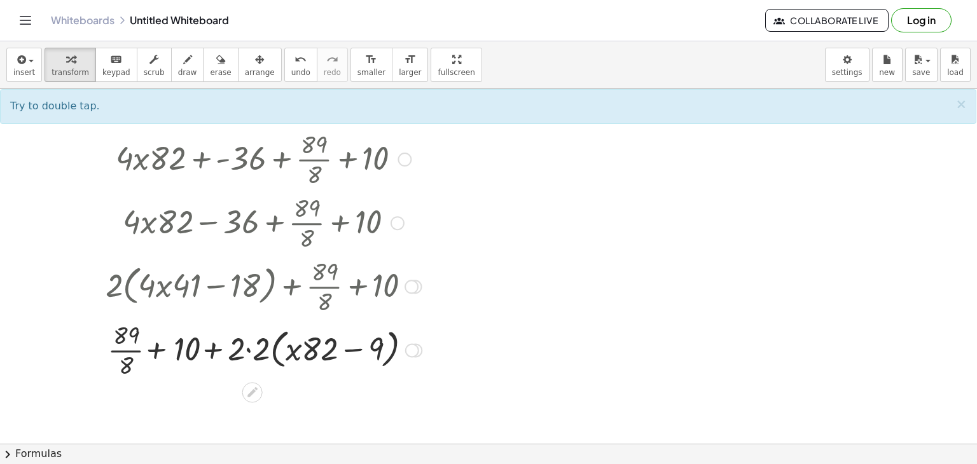
click at [247, 347] on div at bounding box center [263, 349] width 329 height 64
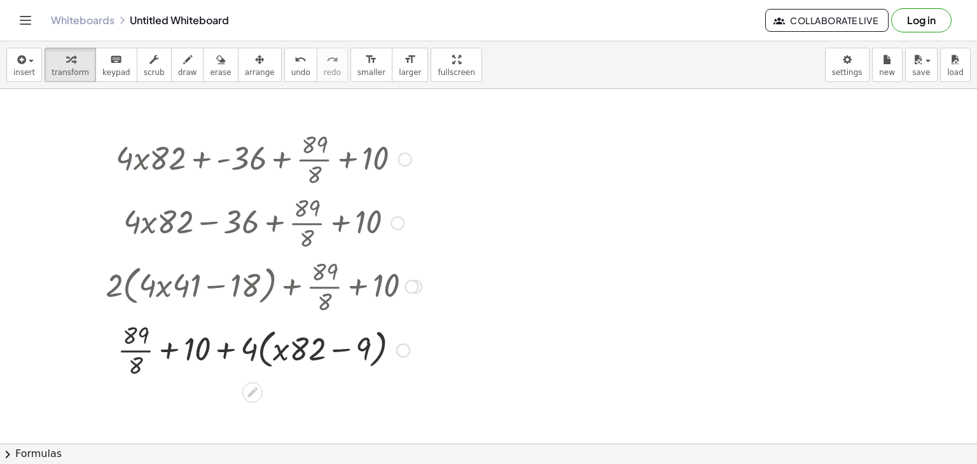
click at [221, 347] on div at bounding box center [263, 349] width 329 height 64
click at [204, 345] on div at bounding box center [263, 349] width 329 height 64
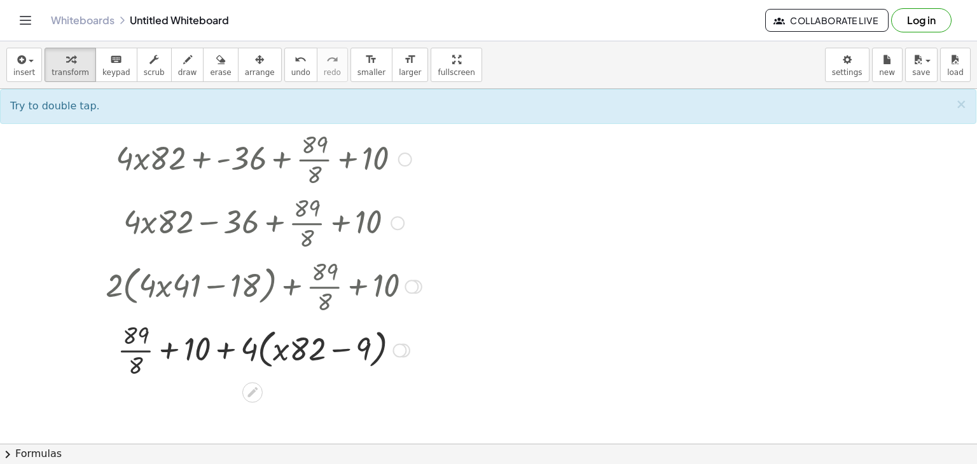
click at [307, 347] on div at bounding box center [263, 349] width 329 height 64
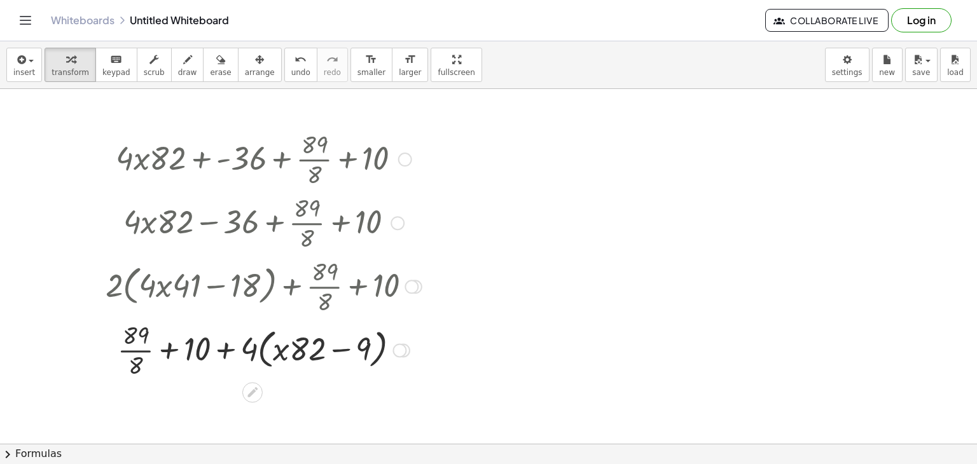
click at [151, 354] on div at bounding box center [263, 349] width 329 height 64
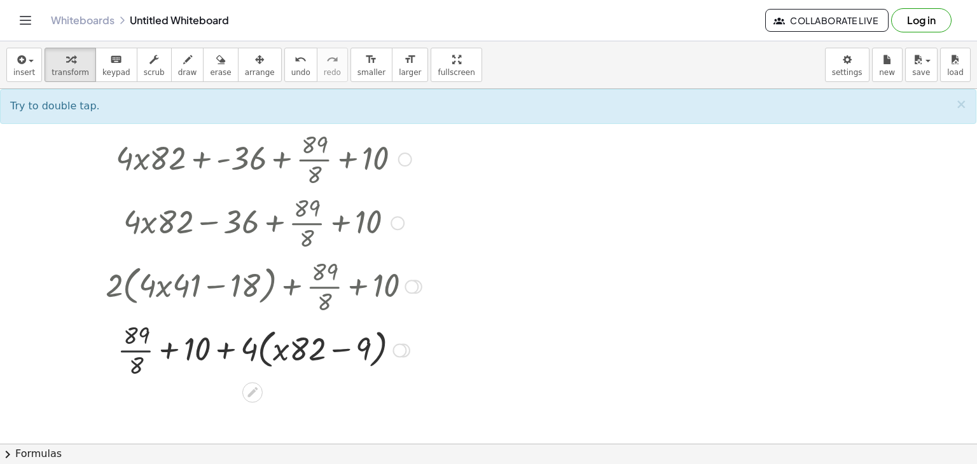
click at [144, 345] on div at bounding box center [263, 349] width 329 height 64
click at [165, 347] on div at bounding box center [263, 349] width 329 height 64
click at [188, 354] on div at bounding box center [263, 349] width 329 height 64
click at [219, 345] on div at bounding box center [263, 349] width 329 height 64
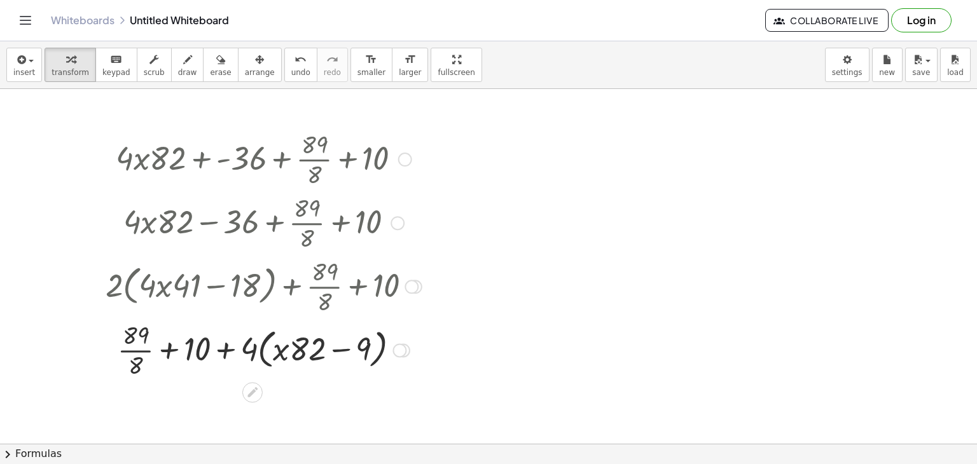
click at [267, 347] on div at bounding box center [263, 349] width 329 height 64
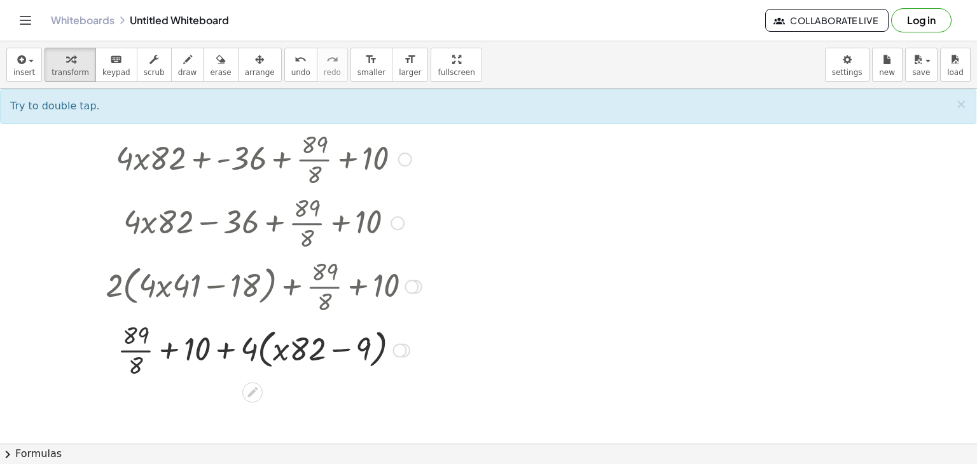
click at [303, 349] on div at bounding box center [263, 349] width 329 height 64
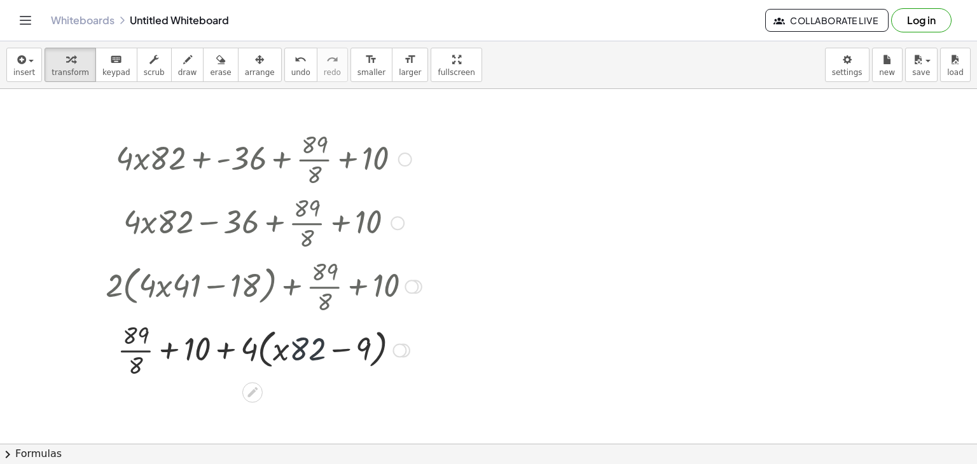
drag, startPoint x: 291, startPoint y: 361, endPoint x: 220, endPoint y: 364, distance: 70.6
click at [220, 364] on div at bounding box center [263, 349] width 329 height 64
drag, startPoint x: 198, startPoint y: 349, endPoint x: 251, endPoint y: 352, distance: 52.3
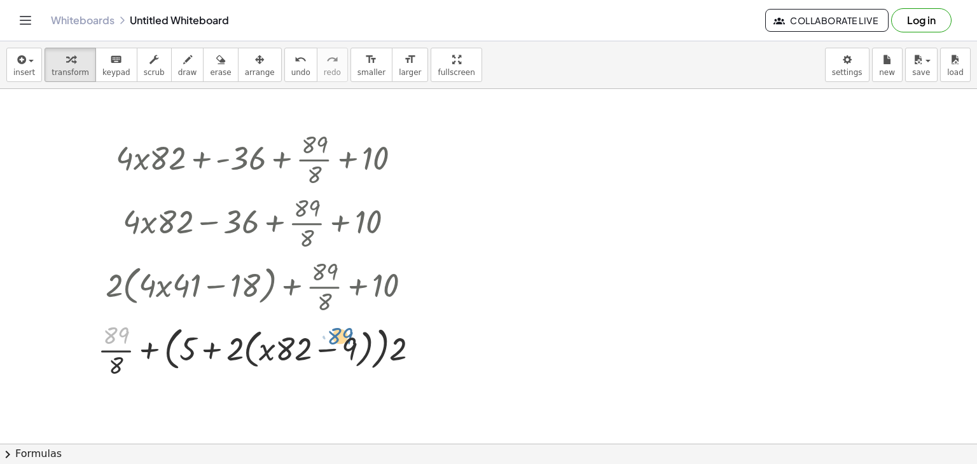
drag, startPoint x: 153, startPoint y: 326, endPoint x: 333, endPoint y: 339, distance: 180.5
click at [333, 339] on div at bounding box center [263, 349] width 343 height 64
click at [24, 60] on icon "button" at bounding box center [20, 59] width 11 height 15
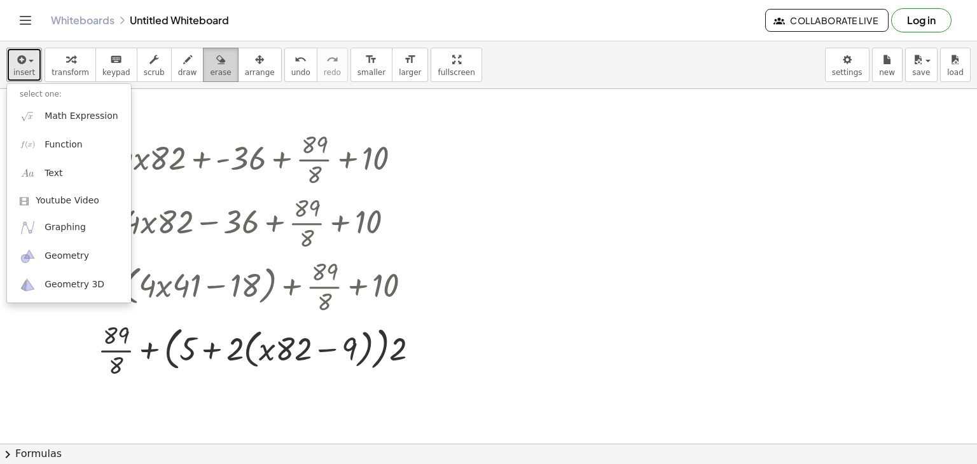
click at [217, 71] on button "erase" at bounding box center [220, 65] width 35 height 34
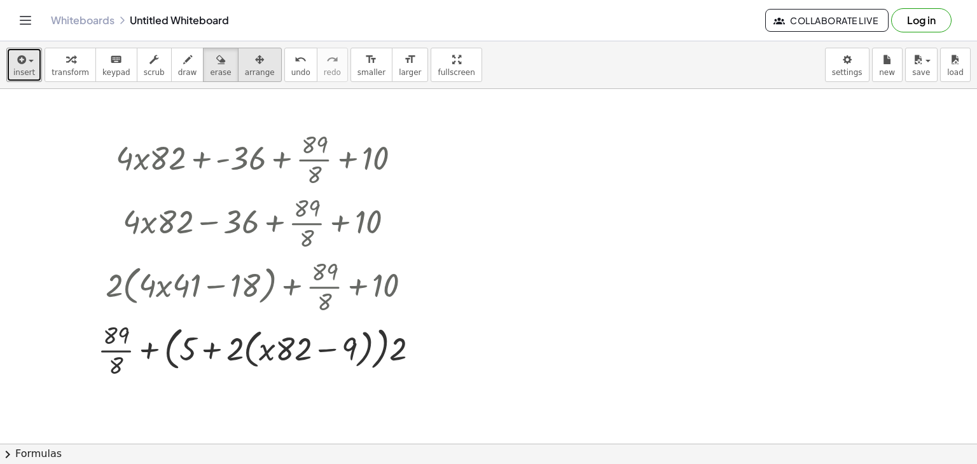
click at [245, 69] on span "arrange" at bounding box center [260, 72] width 30 height 9
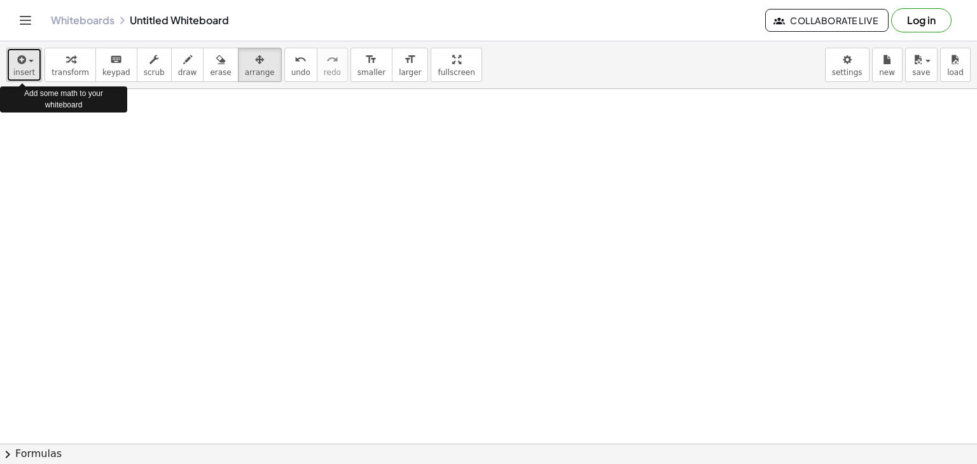
click at [28, 64] on div "button" at bounding box center [24, 59] width 22 height 15
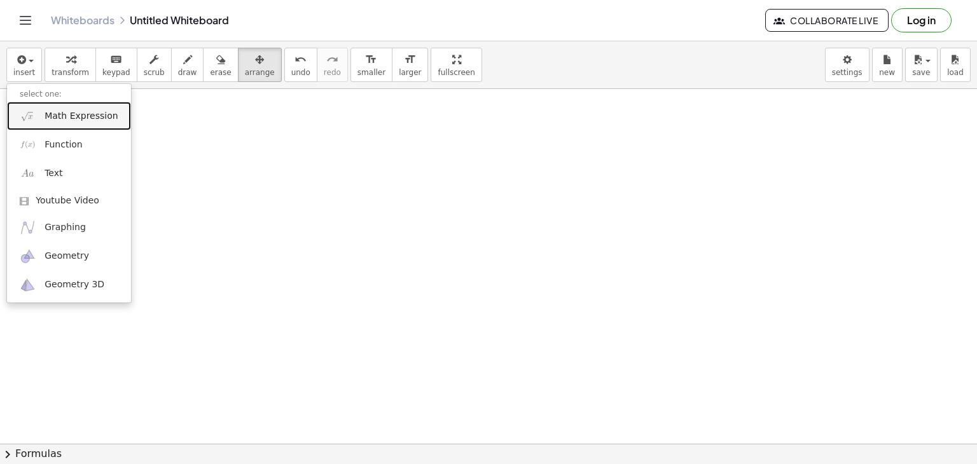
click at [66, 114] on span "Math Expression" at bounding box center [81, 116] width 73 height 13
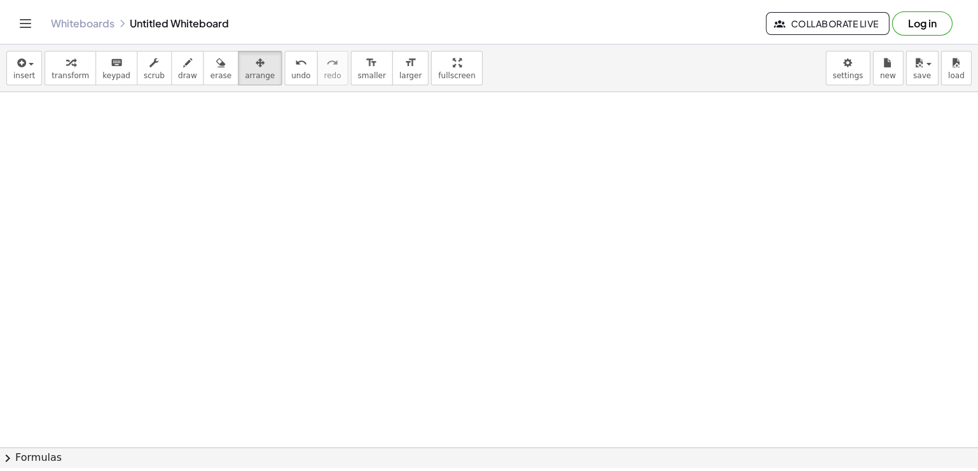
scroll to position [302, 0]
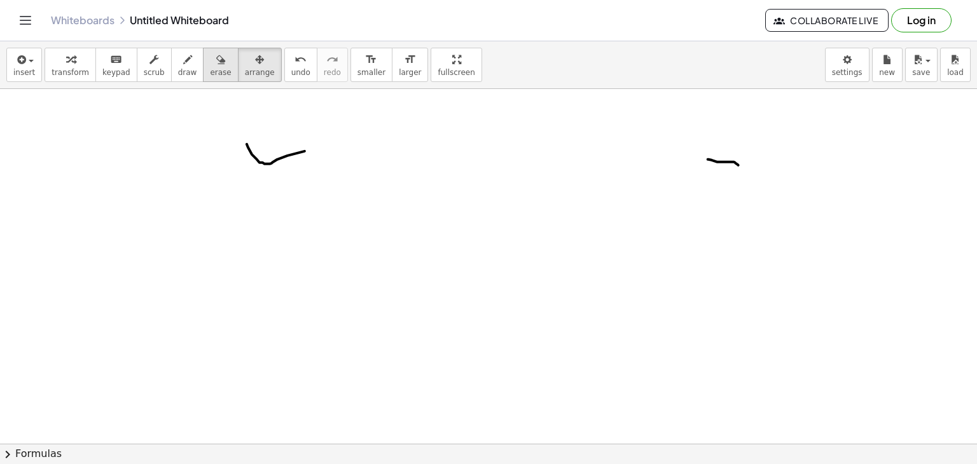
click at [216, 63] on icon "button" at bounding box center [220, 59] width 9 height 15
drag, startPoint x: 239, startPoint y: 119, endPoint x: 348, endPoint y: 156, distance: 114.9
click at [348, 156] on div at bounding box center [488, 183] width 977 height 793
drag, startPoint x: 649, startPoint y: 158, endPoint x: 463, endPoint y: 149, distance: 185.9
click at [463, 149] on div at bounding box center [488, 183] width 977 height 793
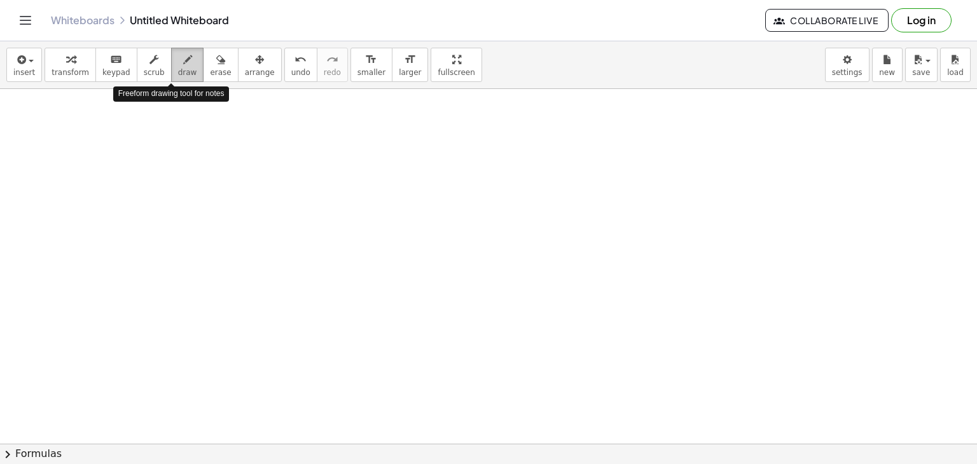
click at [183, 65] on icon "button" at bounding box center [187, 59] width 9 height 15
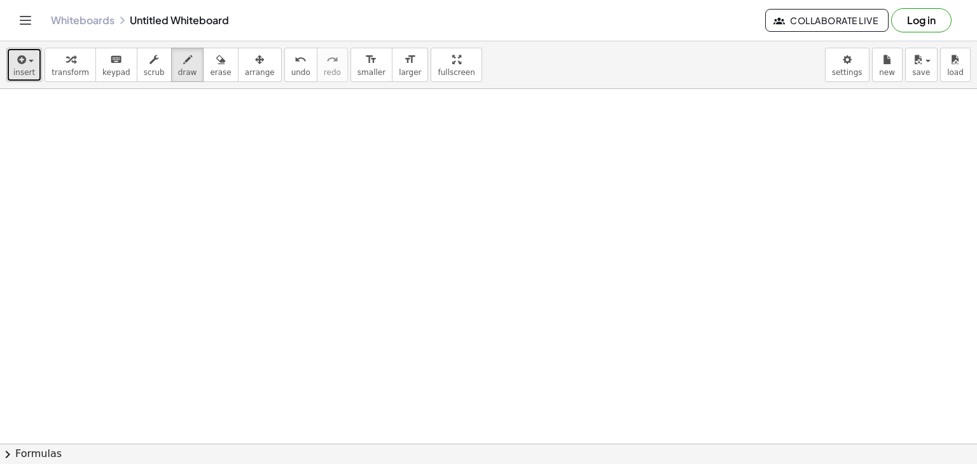
click at [34, 60] on button "insert" at bounding box center [24, 65] width 36 height 34
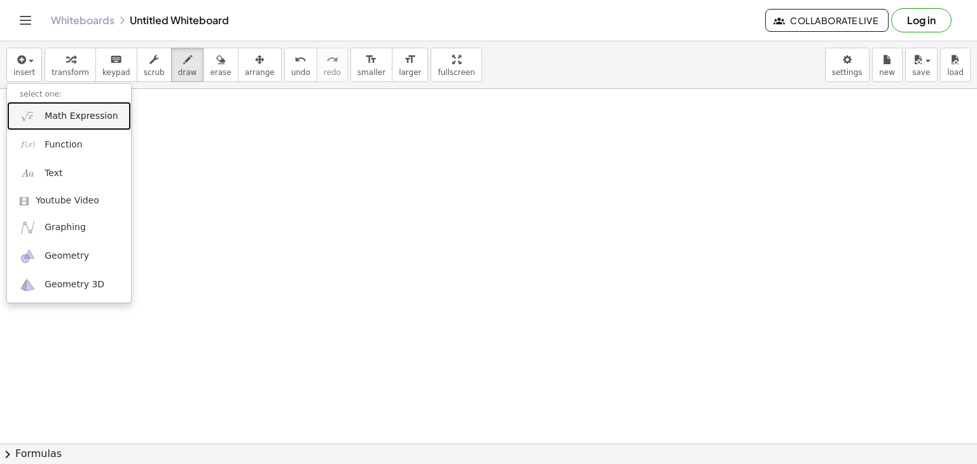
click at [59, 123] on link "Math Expression" at bounding box center [69, 116] width 124 height 29
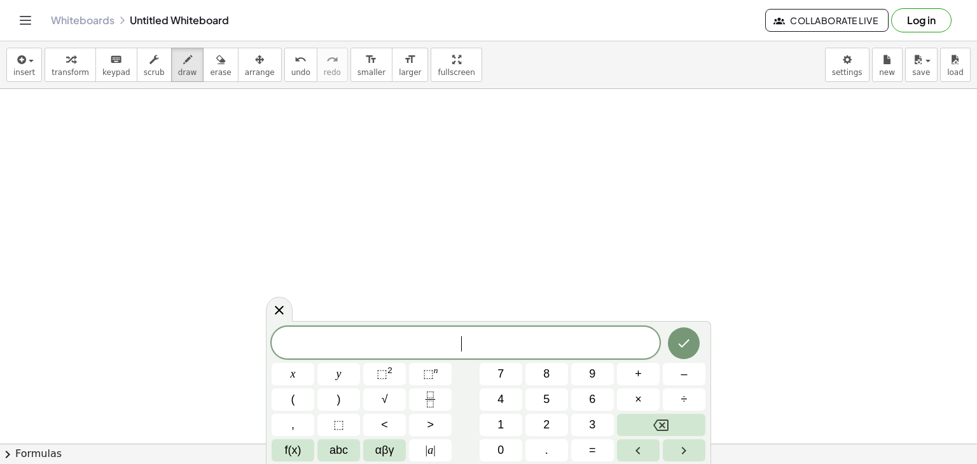
click at [460, 338] on span "​" at bounding box center [466, 344] width 388 height 18
click at [427, 342] on span "−" at bounding box center [436, 343] width 18 height 15
click at [415, 342] on span "8" at bounding box center [416, 343] width 8 height 15
click at [686, 340] on icon "Done" at bounding box center [683, 343] width 15 height 15
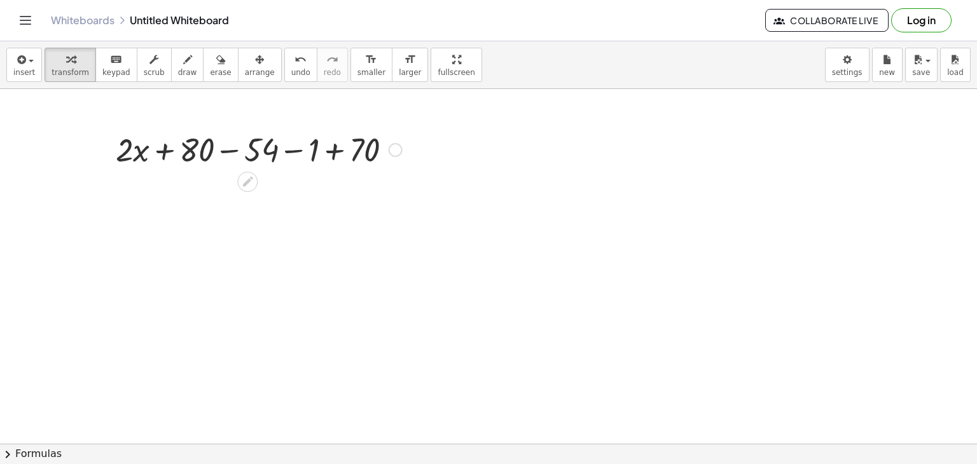
click at [246, 148] on div at bounding box center [258, 148] width 299 height 43
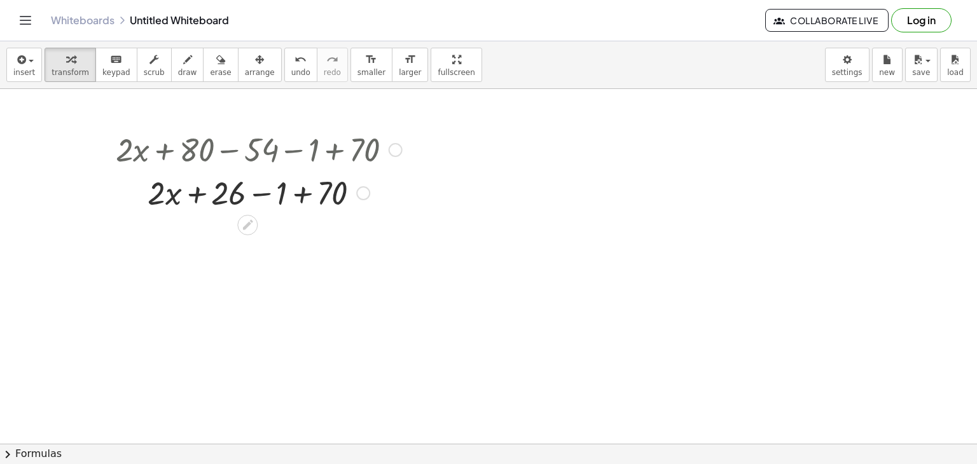
click at [267, 192] on div at bounding box center [258, 191] width 299 height 43
click at [286, 193] on div at bounding box center [258, 191] width 299 height 43
click at [228, 194] on div at bounding box center [258, 191] width 299 height 43
click at [256, 197] on div at bounding box center [258, 191] width 299 height 43
